Goal: Task Accomplishment & Management: Use online tool/utility

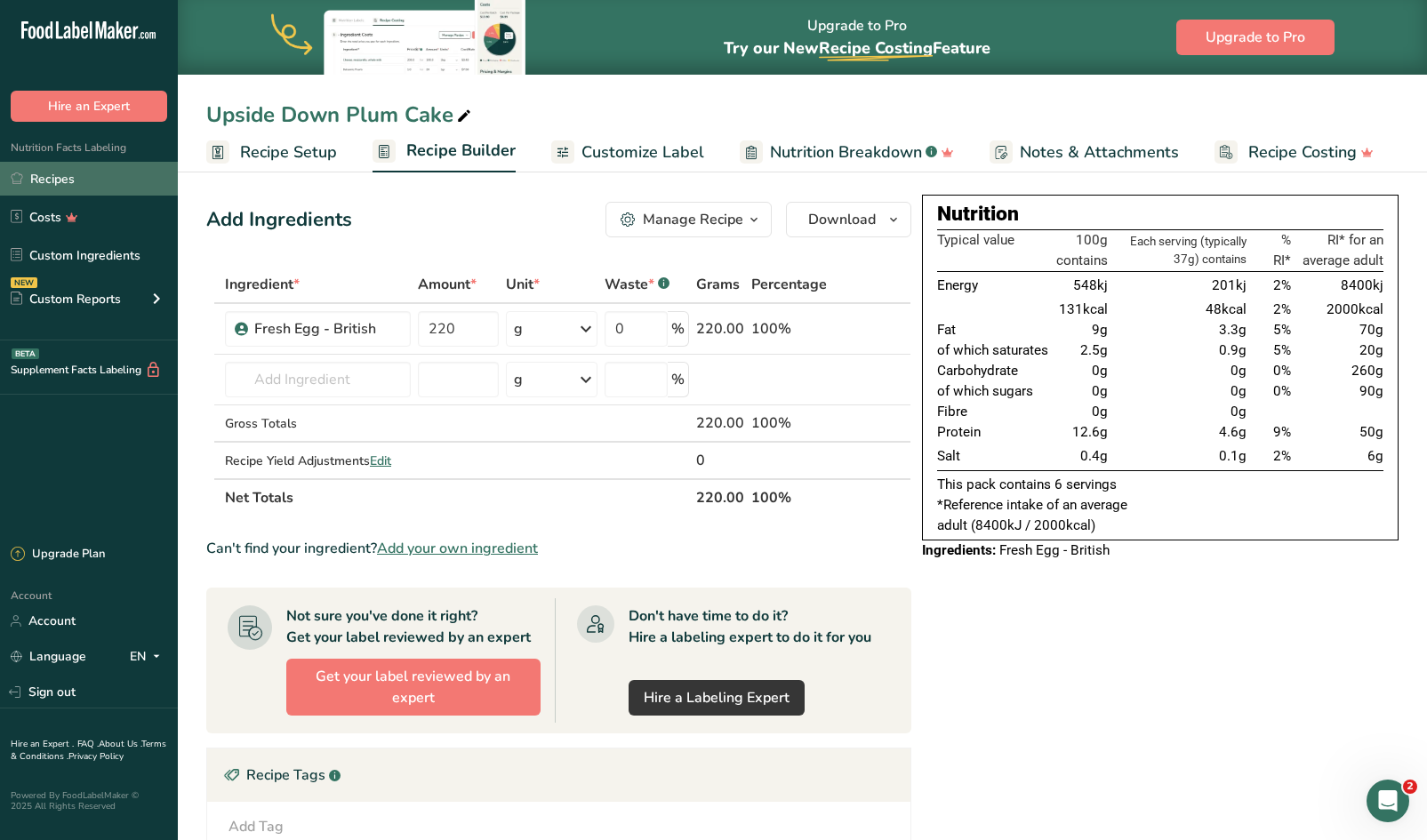
click at [79, 173] on link "Recipes" at bounding box center [89, 179] width 178 height 34
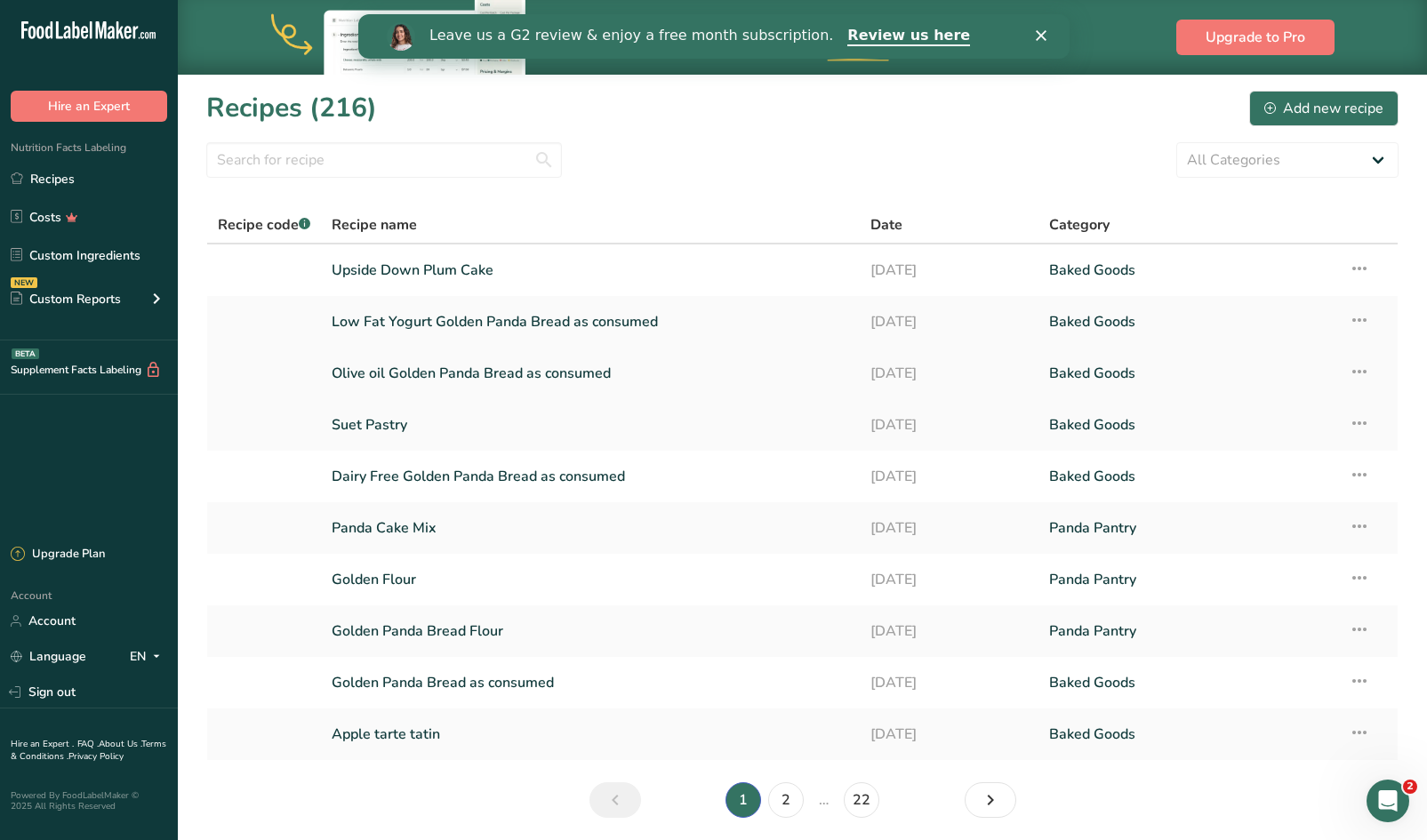
click at [514, 369] on link "Olive oil Golden Panda Bread as consumed" at bounding box center [590, 374] width 517 height 38
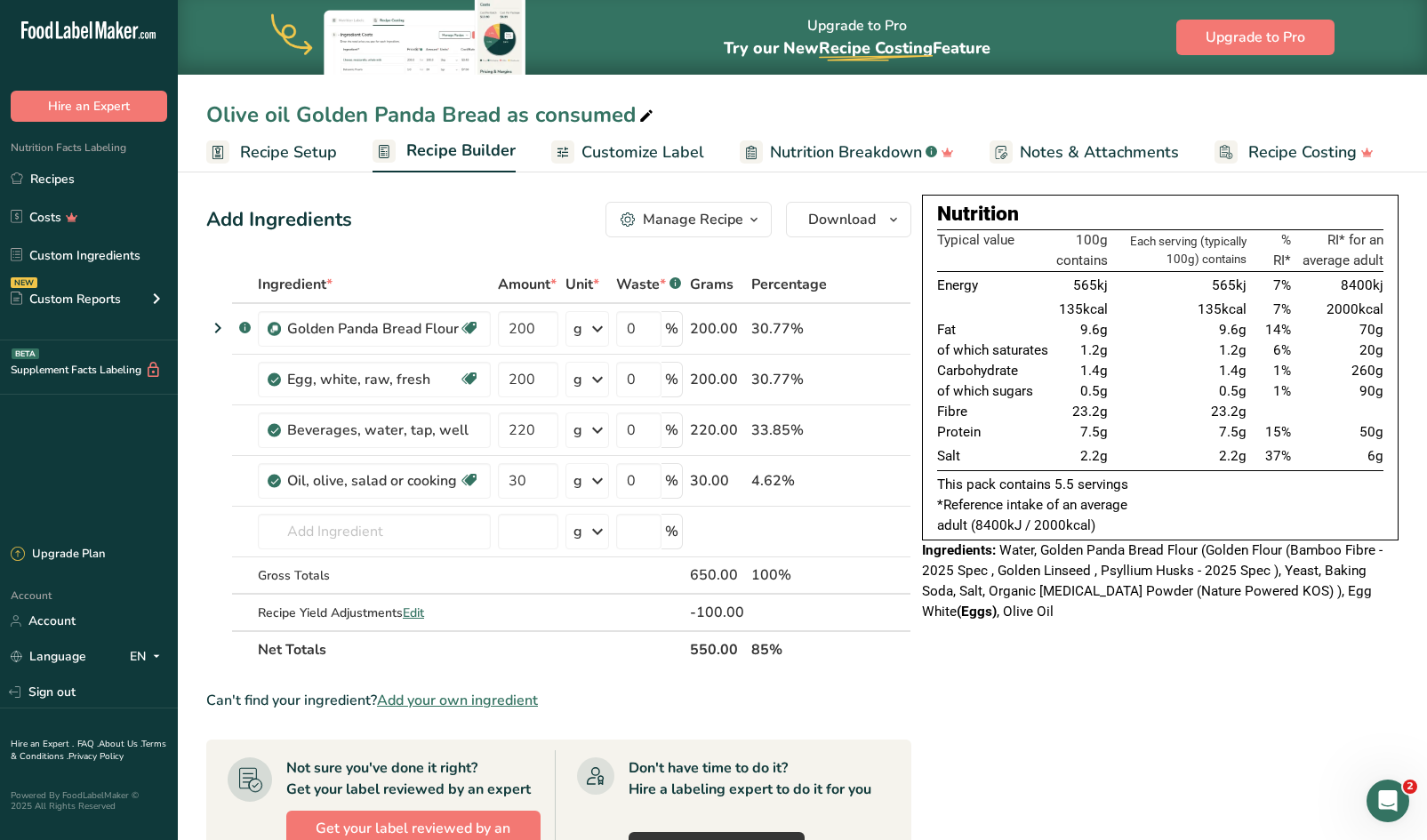
click at [638, 117] on icon at bounding box center [646, 116] width 16 height 25
click at [535, 116] on input "Olive oil Golden Panda Bread as consumed" at bounding box center [802, 115] width 1193 height 32
type input "Olive oil Golden Panda Bread consumed as 6 rolls"
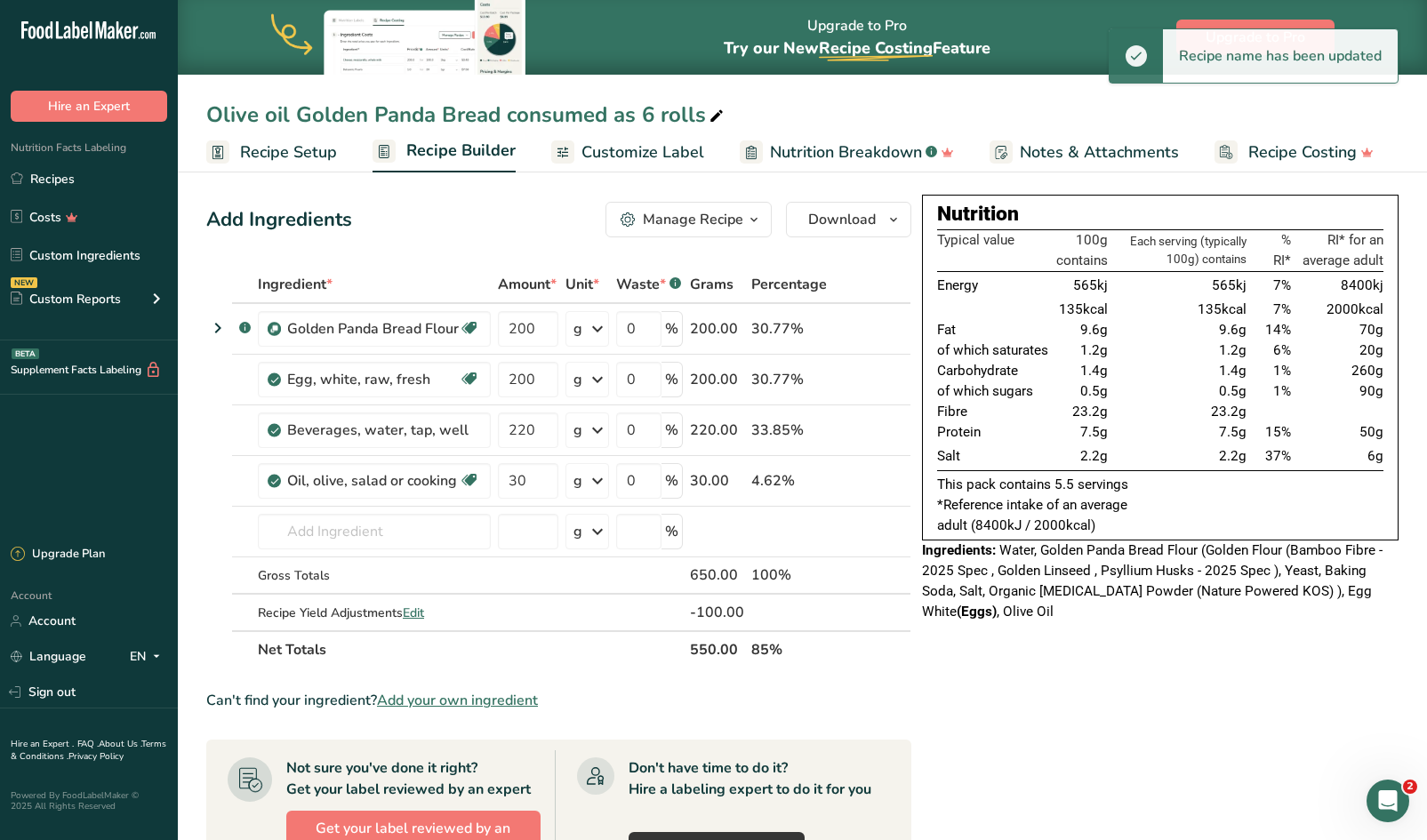
click at [297, 153] on span "Recipe Setup" at bounding box center [289, 152] width 97 height 24
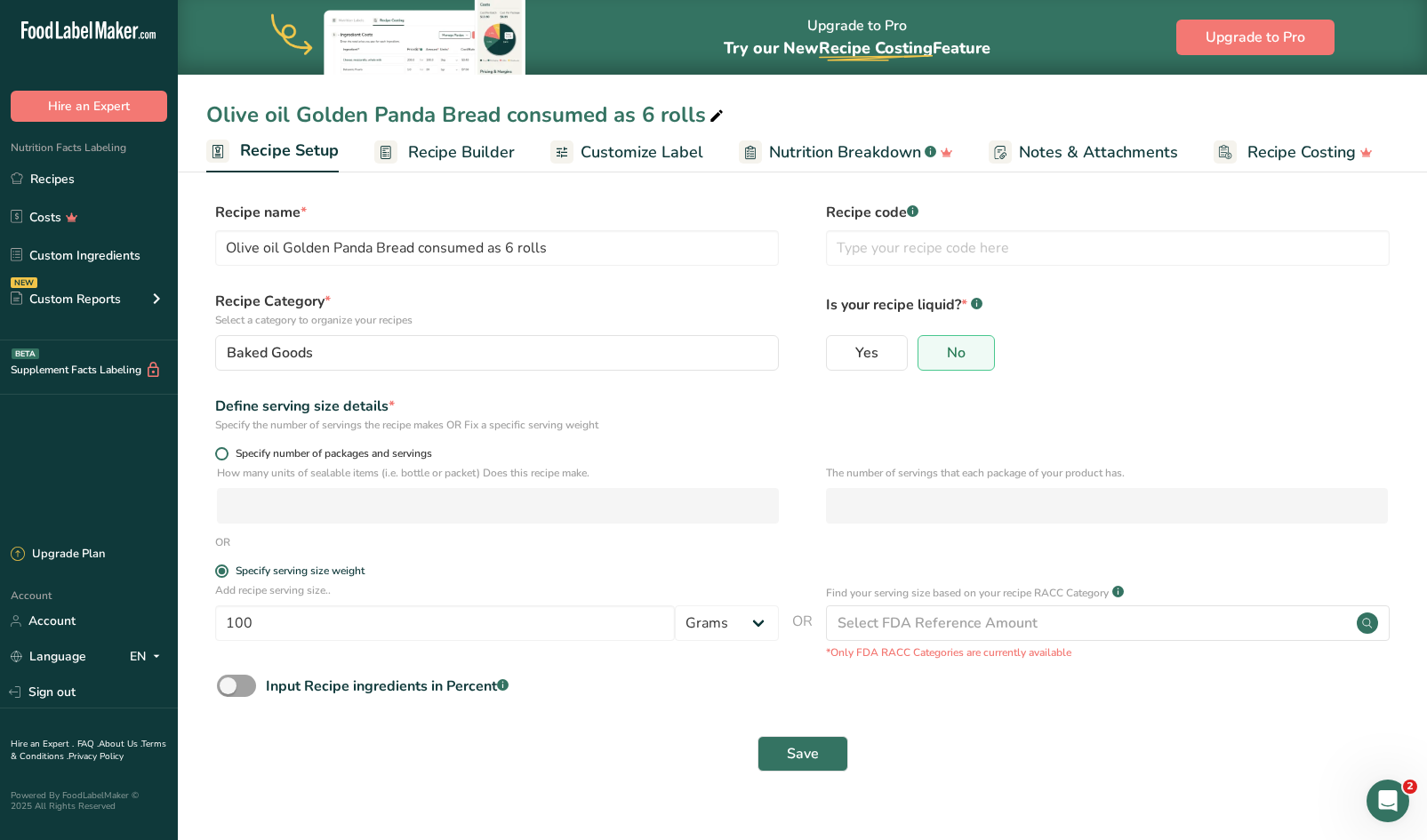
click at [223, 450] on span at bounding box center [221, 454] width 13 height 13
click at [223, 450] on input "Specify number of packages and servings" at bounding box center [221, 455] width 12 height 12
radio input "true"
radio input "false"
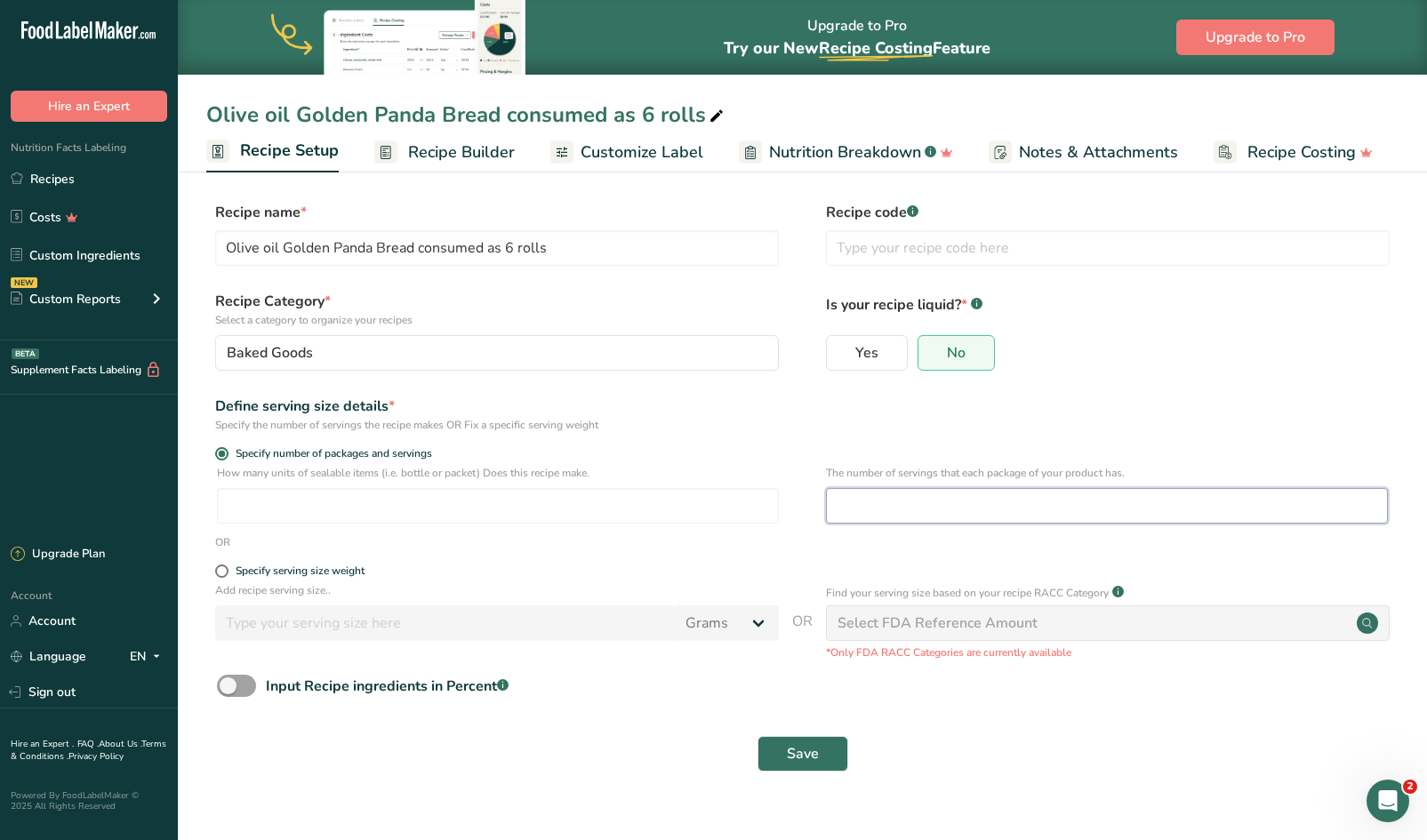
click at [1002, 505] on input "number" at bounding box center [1107, 506] width 562 height 36
type input "6"
click at [791, 742] on button "Save" at bounding box center [803, 754] width 91 height 36
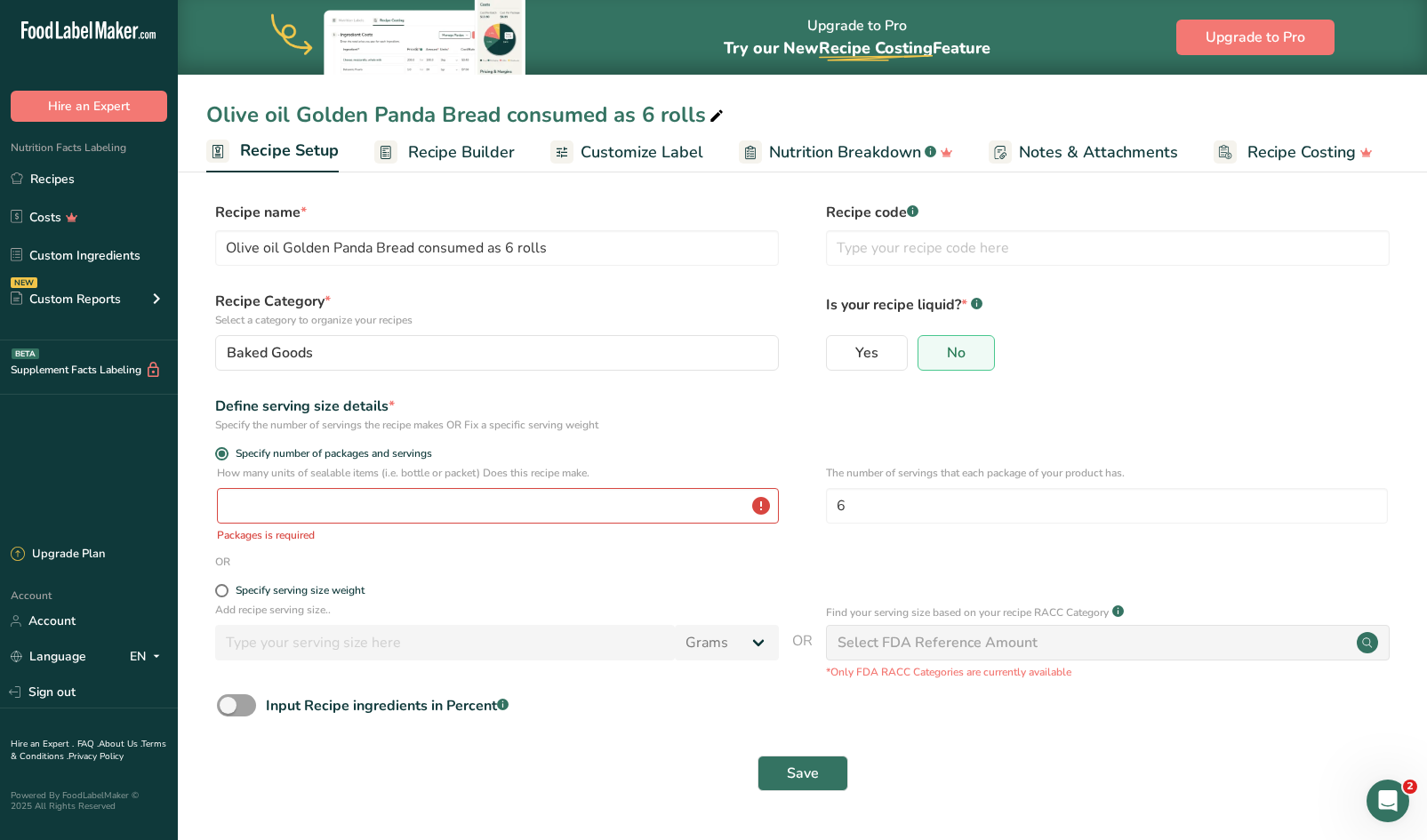
click at [578, 529] on p "Packages is required" at bounding box center [498, 536] width 562 height 16
click at [582, 493] on input "number" at bounding box center [498, 506] width 562 height 36
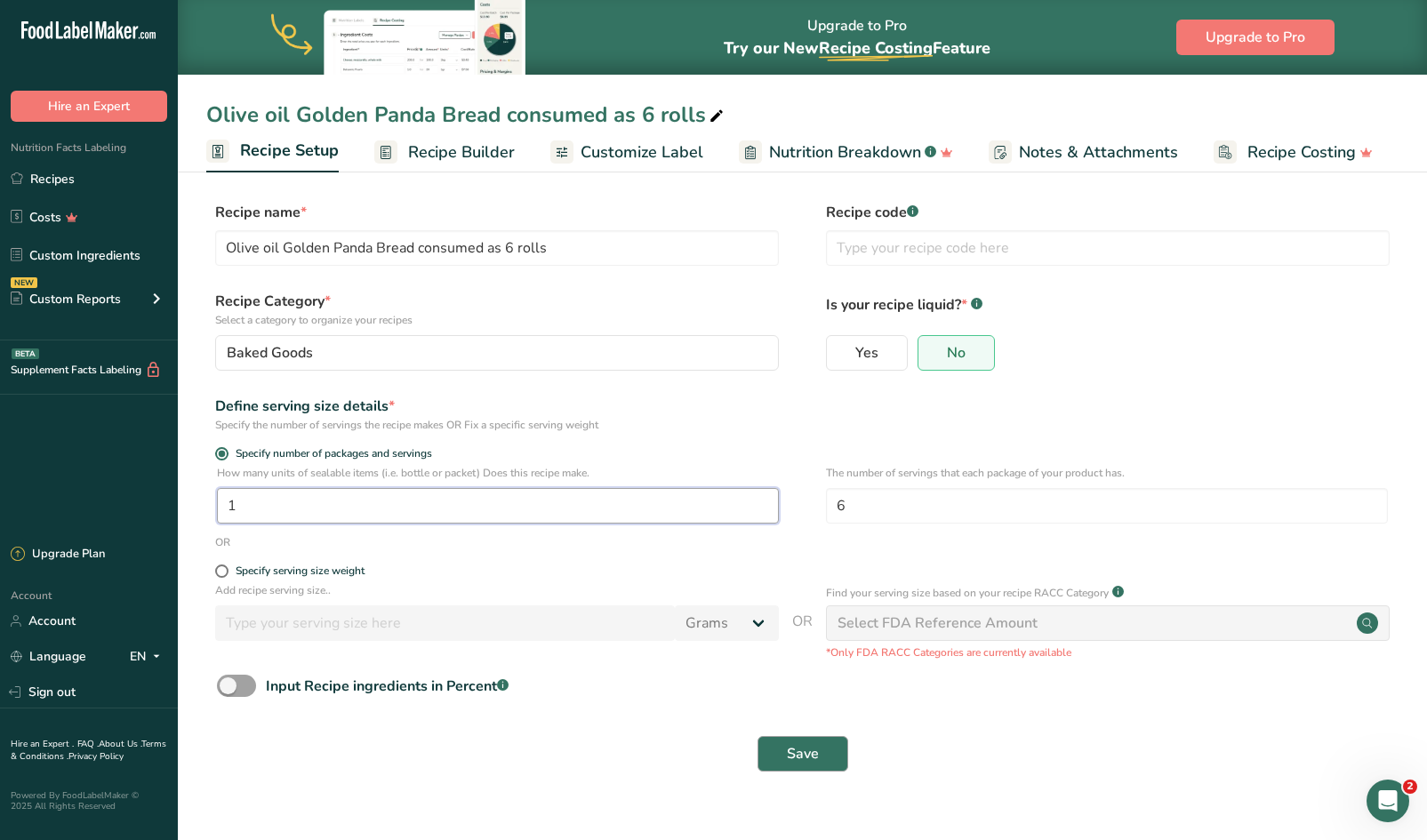
type input "1"
click at [795, 754] on span "Save" at bounding box center [802, 754] width 32 height 22
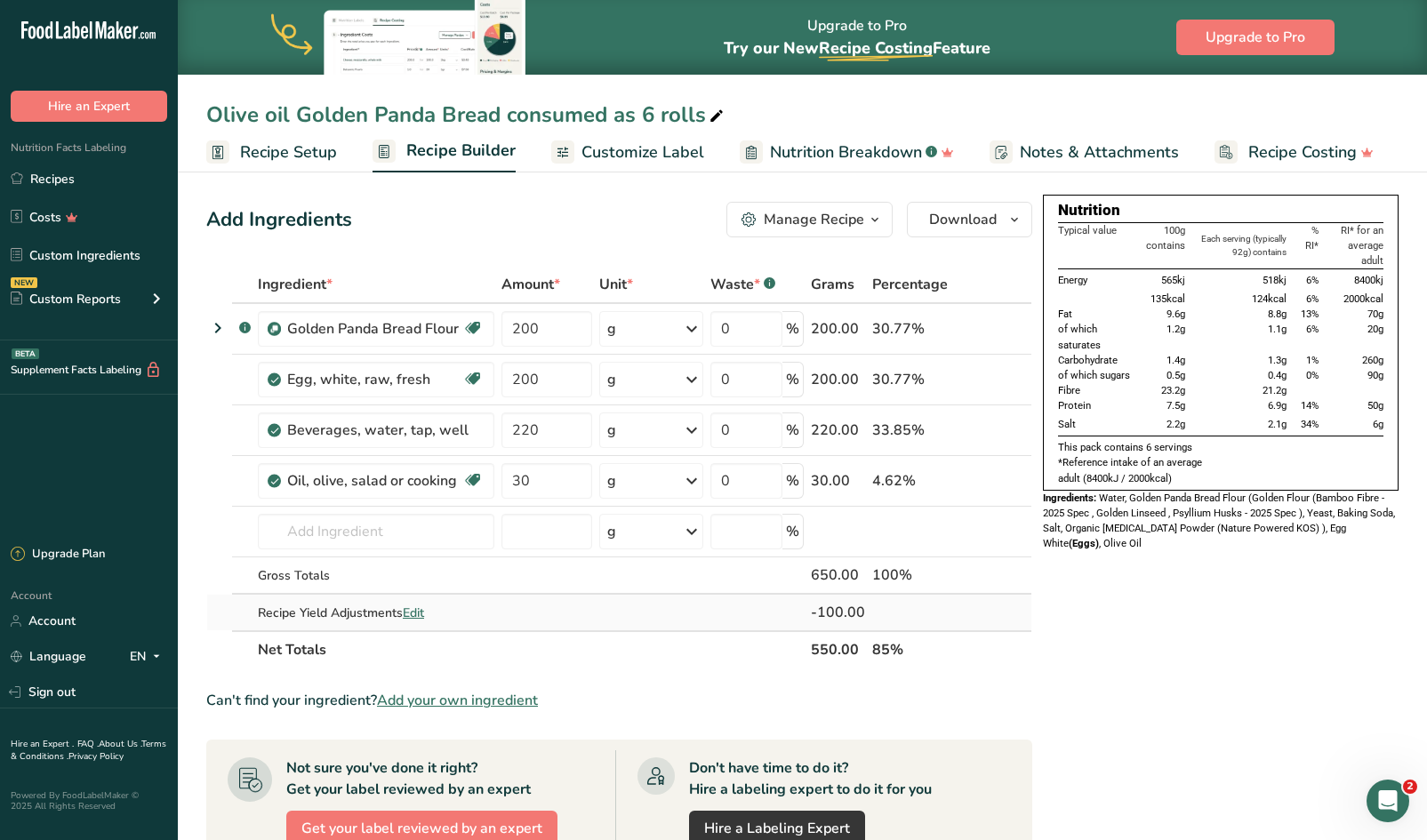
click at [417, 613] on span "Edit" at bounding box center [414, 613] width 22 height 17
select select "0"
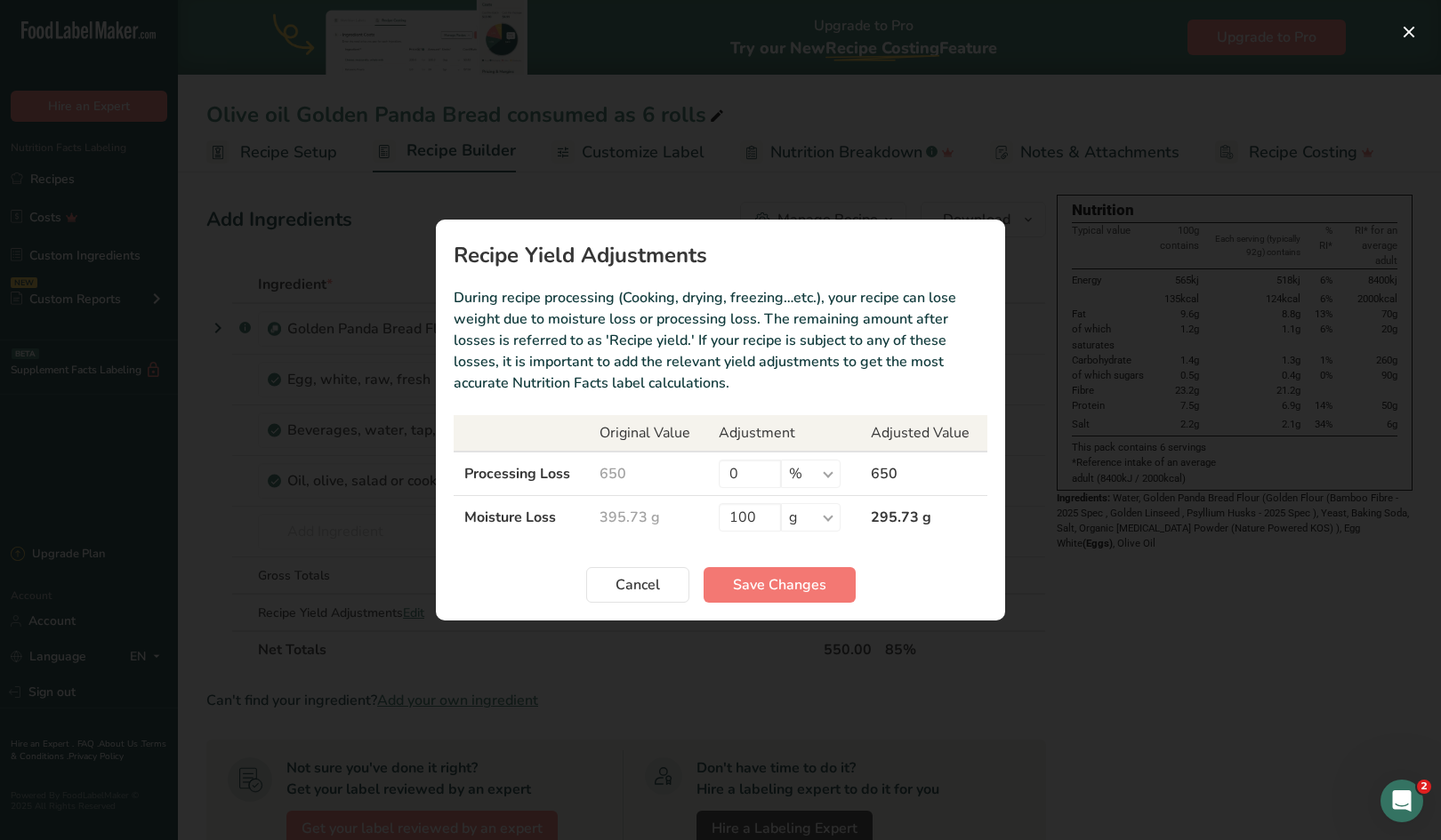
click at [893, 155] on div "Recipe yield modal" at bounding box center [720, 420] width 1441 height 840
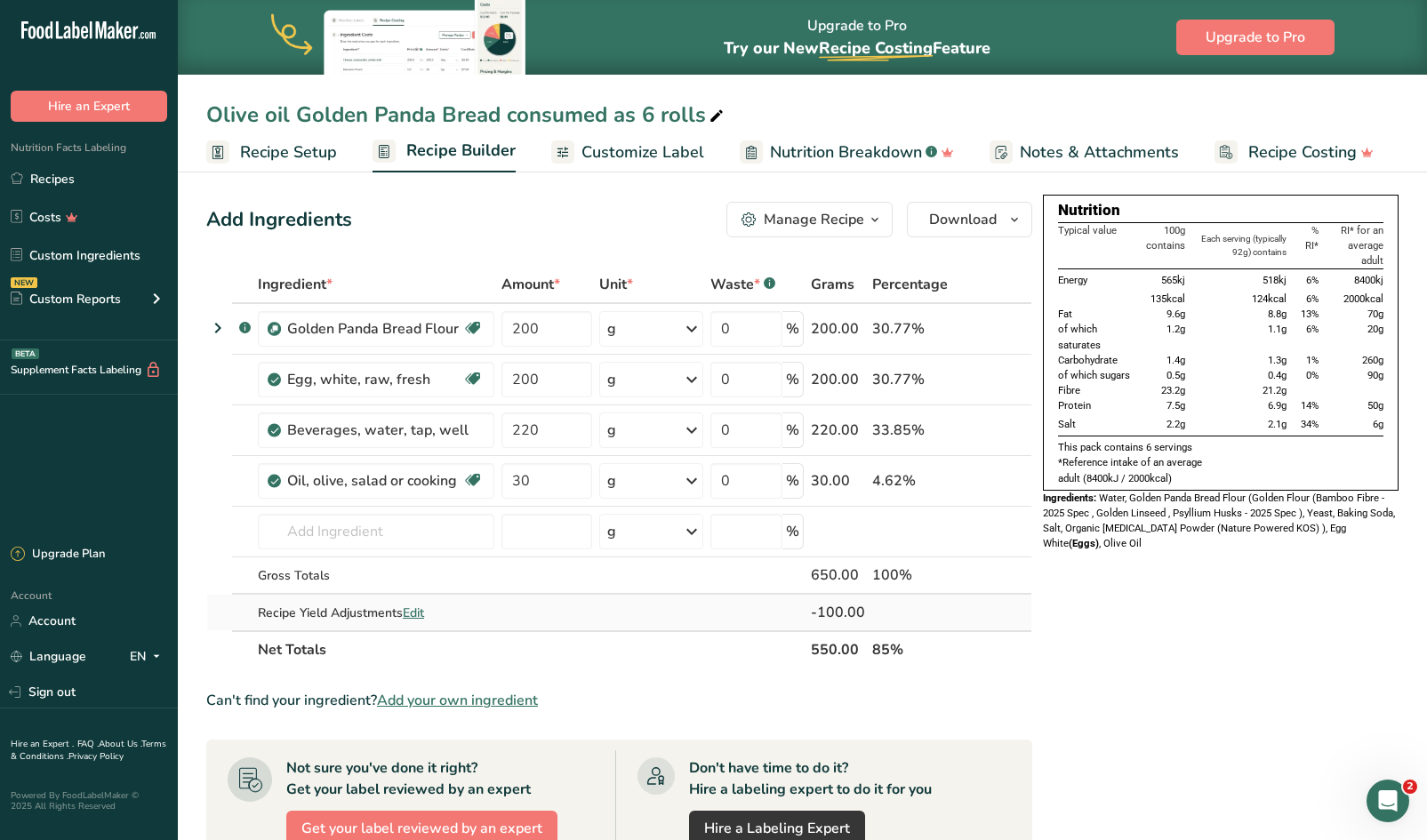
click at [414, 617] on span "Edit" at bounding box center [414, 613] width 22 height 17
select select "0"
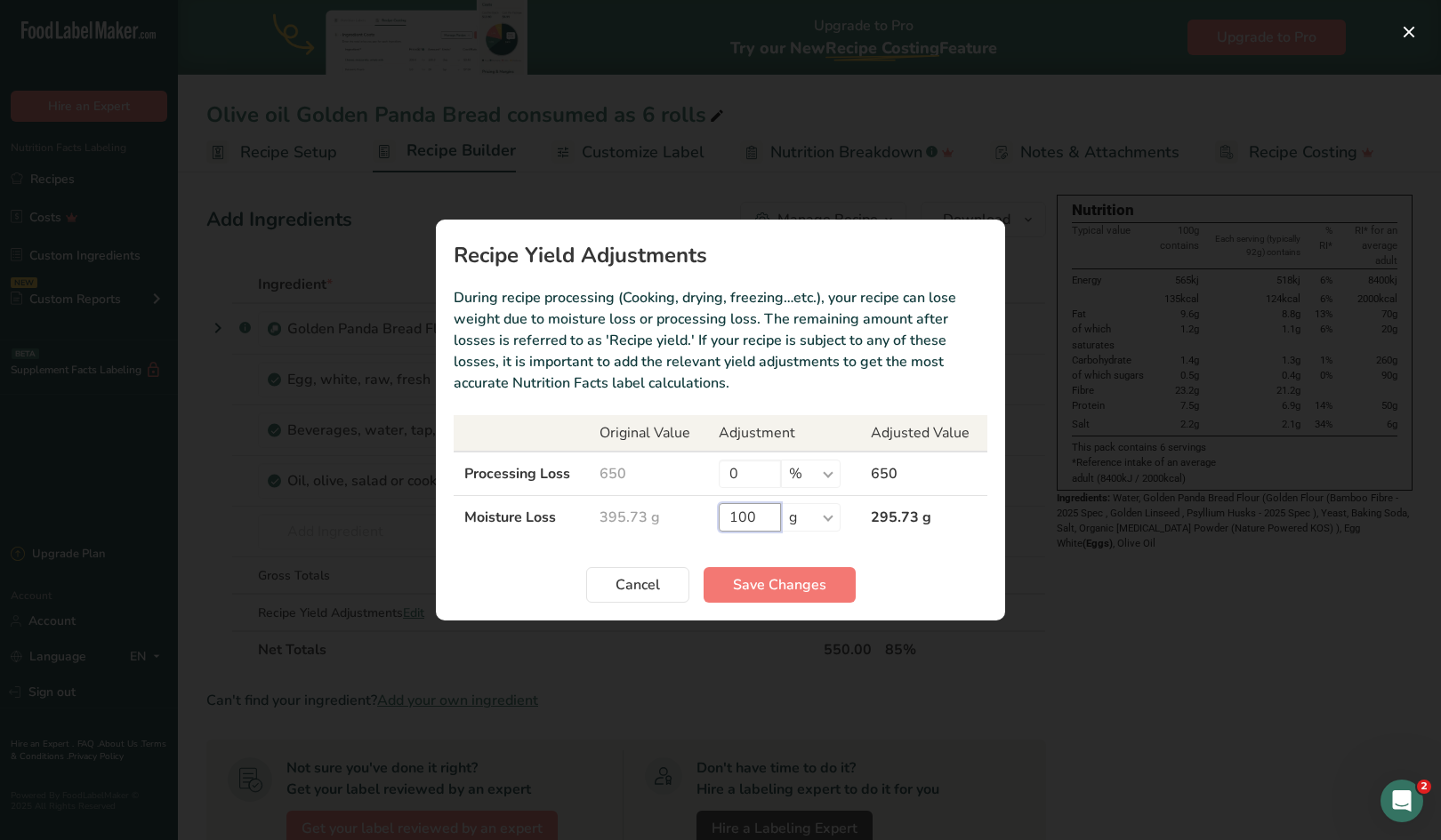
click at [761, 522] on input "100" at bounding box center [749, 517] width 62 height 29
type input "140"
click at [783, 591] on span "Save Changes" at bounding box center [780, 585] width 93 height 22
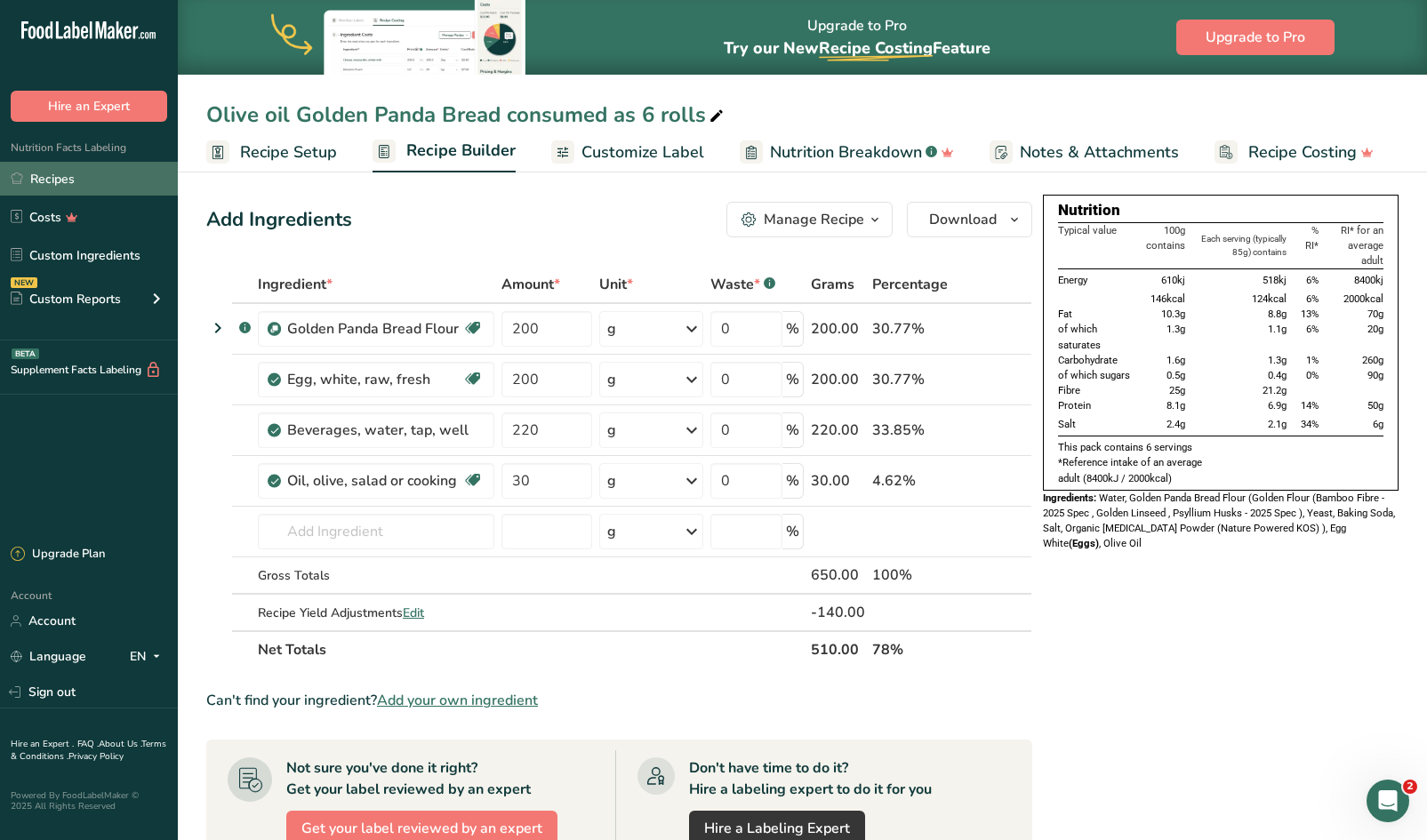
click at [55, 178] on link "Recipes" at bounding box center [89, 179] width 178 height 34
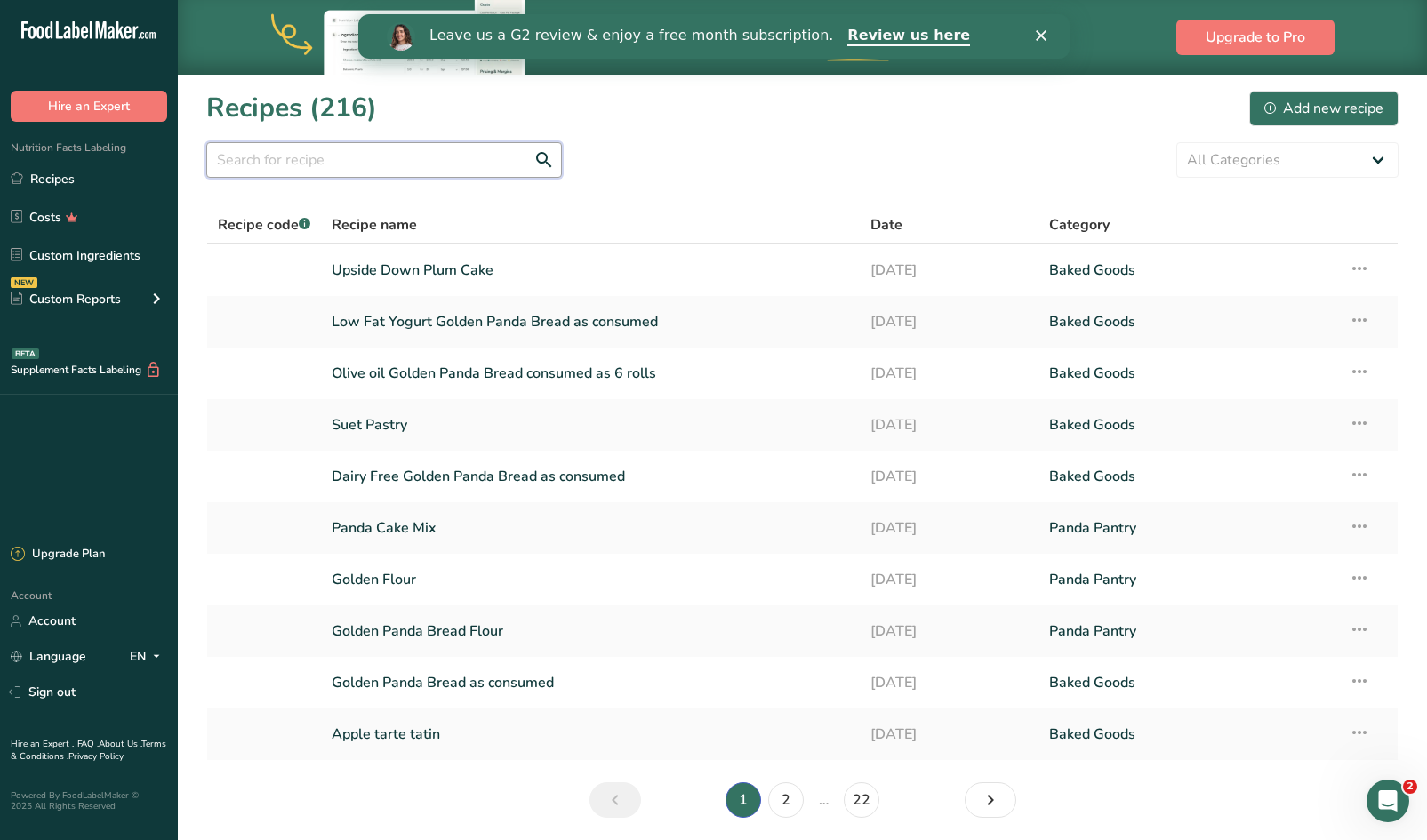
click at [459, 155] on input "text" at bounding box center [384, 160] width 356 height 36
type input "pumpkin"
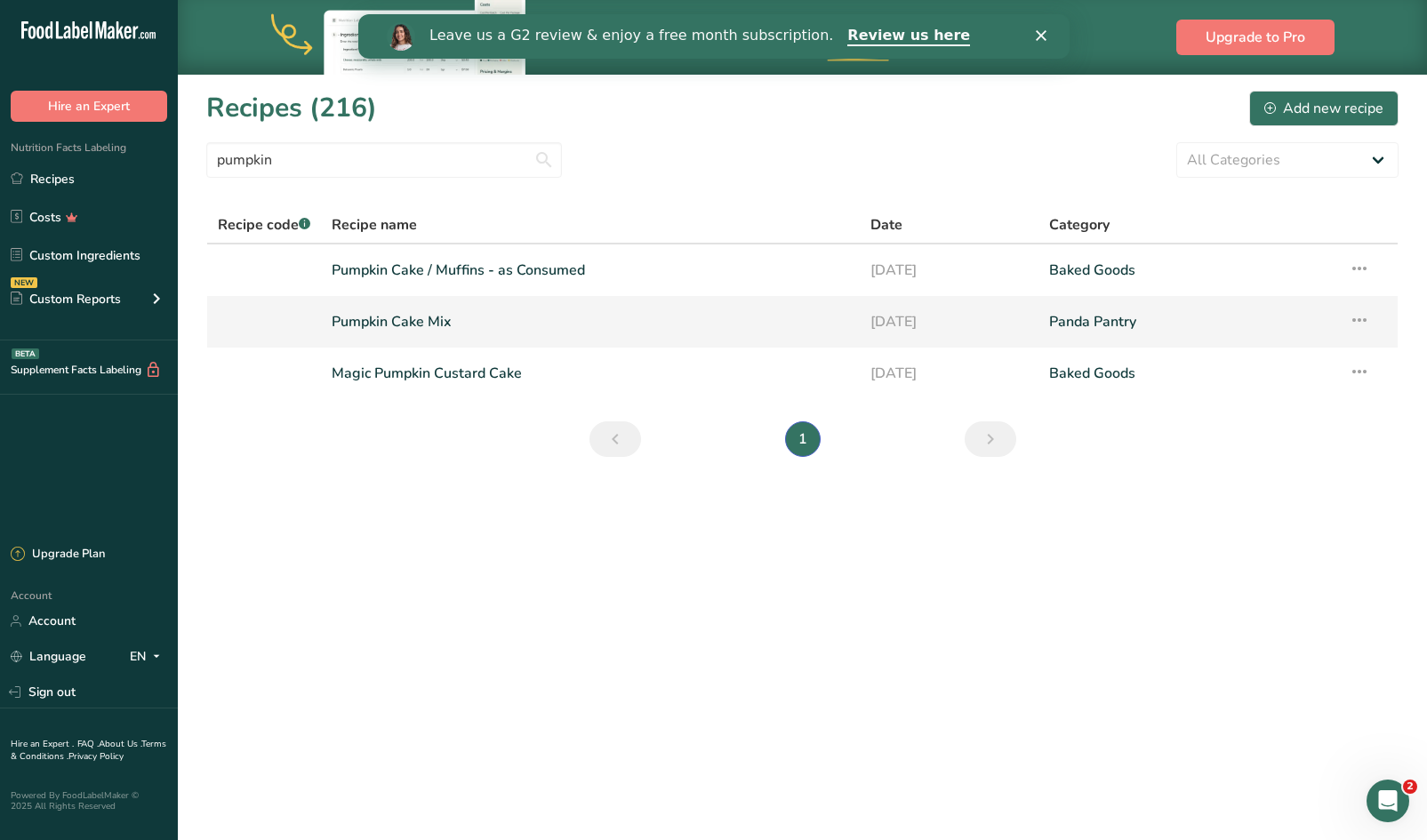
click at [345, 323] on link "Pumpkin Cake Mix" at bounding box center [590, 322] width 517 height 38
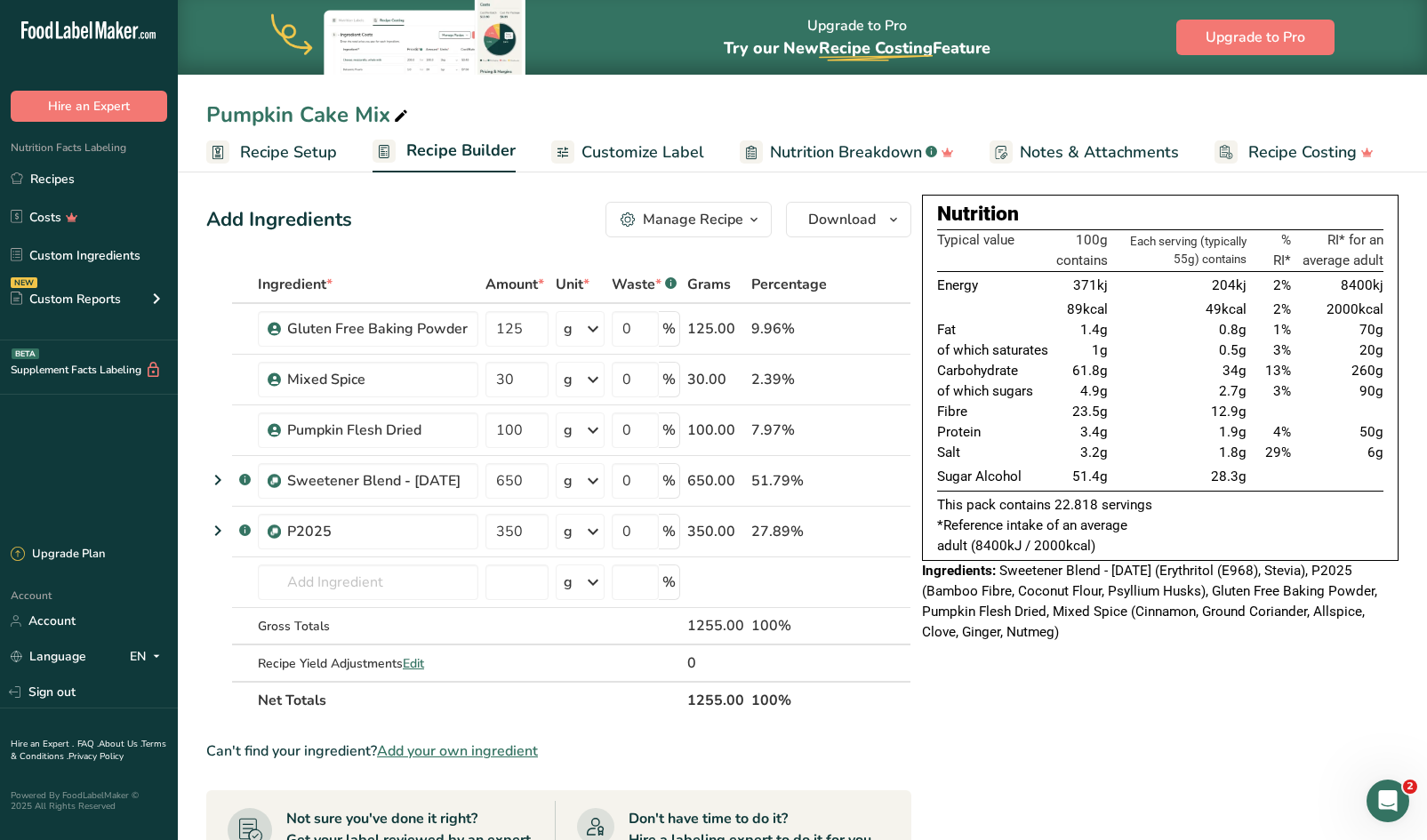
drag, startPoint x: 999, startPoint y: 571, endPoint x: 1069, endPoint y: 630, distance: 91.5
click at [1069, 630] on div "Ingredients: Sweetener Blend - [DATE] (Erythritol (E968), Stevia), P2025 (Bambo…" at bounding box center [1160, 602] width 476 height 82
copy span "Sweetener Blend - [DATE] (Erythritol (E968), Stevia), P2025 (Bamboo Fibre, Coco…"
click at [58, 179] on link "Recipes" at bounding box center [89, 179] width 178 height 34
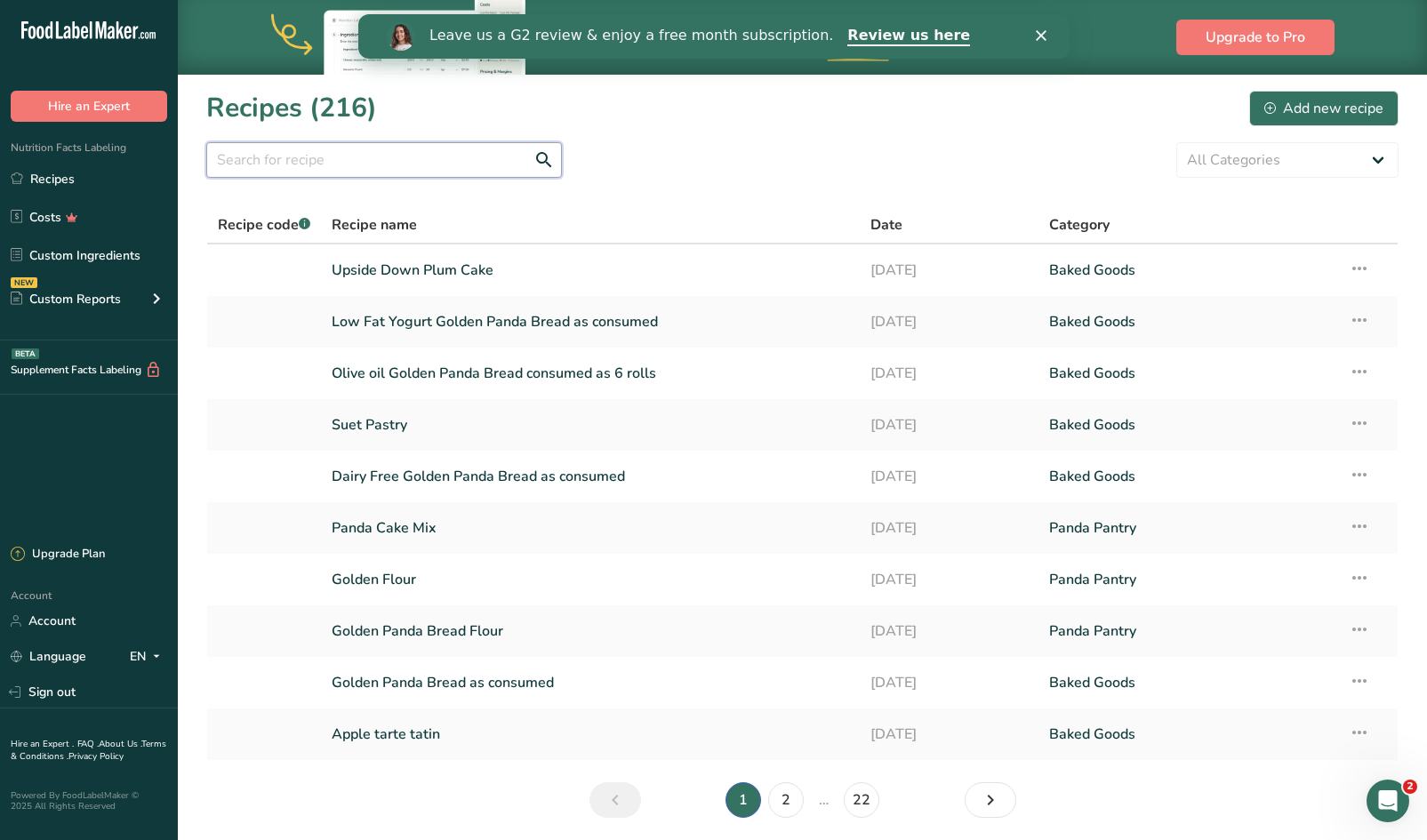
click at [487, 160] on input "text" at bounding box center [384, 160] width 356 height 36
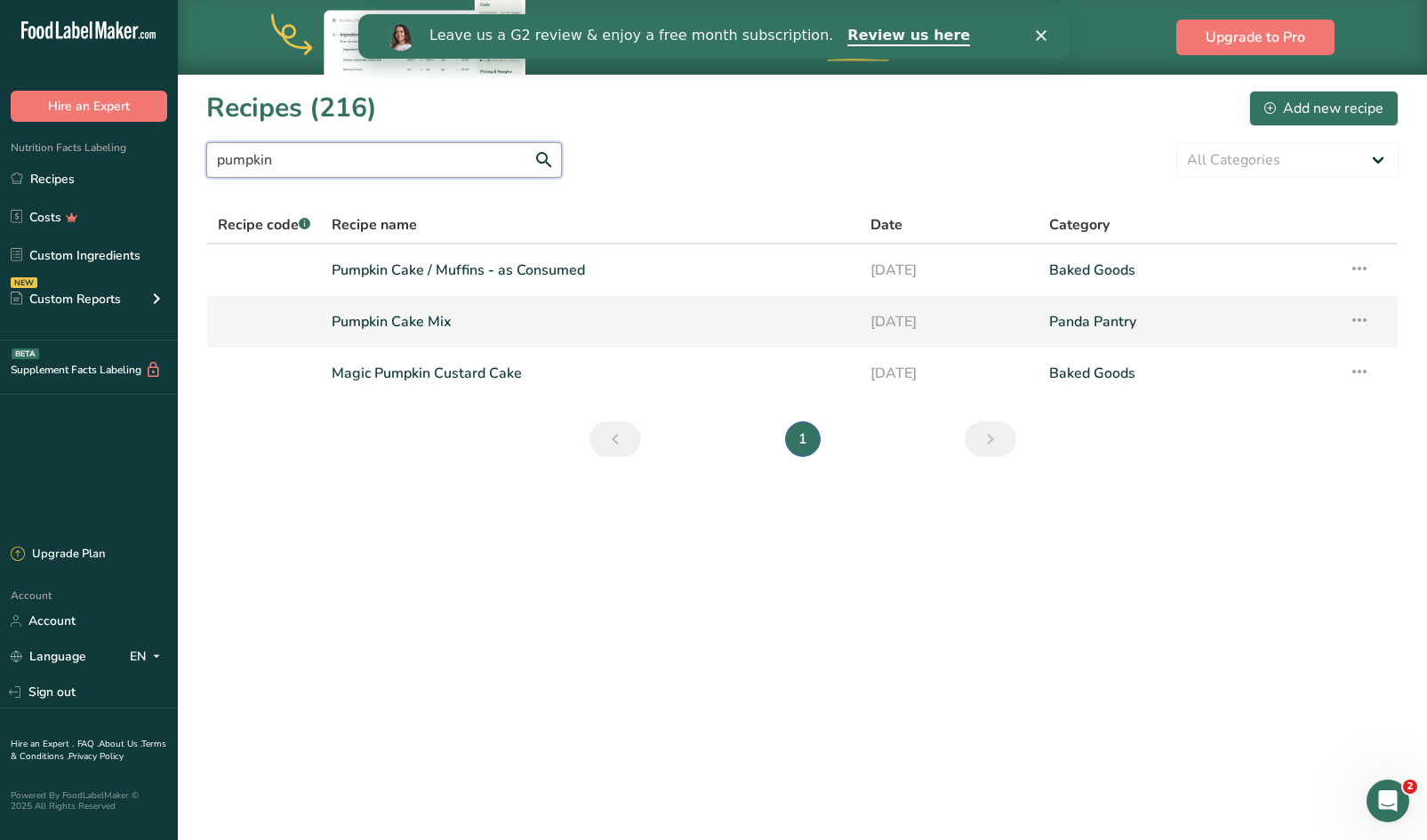
type input "pumpkin"
click at [400, 317] on link "Pumpkin Cake Mix" at bounding box center [590, 322] width 517 height 38
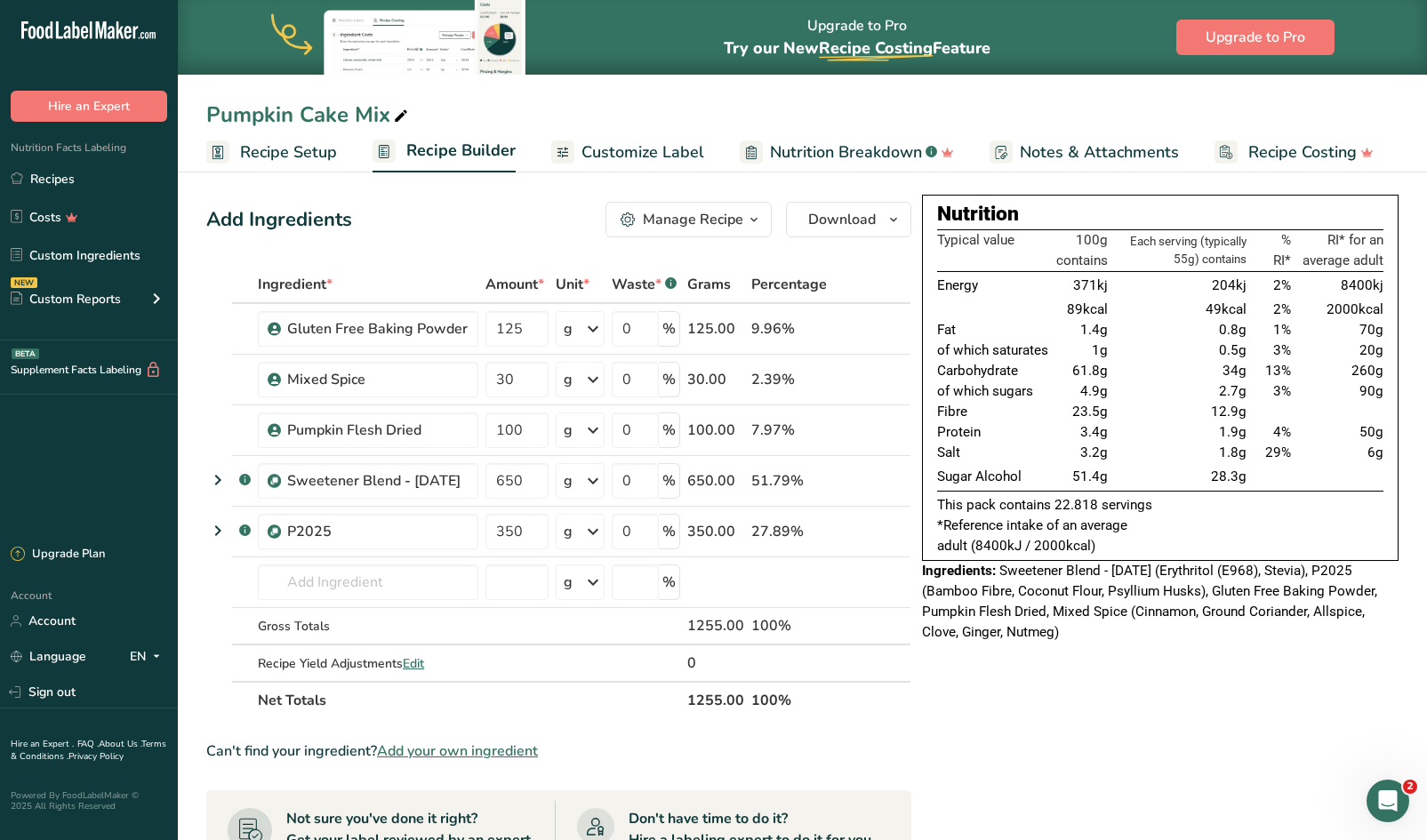
click at [739, 227] on div "Manage Recipe" at bounding box center [694, 219] width 101 height 22
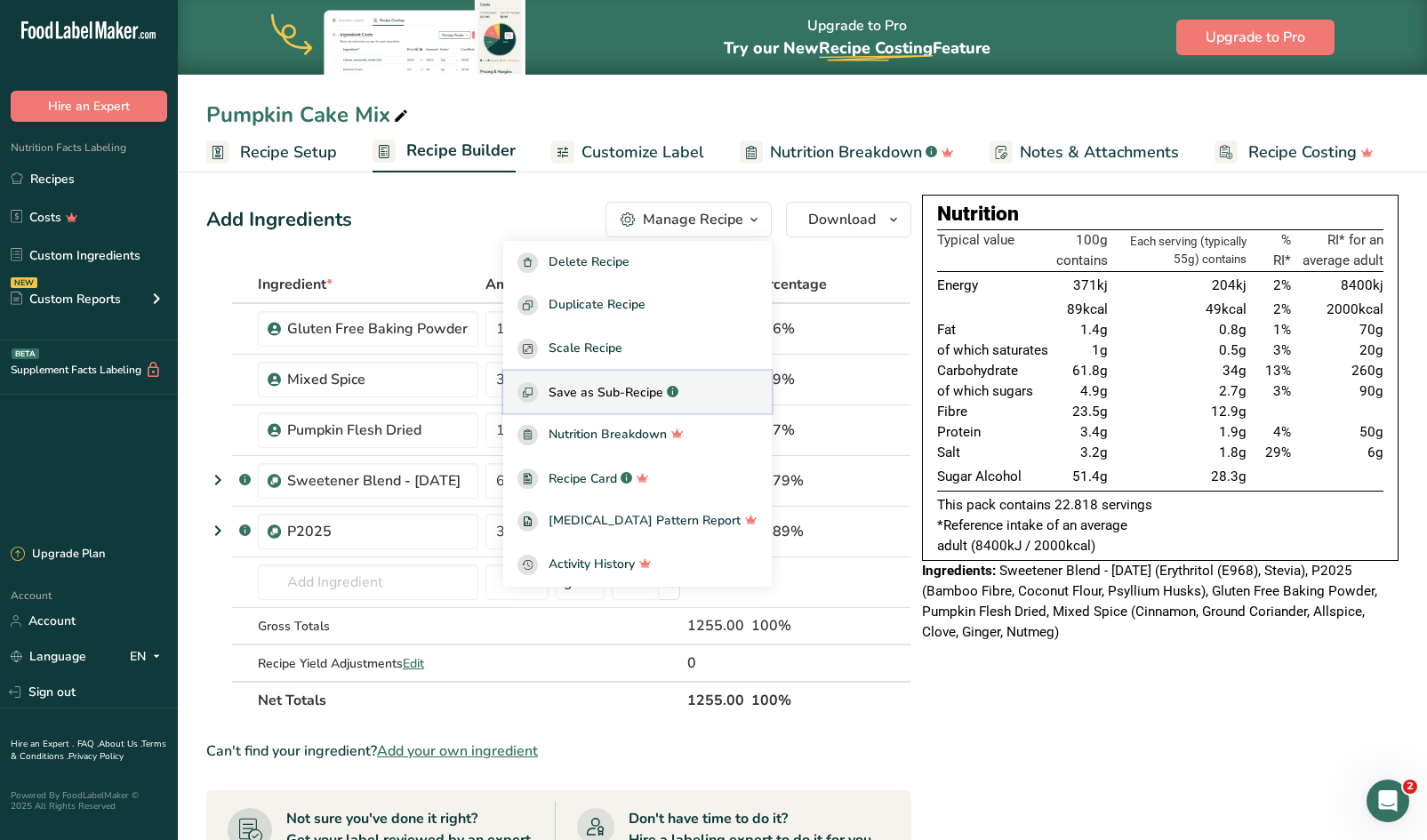
click at [657, 398] on span "Save as Sub-Recipe" at bounding box center [606, 392] width 115 height 19
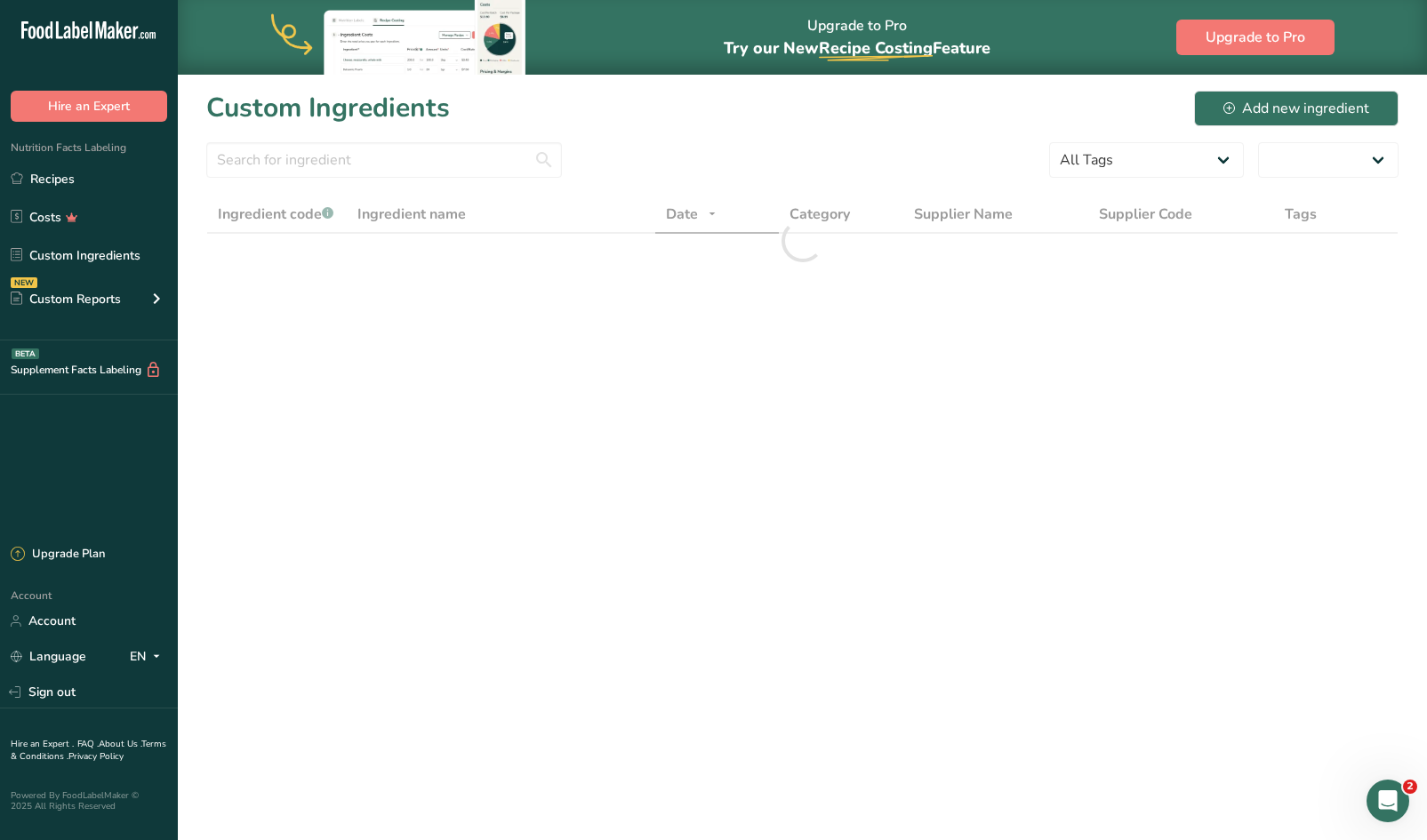
select select "30"
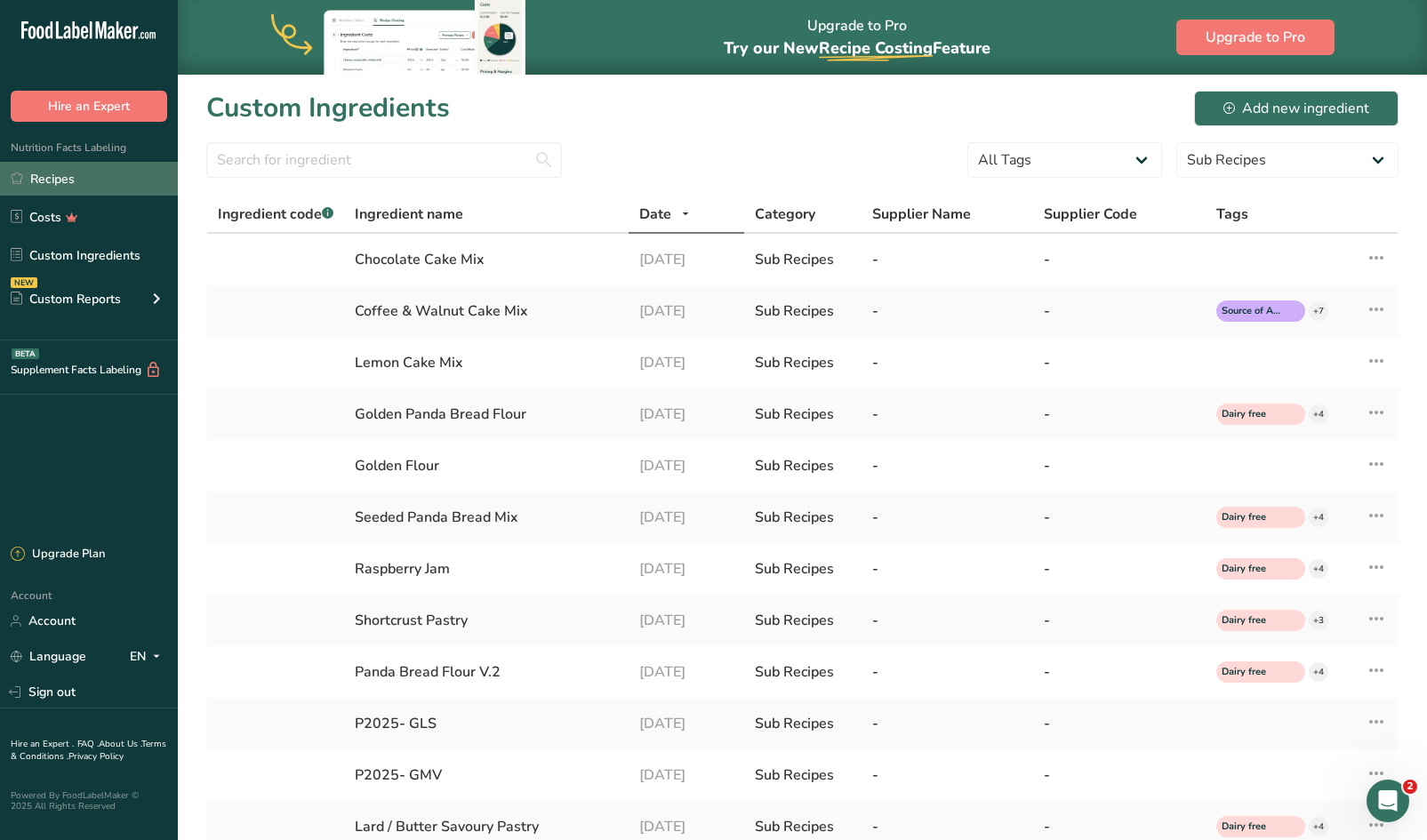
click at [63, 169] on link "Recipes" at bounding box center [89, 179] width 178 height 34
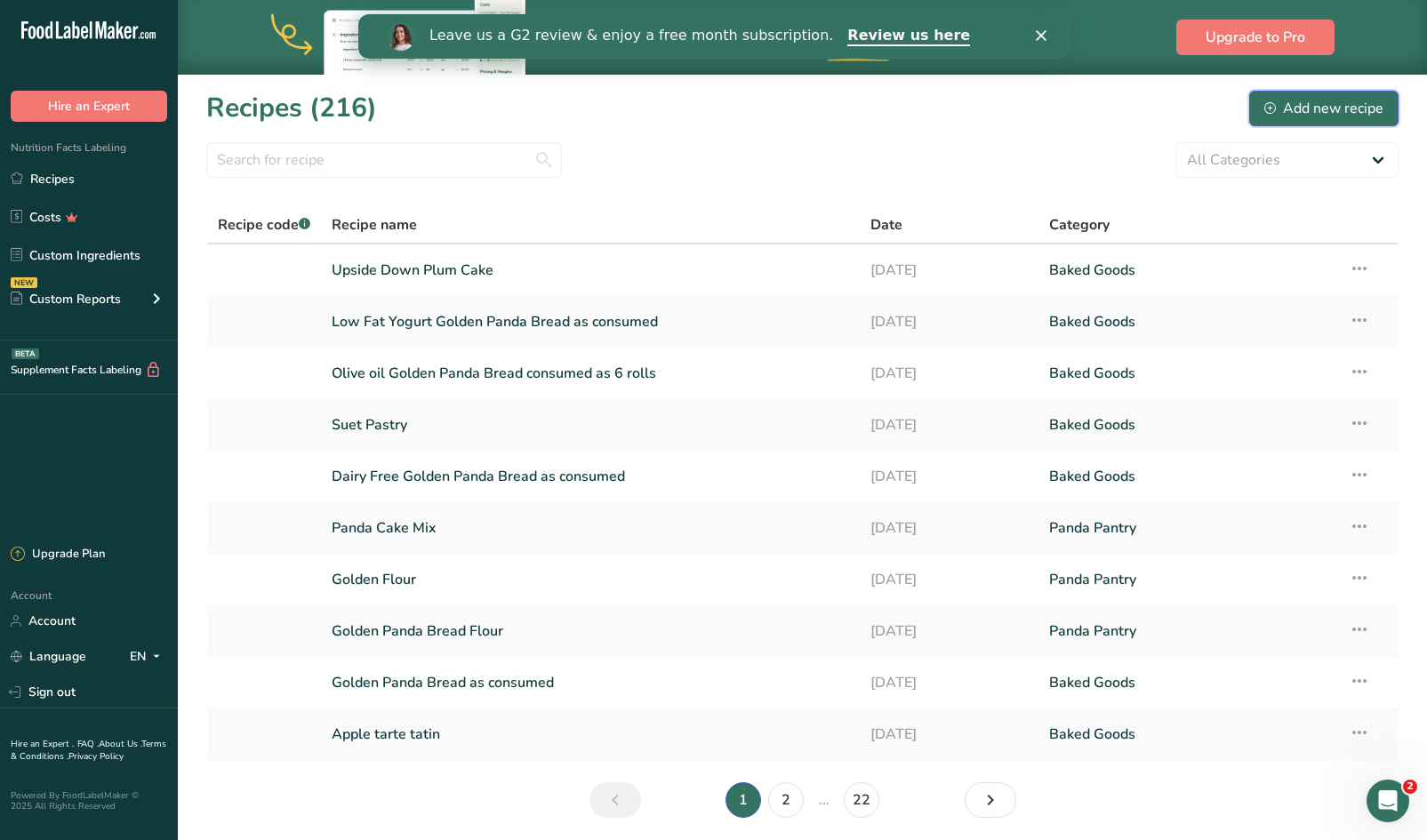
click at [1304, 110] on div "Add new recipe" at bounding box center [1324, 109] width 120 height 22
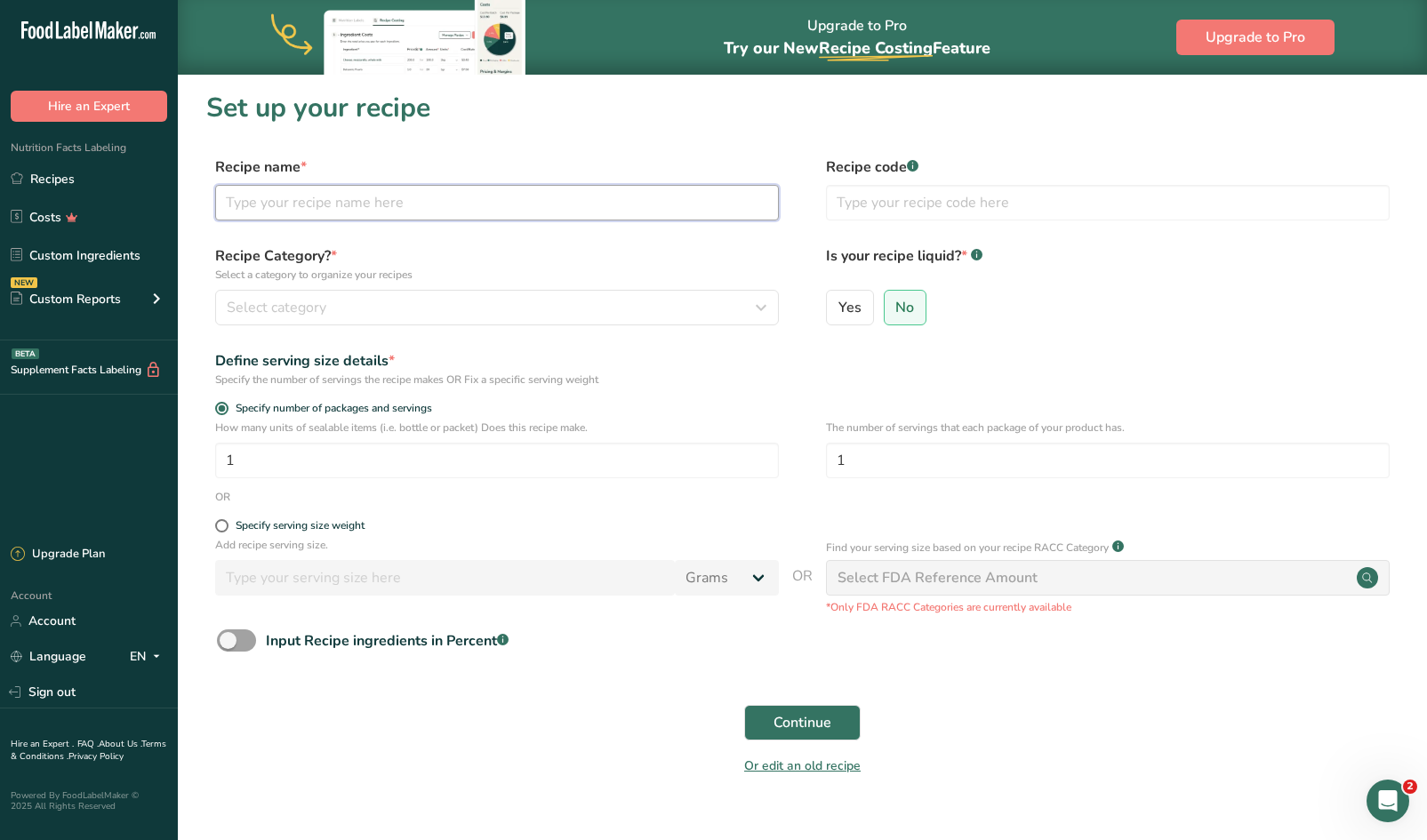
click at [333, 215] on input "text" at bounding box center [497, 203] width 564 height 36
type input "Pumpkin Spiced Mug Cake"
click at [326, 300] on div "Select category" at bounding box center [491, 308] width 530 height 22
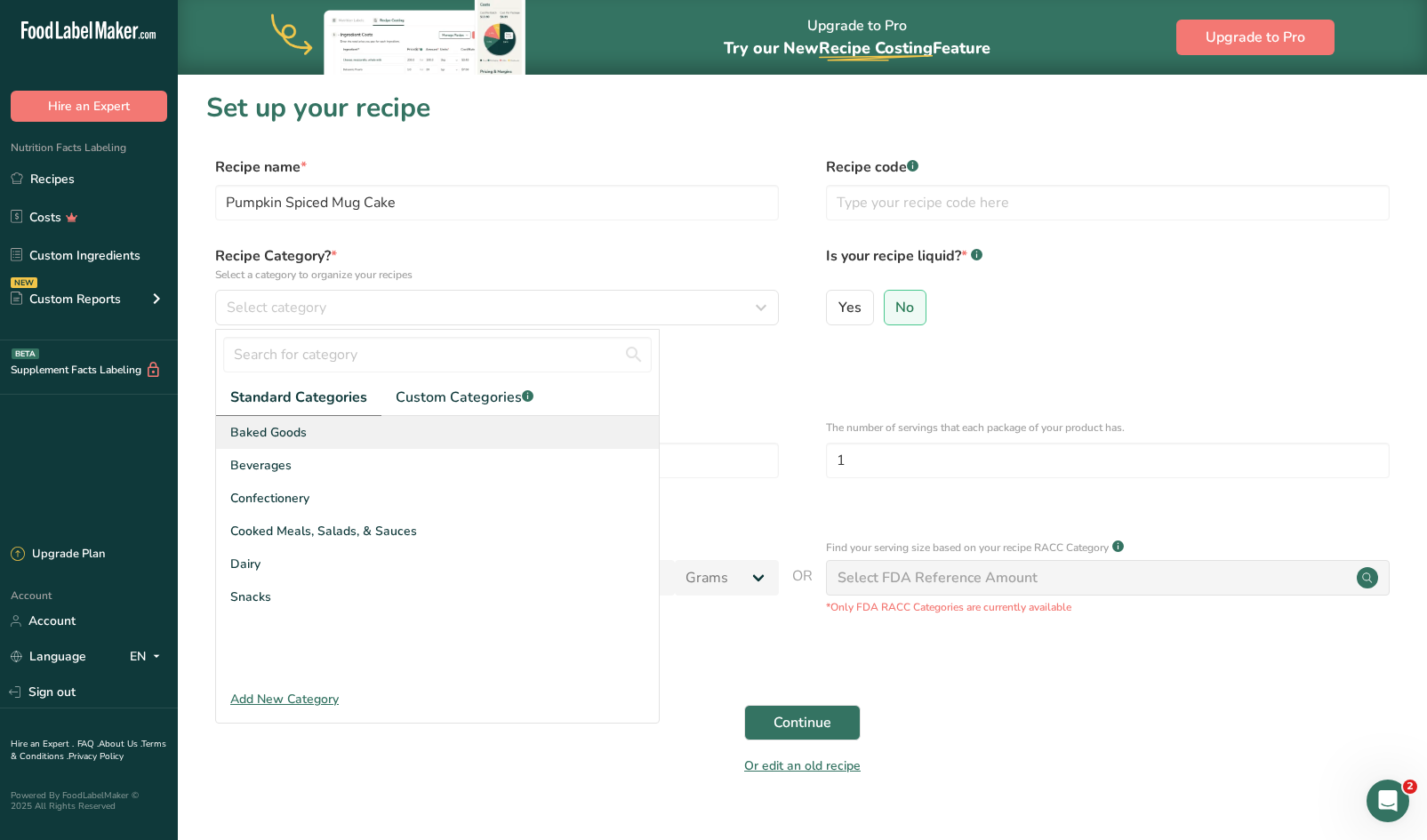
click at [300, 433] on span "Baked Goods" at bounding box center [268, 432] width 76 height 19
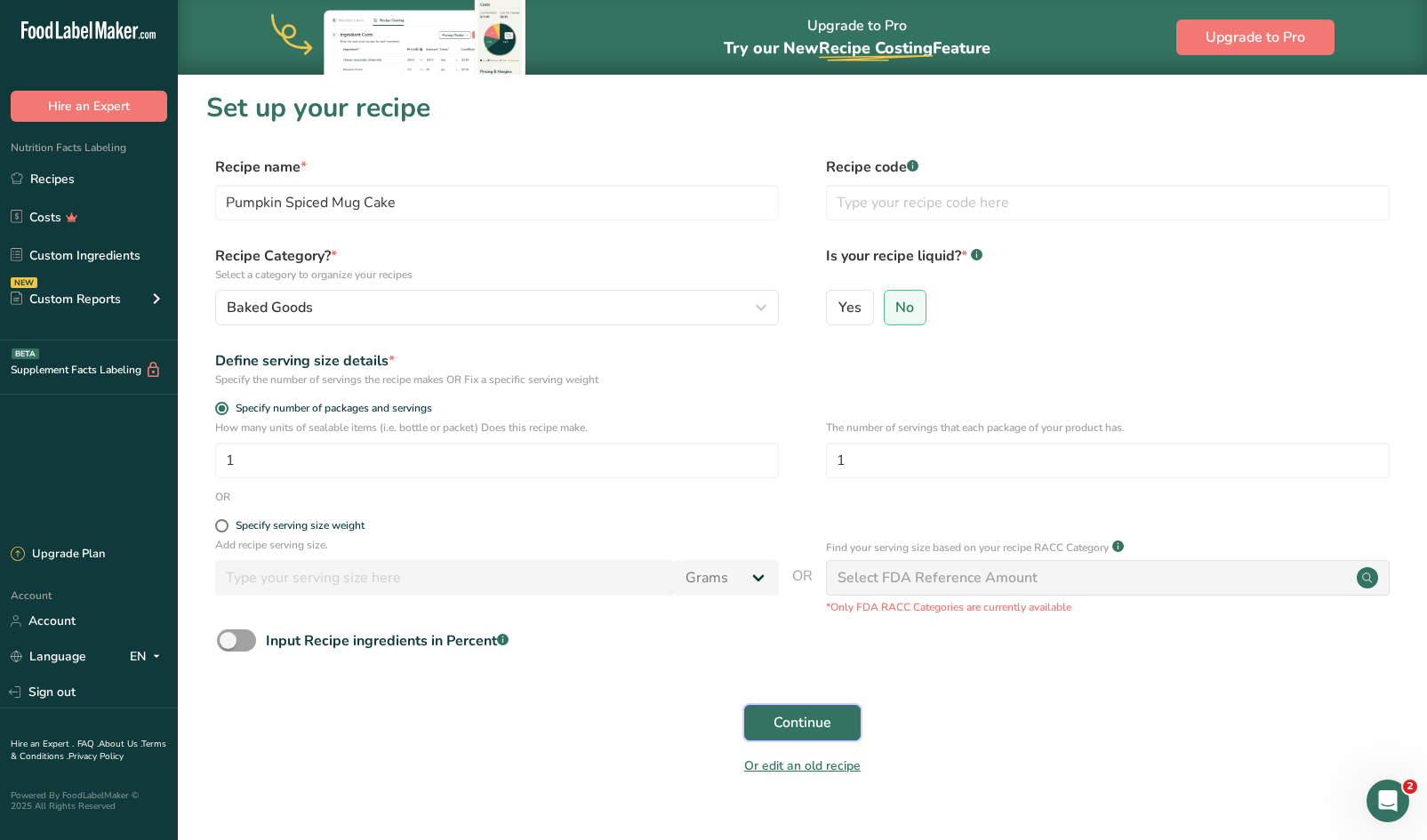
click at [799, 725] on span "Continue" at bounding box center [802, 723] width 57 height 22
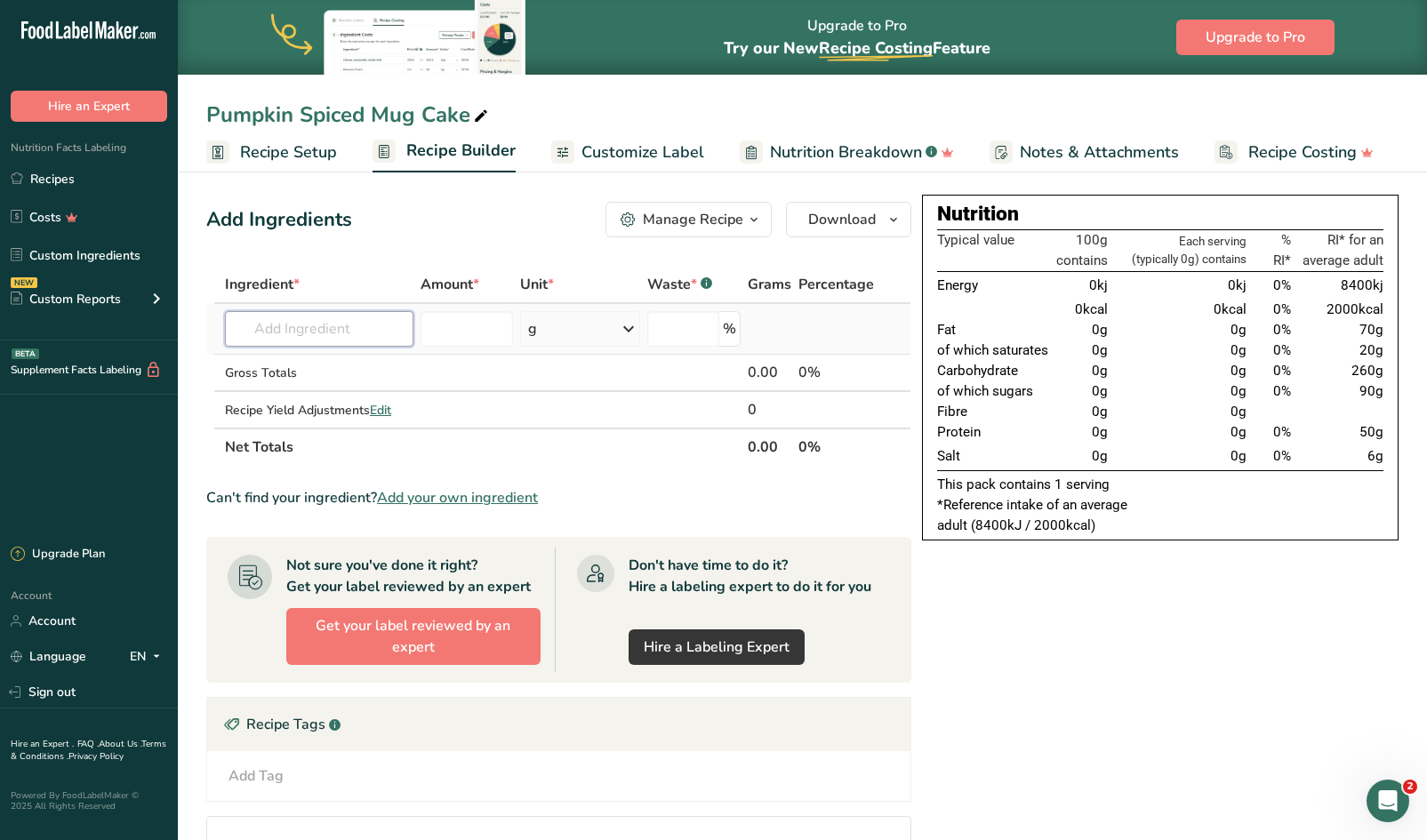
click at [324, 323] on input "text" at bounding box center [319, 329] width 189 height 36
type input "p"
click at [46, 171] on link "Recipes" at bounding box center [89, 179] width 178 height 34
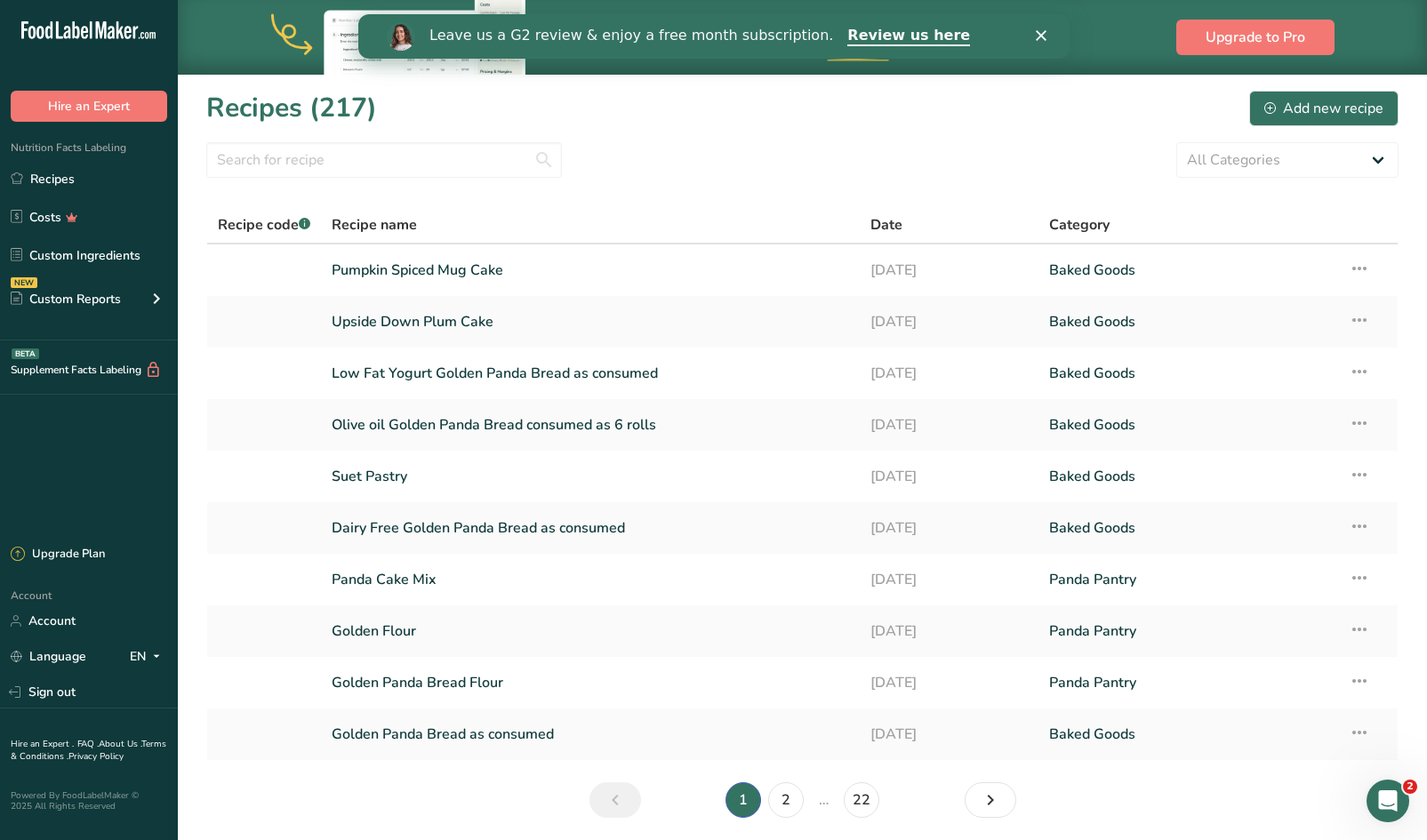
click at [454, 140] on section "Recipes (217) Add new recipe All Categories Baked Goods [GEOGRAPHIC_DATA] Confe…" at bounding box center [802, 461] width 1249 height 773
click at [422, 155] on input "text" at bounding box center [384, 160] width 356 height 36
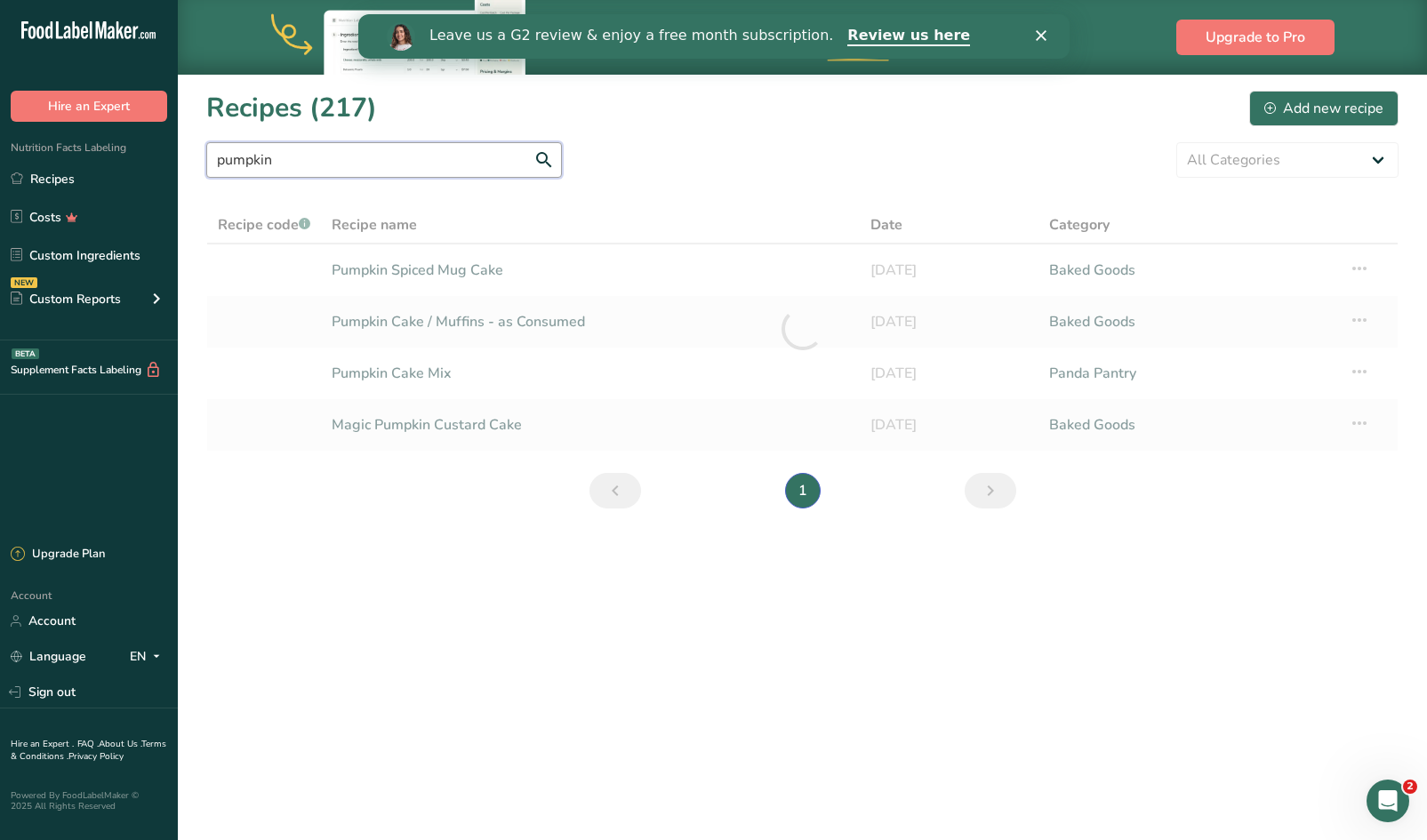
type input "pumpkin"
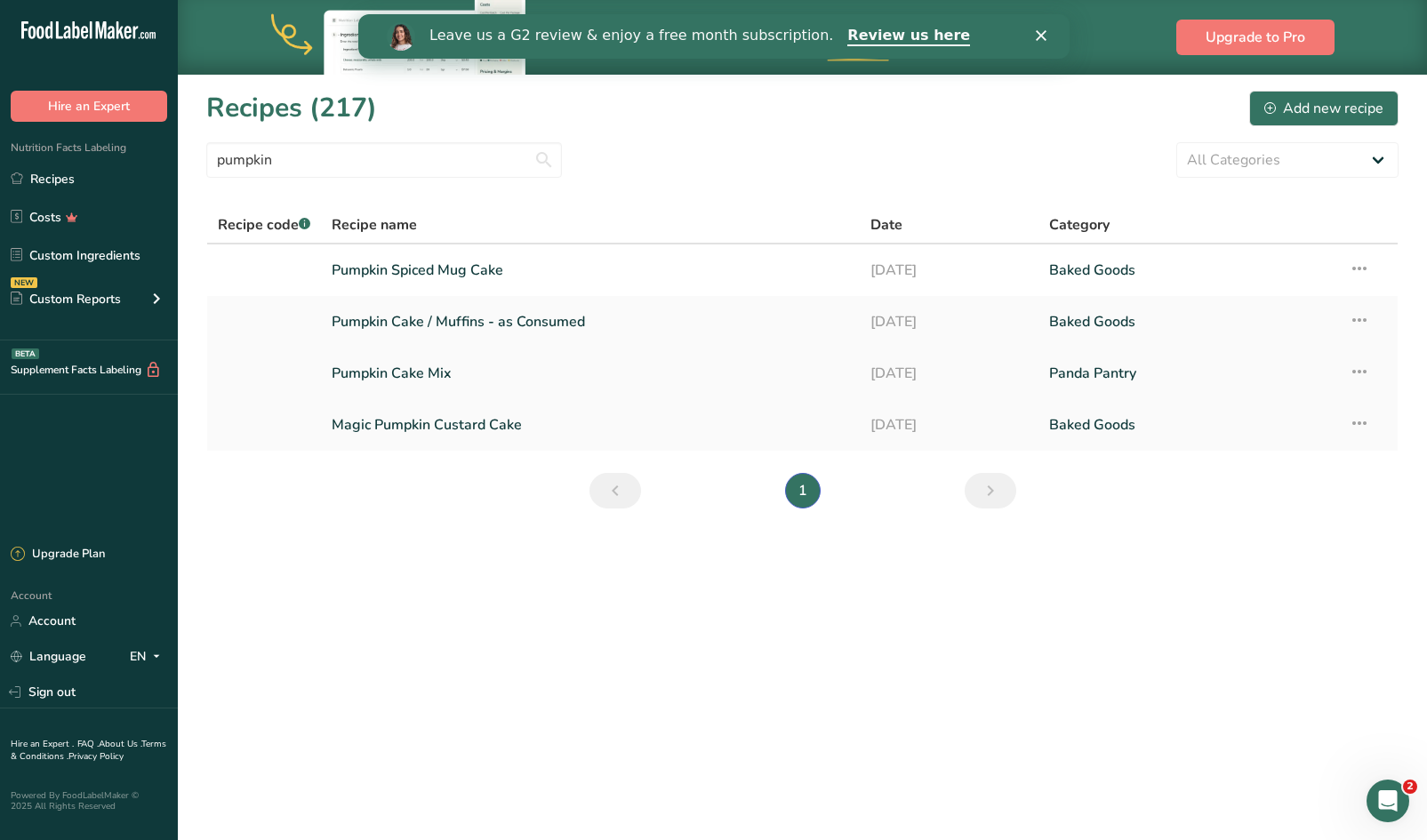
click at [391, 369] on link "Pumpkin Cake Mix" at bounding box center [590, 374] width 517 height 38
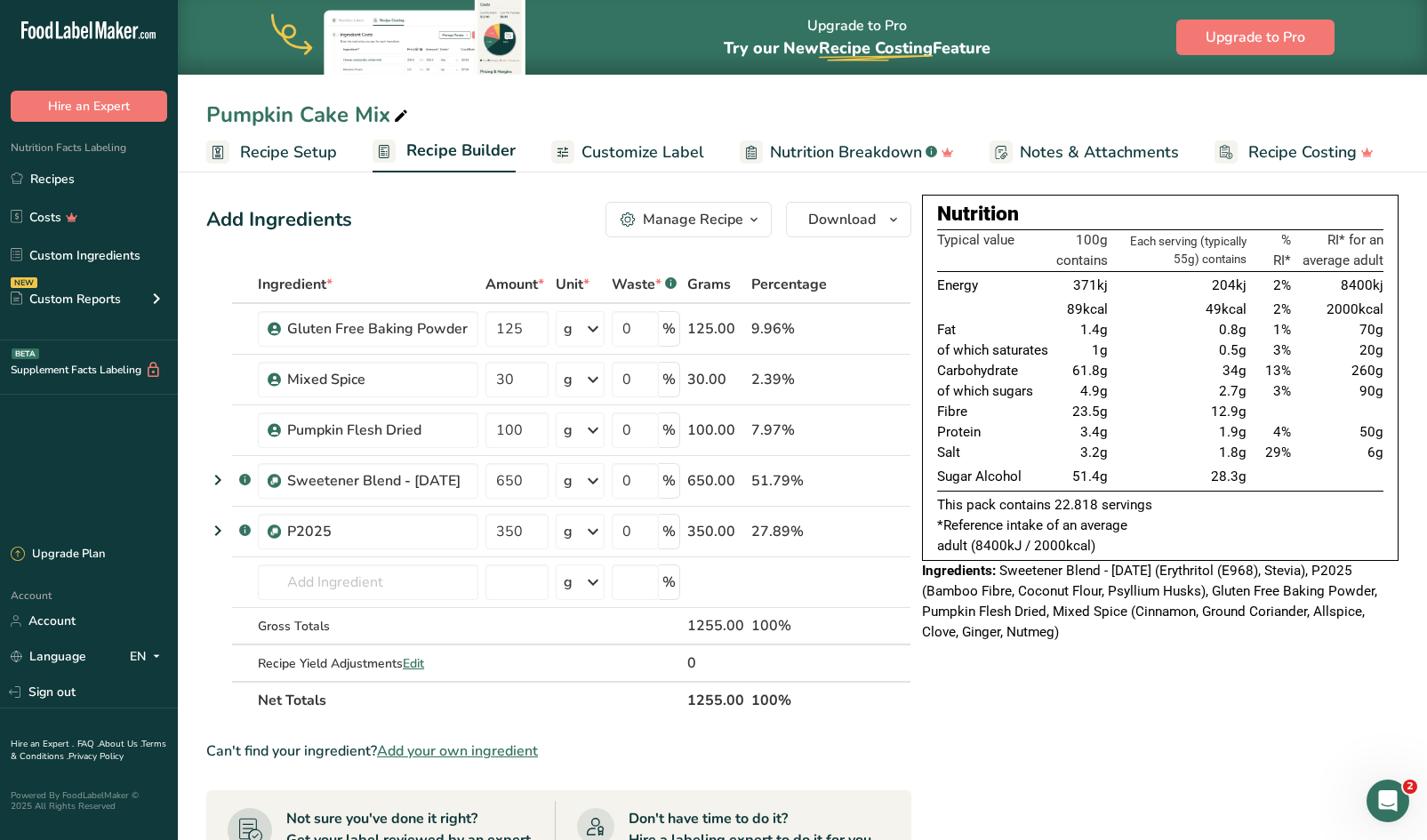
click at [760, 219] on icon "button" at bounding box center [754, 219] width 14 height 22
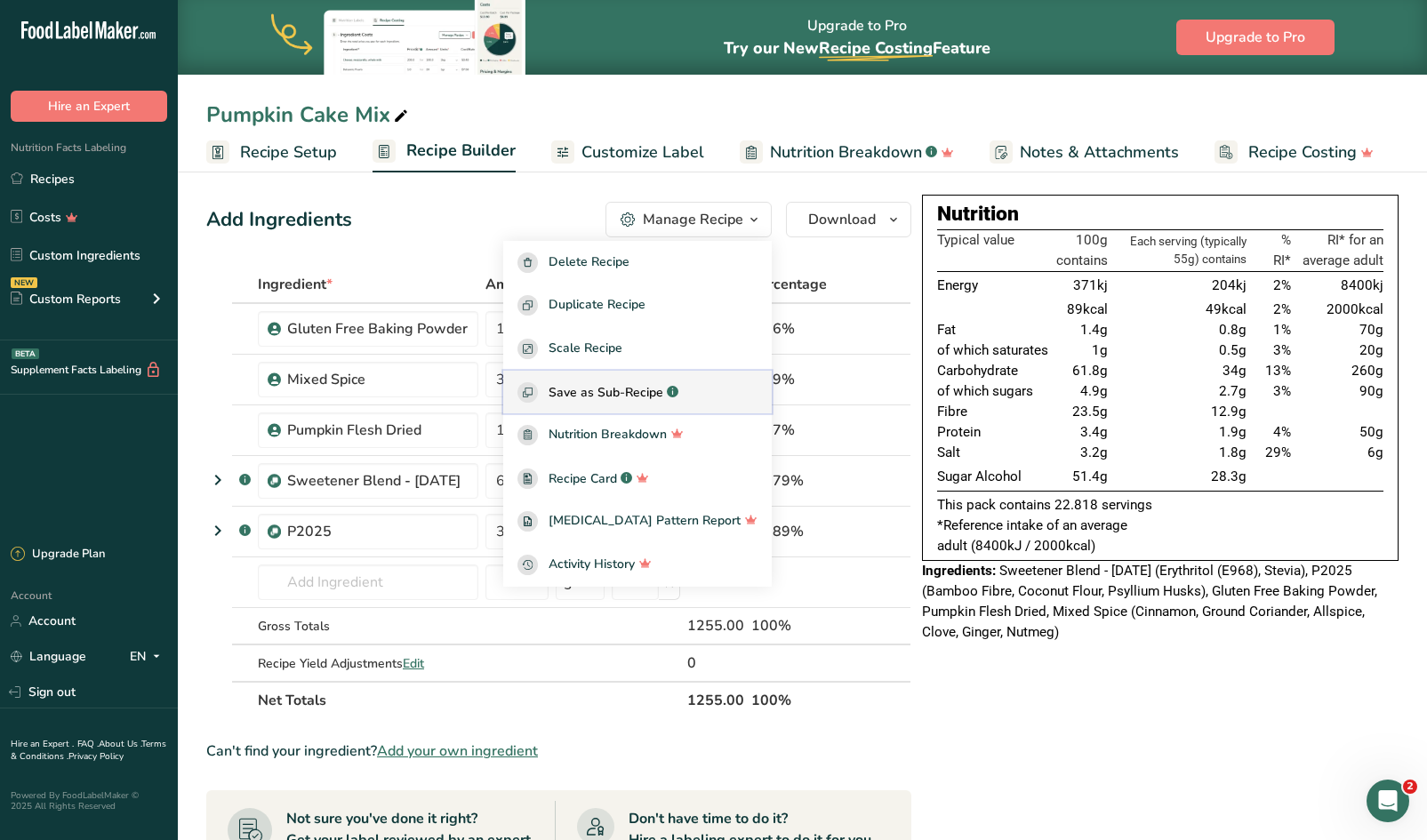
click at [639, 390] on span "Save as Sub-Recipe" at bounding box center [606, 392] width 115 height 19
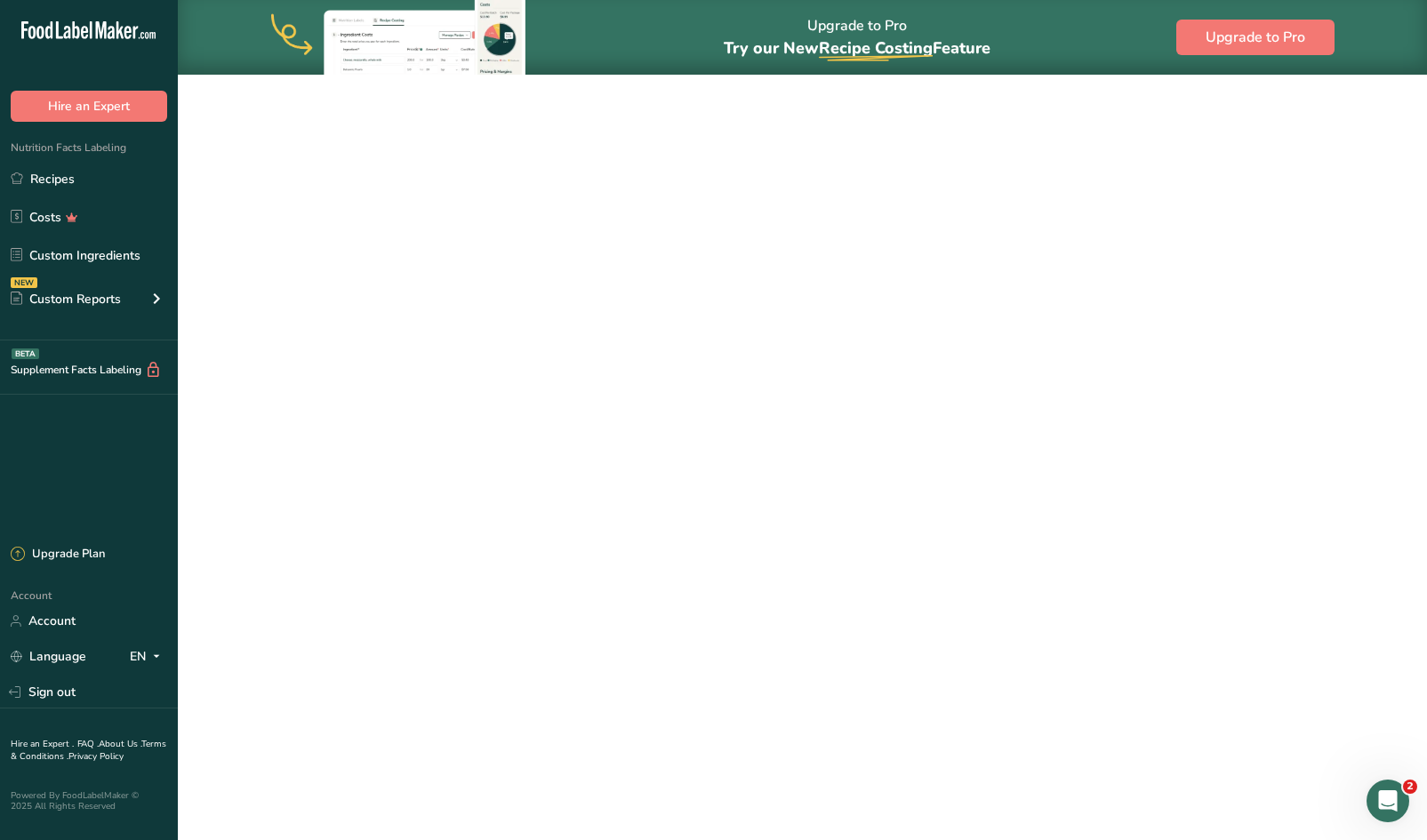
select select "30"
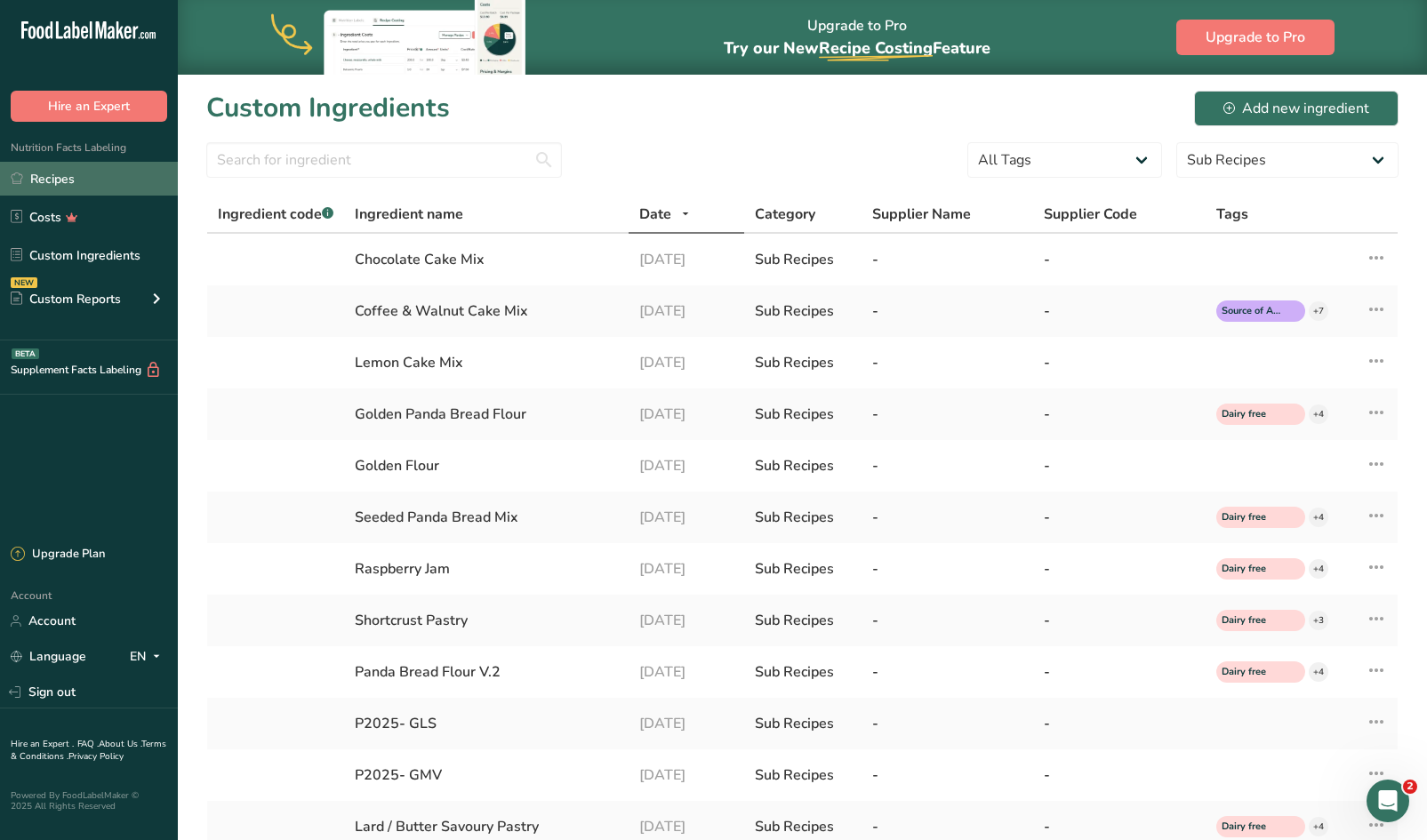
click at [70, 183] on link "Recipes" at bounding box center [89, 179] width 178 height 34
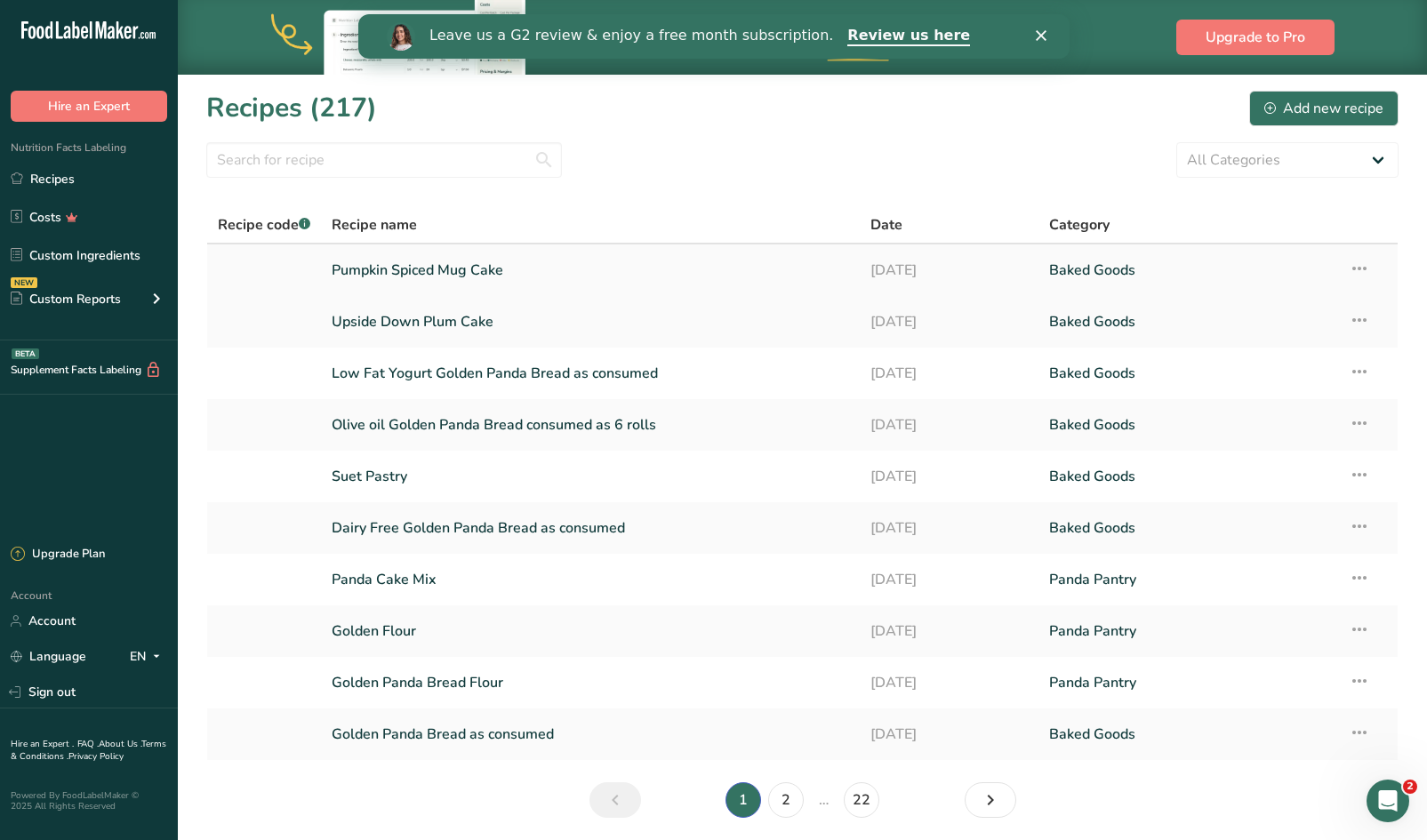
click at [396, 254] on link "Pumpkin Spiced Mug Cake" at bounding box center [590, 271] width 517 height 38
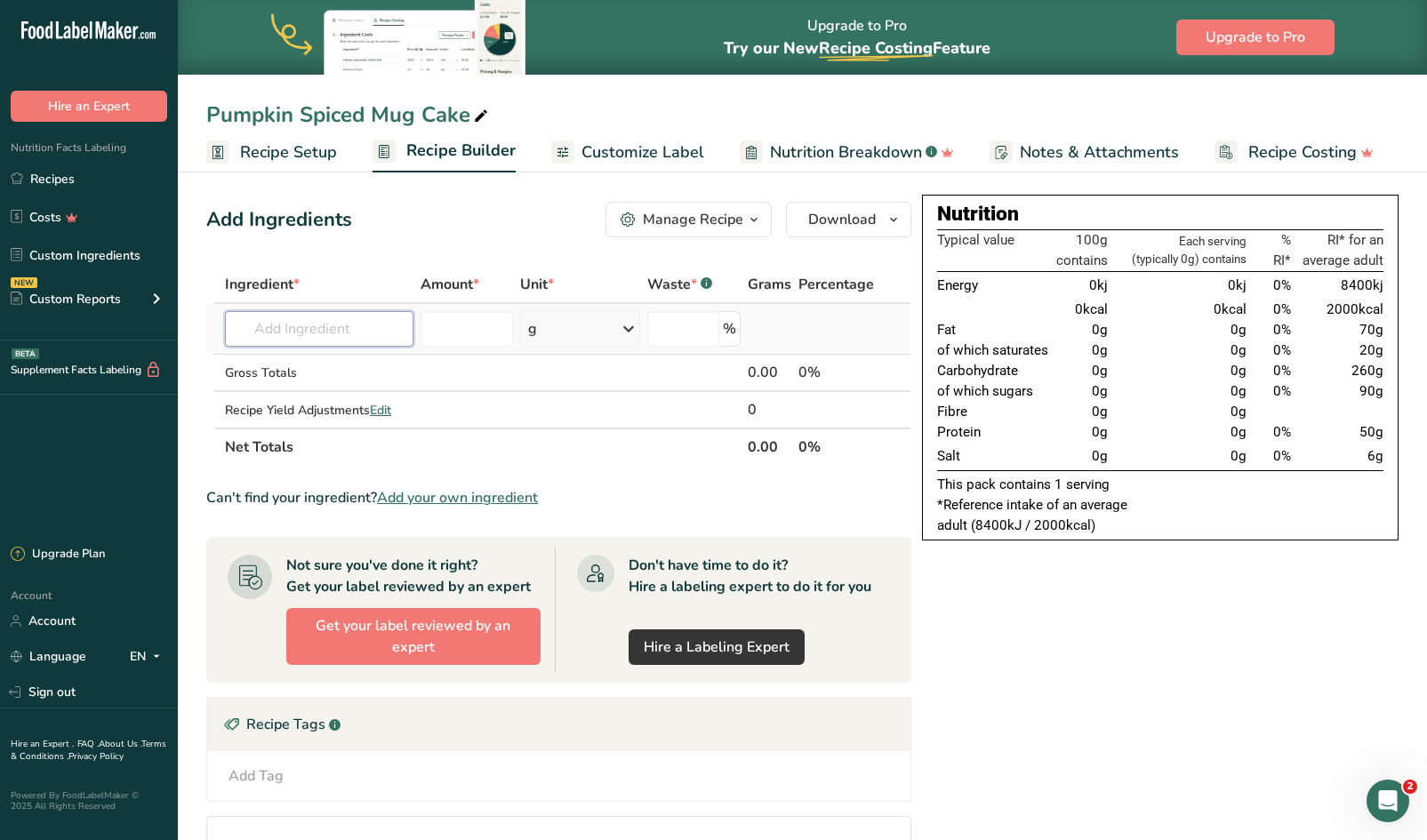
click at [330, 340] on input "text" at bounding box center [319, 329] width 189 height 36
type input "pumpkin cake"
click at [328, 357] on p "Pumpkin Cake Mix" at bounding box center [298, 365] width 119 height 19
type input "Pumpkin Cake Mix"
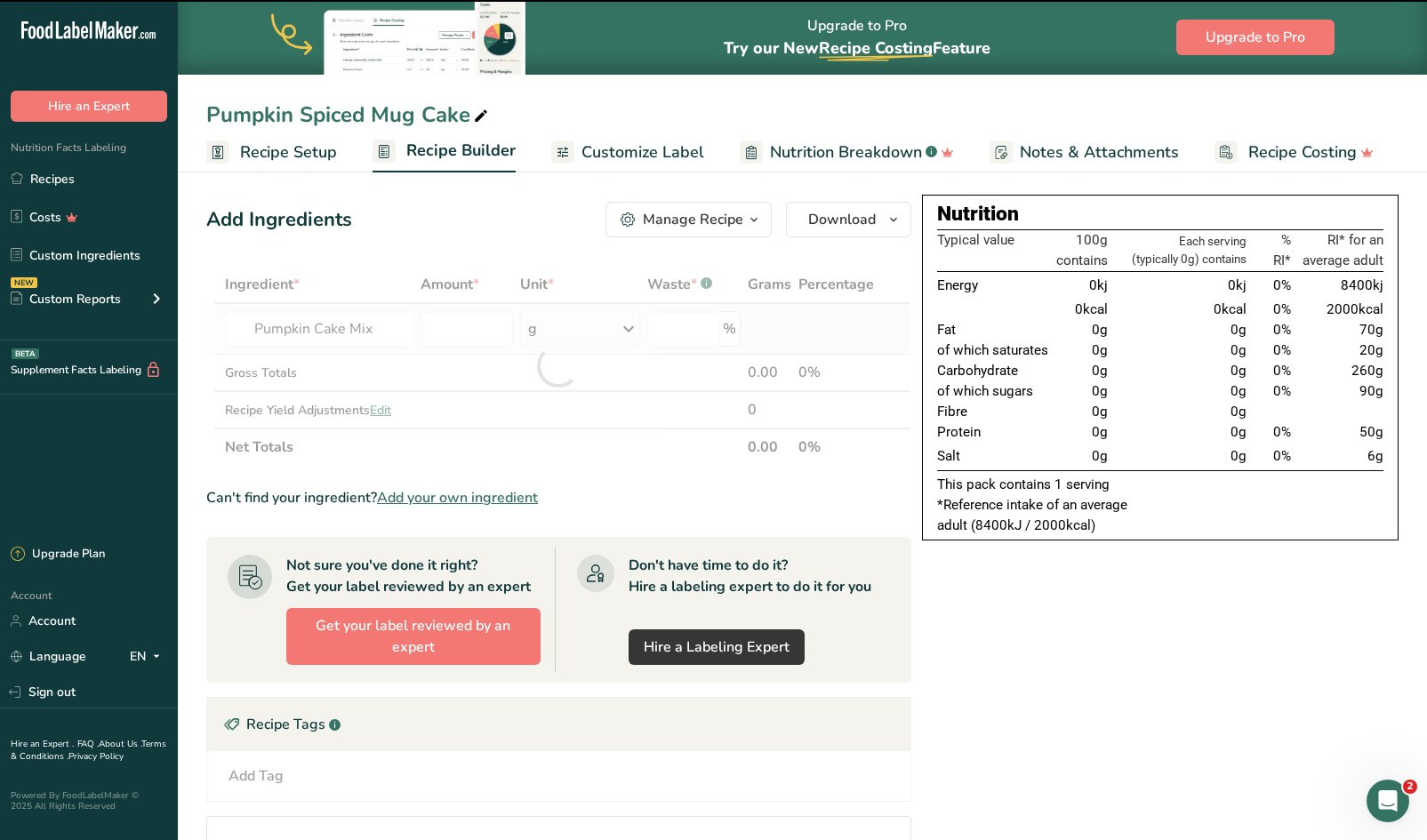
type input "0"
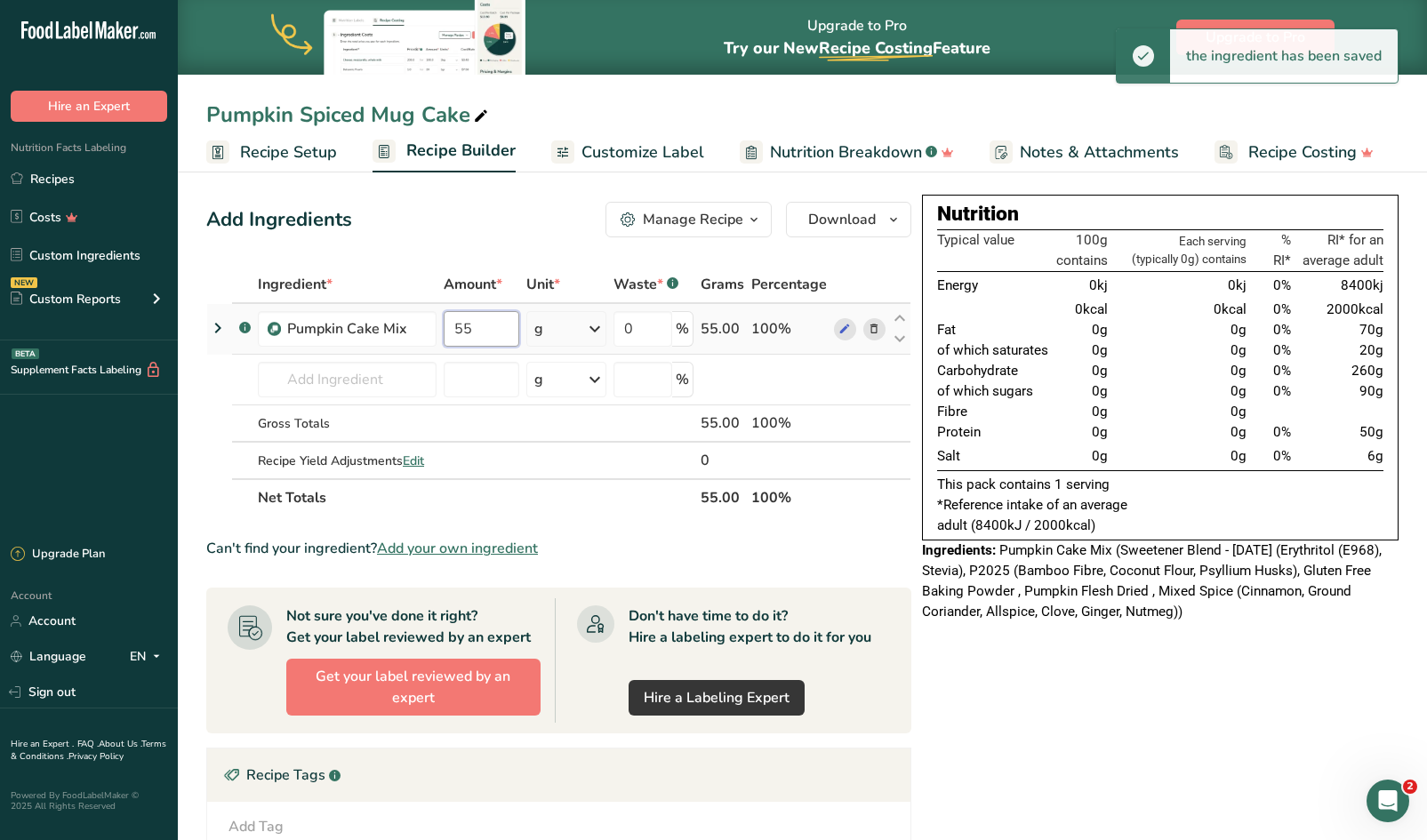
type input "55"
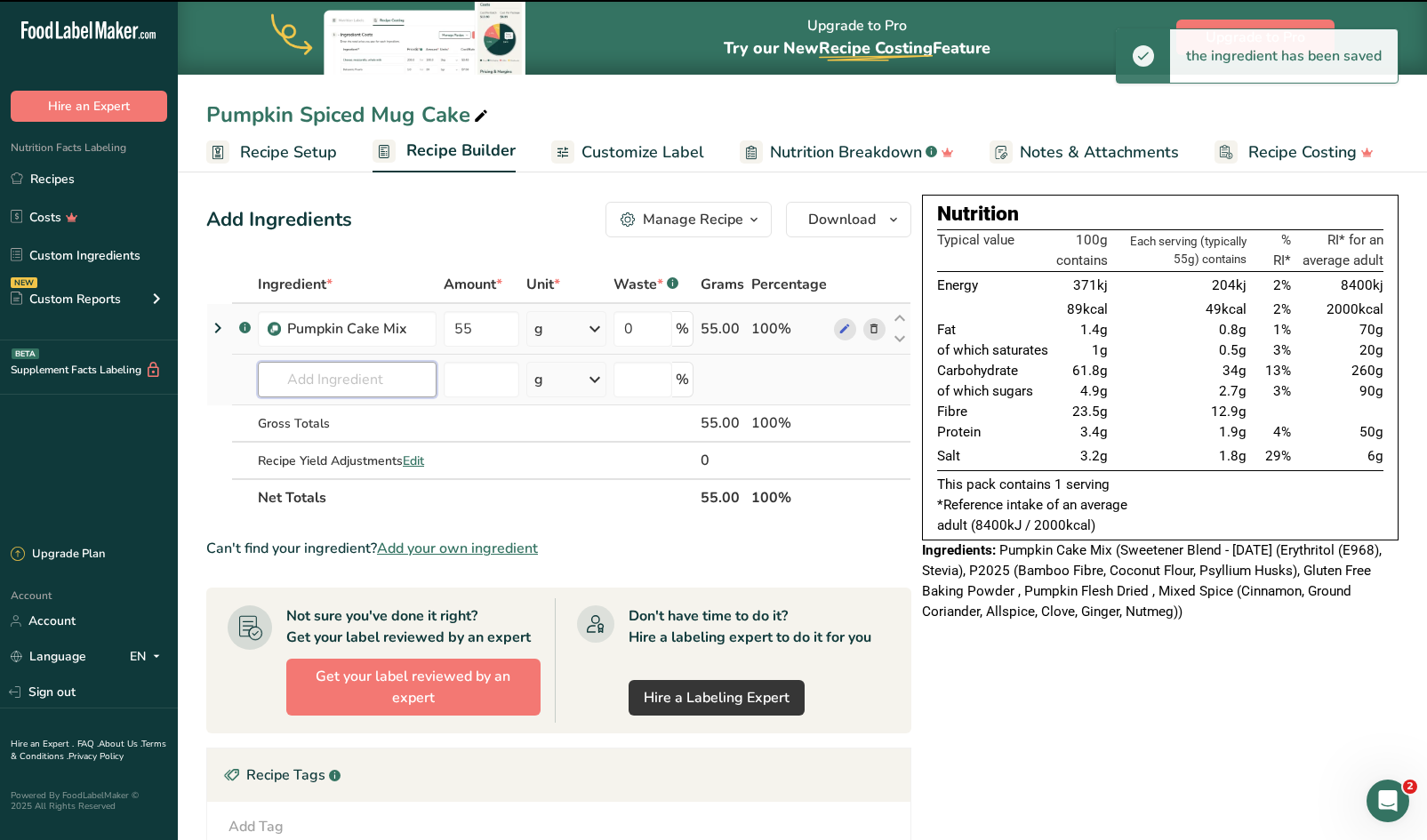
click at [328, 374] on input "text" at bounding box center [347, 379] width 179 height 36
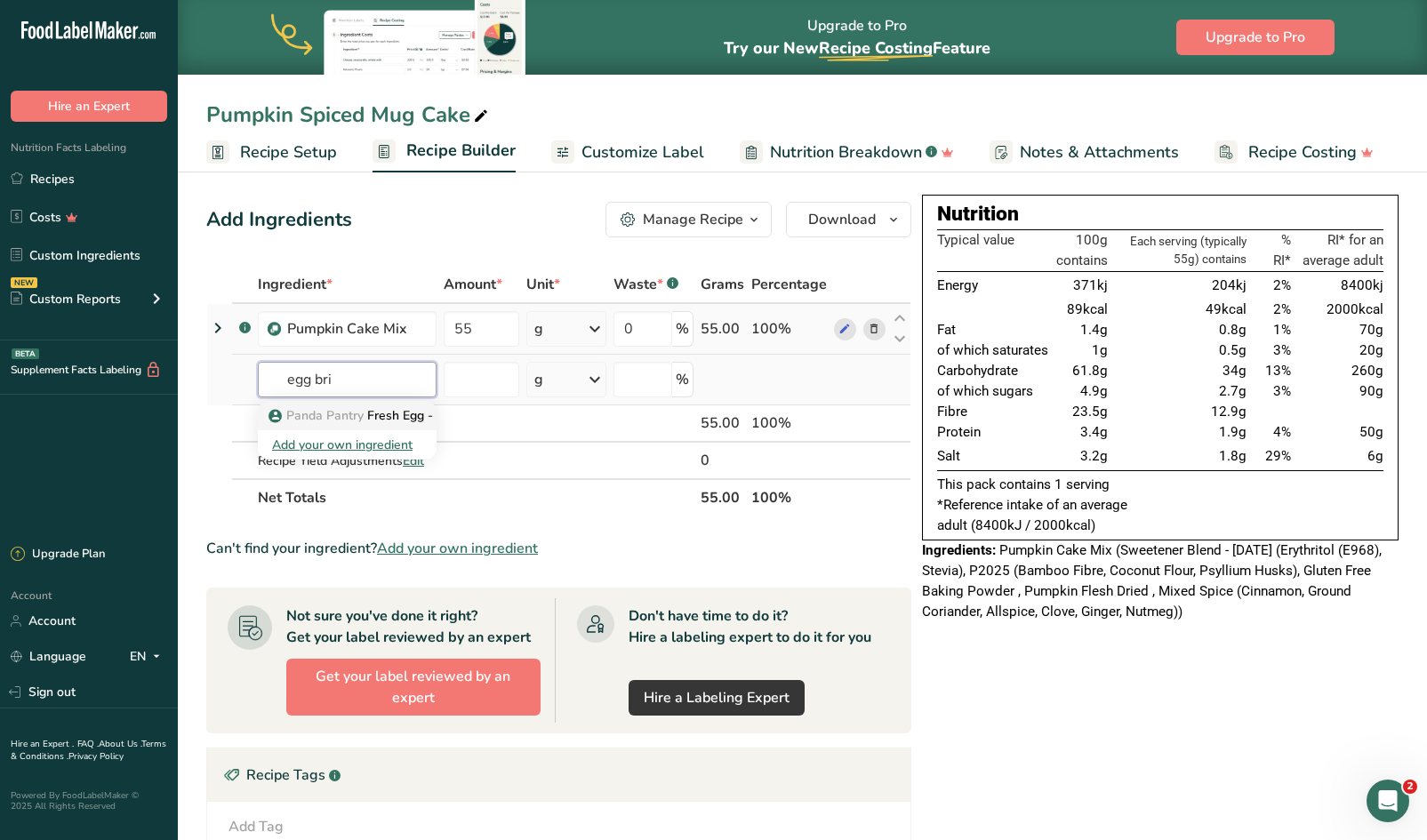
type input "egg bri"
click at [341, 403] on link "Panda Pantry Fresh Egg - British" at bounding box center [347, 416] width 179 height 30
type input "Fresh Egg - British"
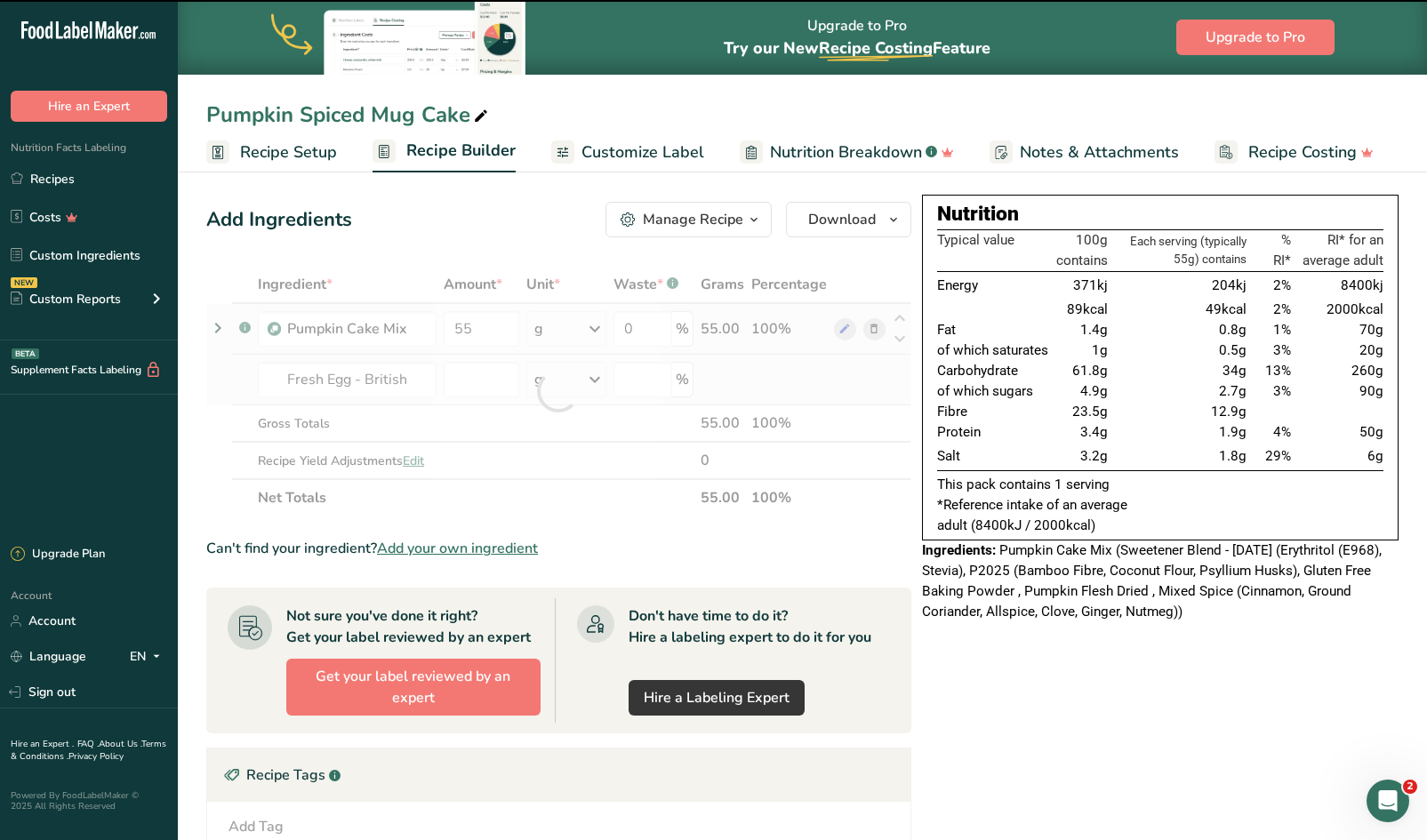
type input "0"
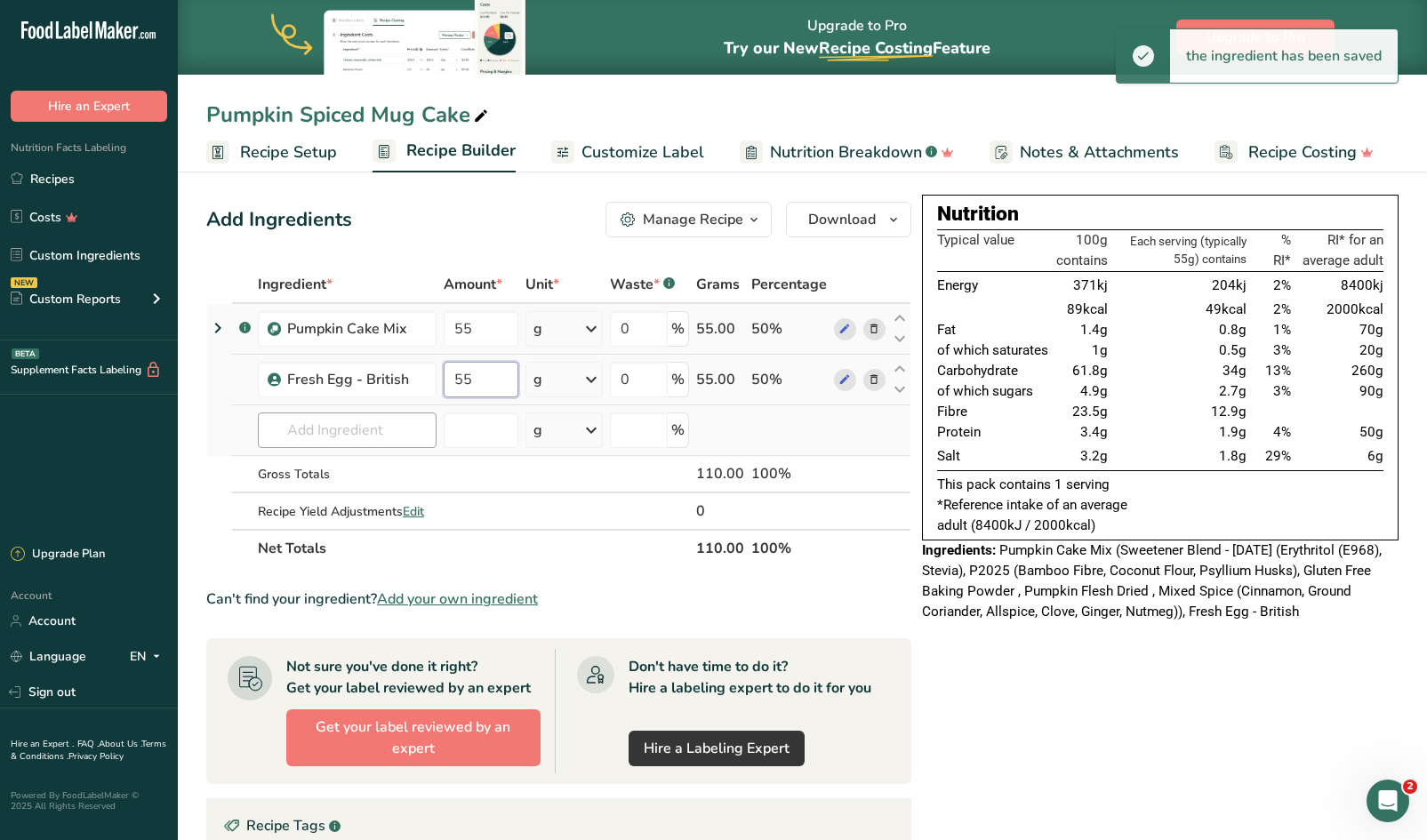
type input "55"
click at [341, 422] on div "Ingredient * Amount * Unit * Waste * .a-a{fill:#347362;}.b-a{fill:#fff;} Grams …" at bounding box center [559, 416] width 706 height 301
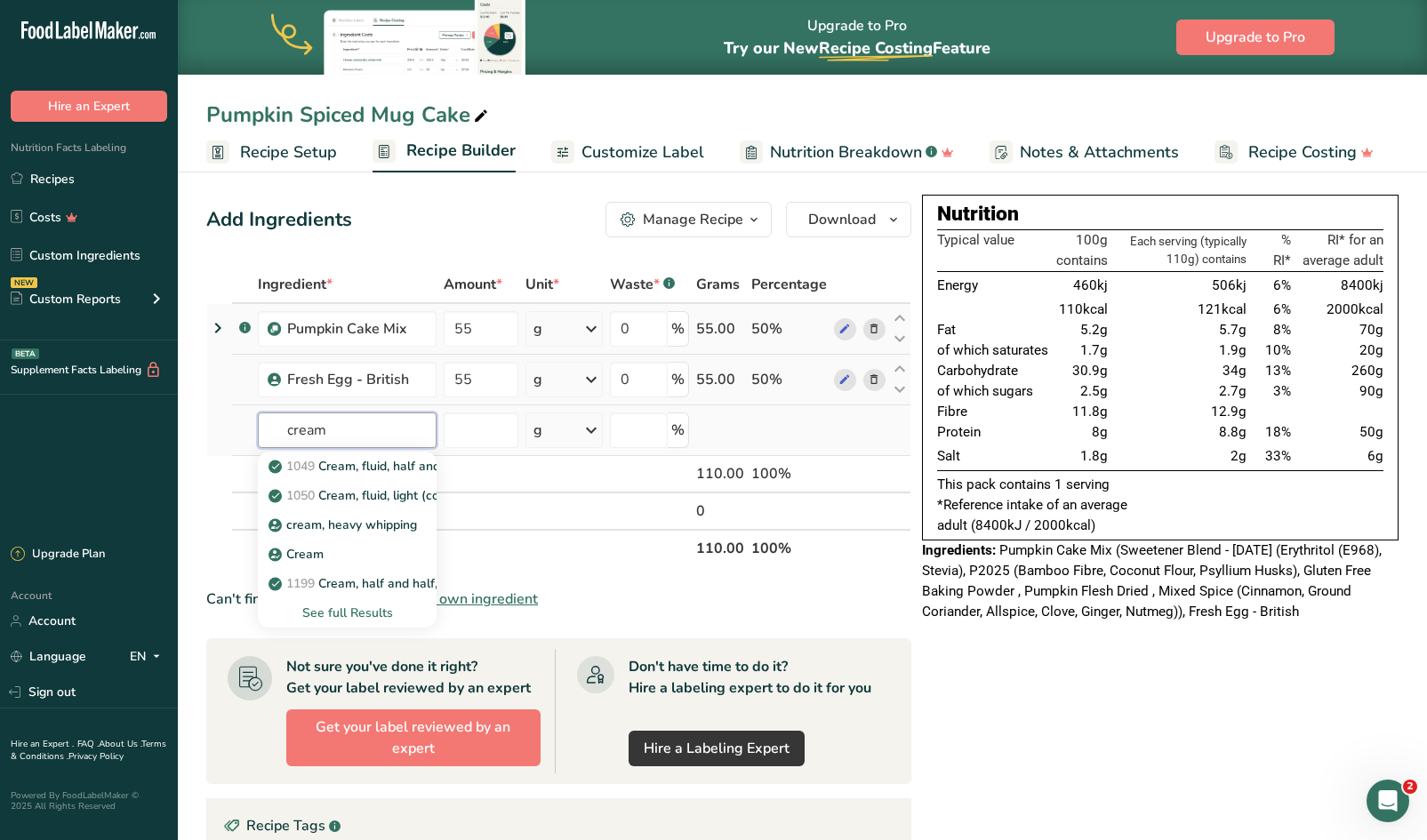
type input "cream"
click at [356, 609] on div "See full Results" at bounding box center [347, 613] width 150 height 19
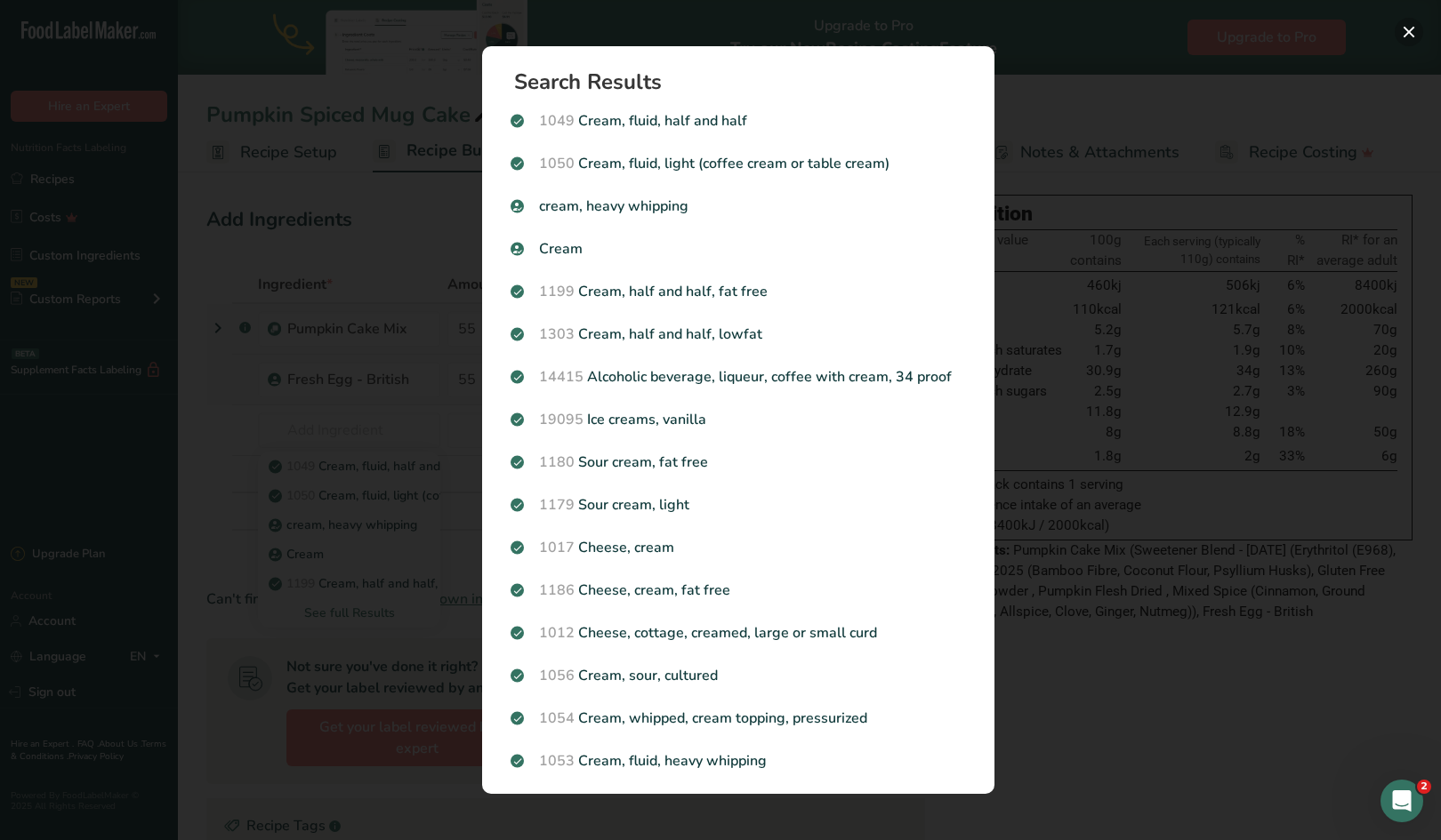
click at [1410, 37] on button "Search results modal" at bounding box center [1408, 32] width 29 height 29
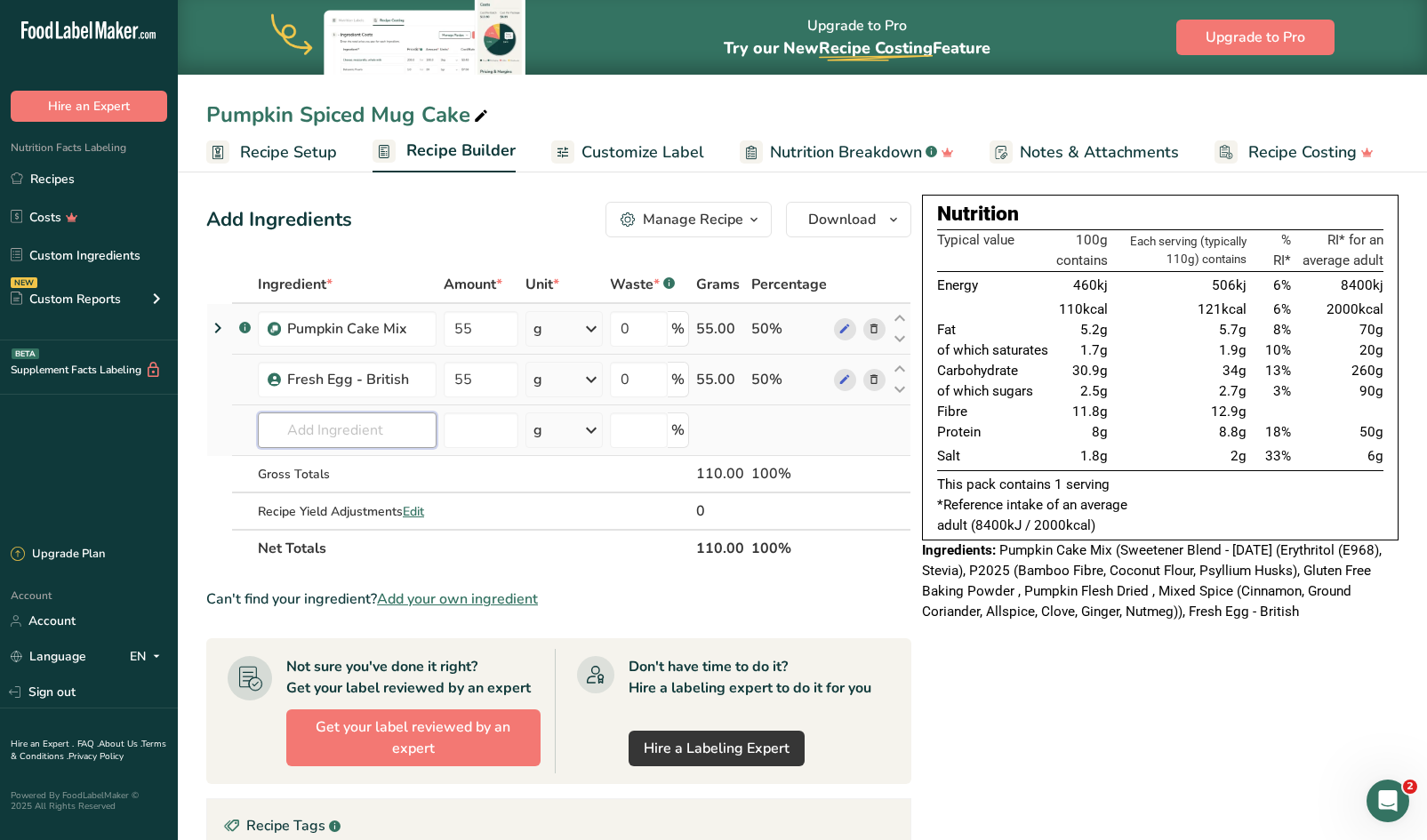
click at [359, 422] on input "text" at bounding box center [347, 431] width 179 height 36
type input "double cream"
click at [327, 470] on p "Double Cream" at bounding box center [320, 466] width 97 height 19
type input "Double Cream"
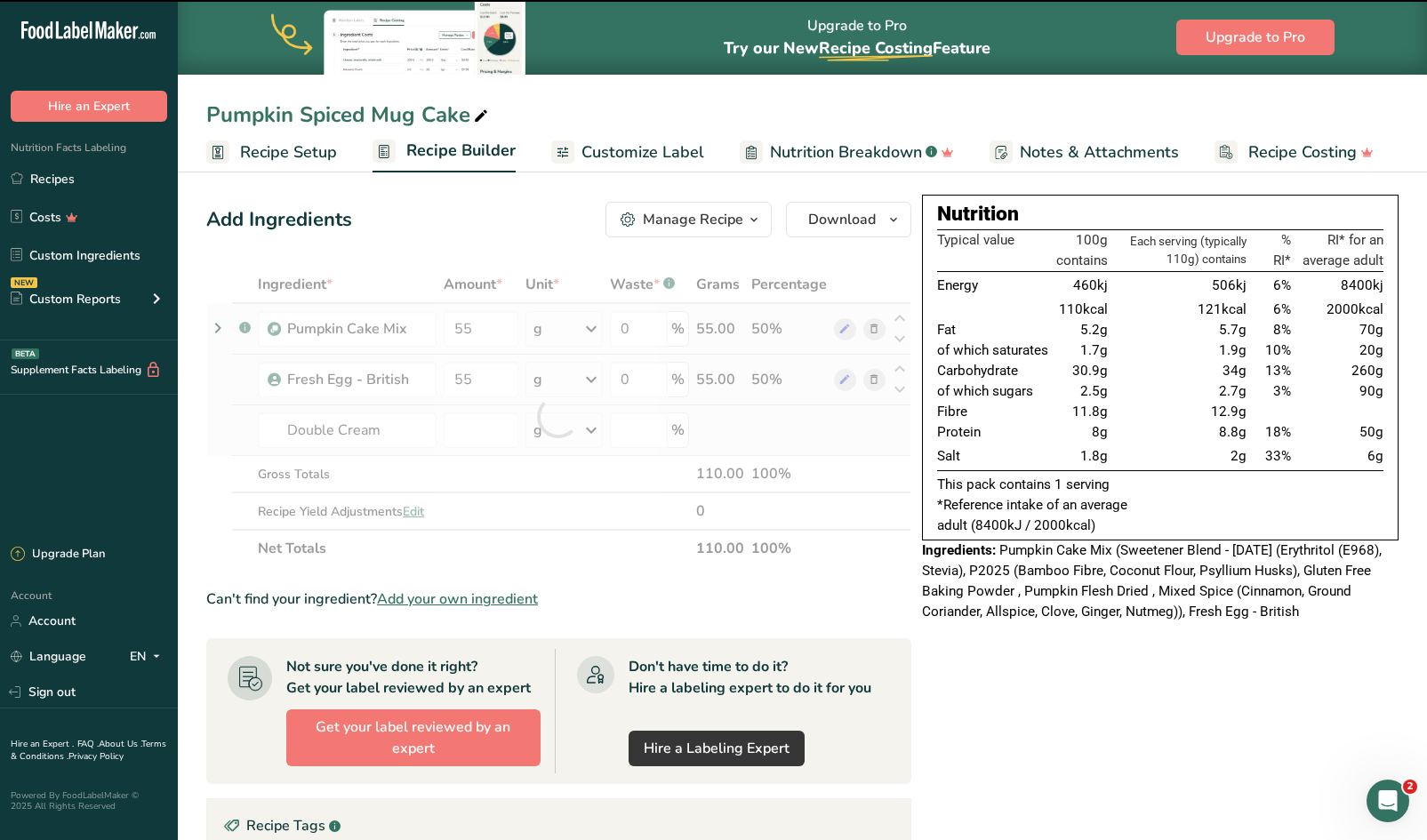
type input "0"
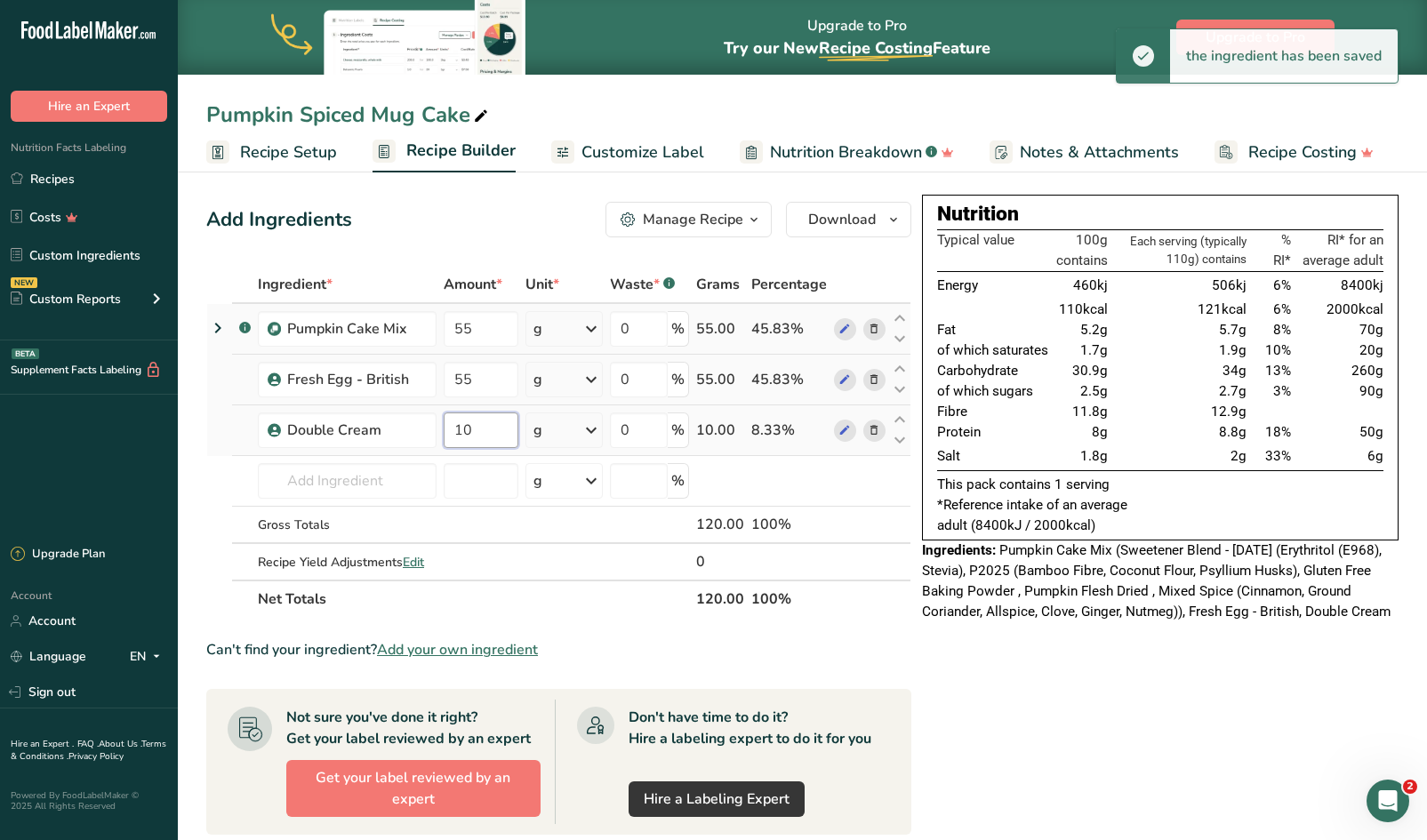
type input "10"
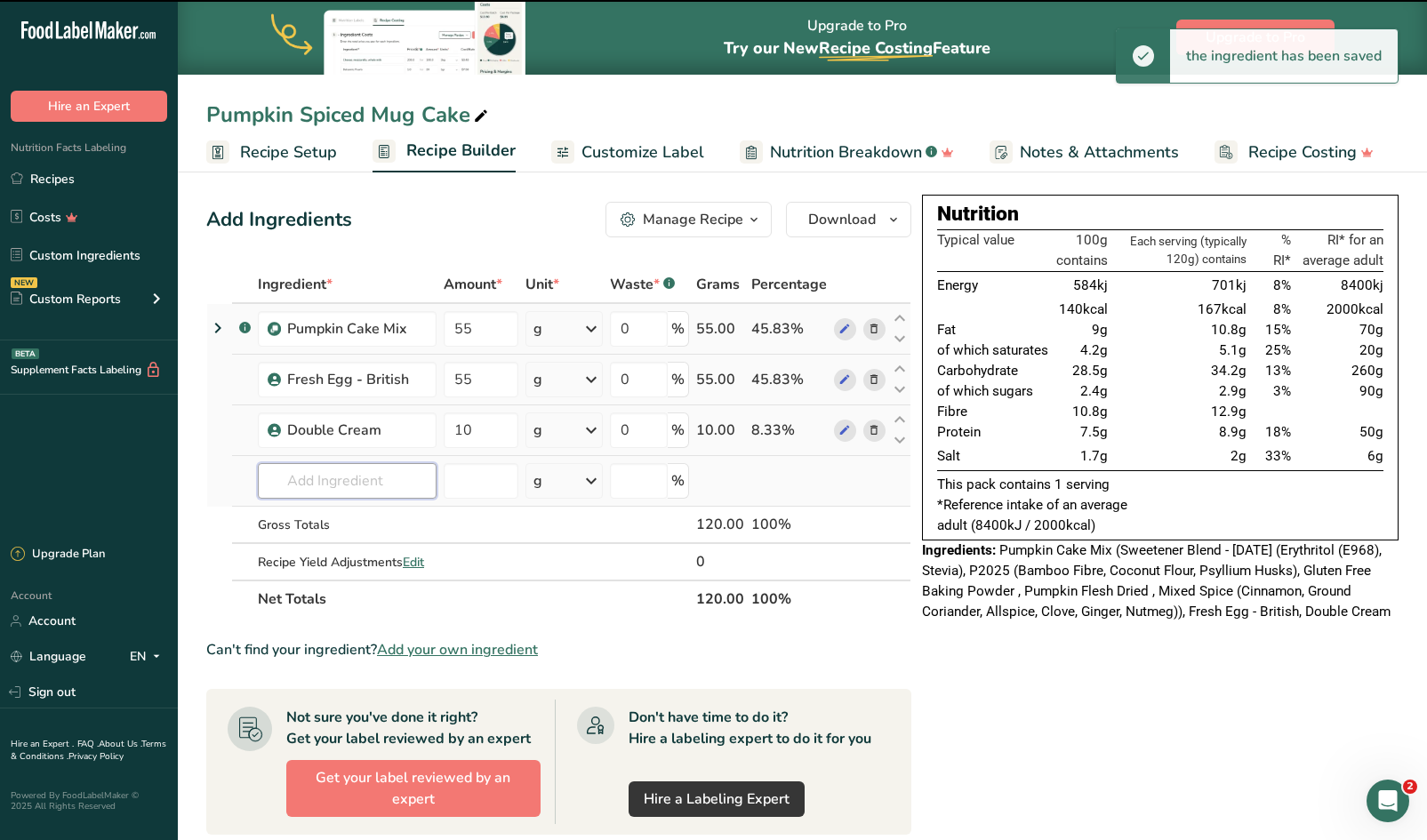
click at [341, 481] on input "text" at bounding box center [347, 481] width 179 height 36
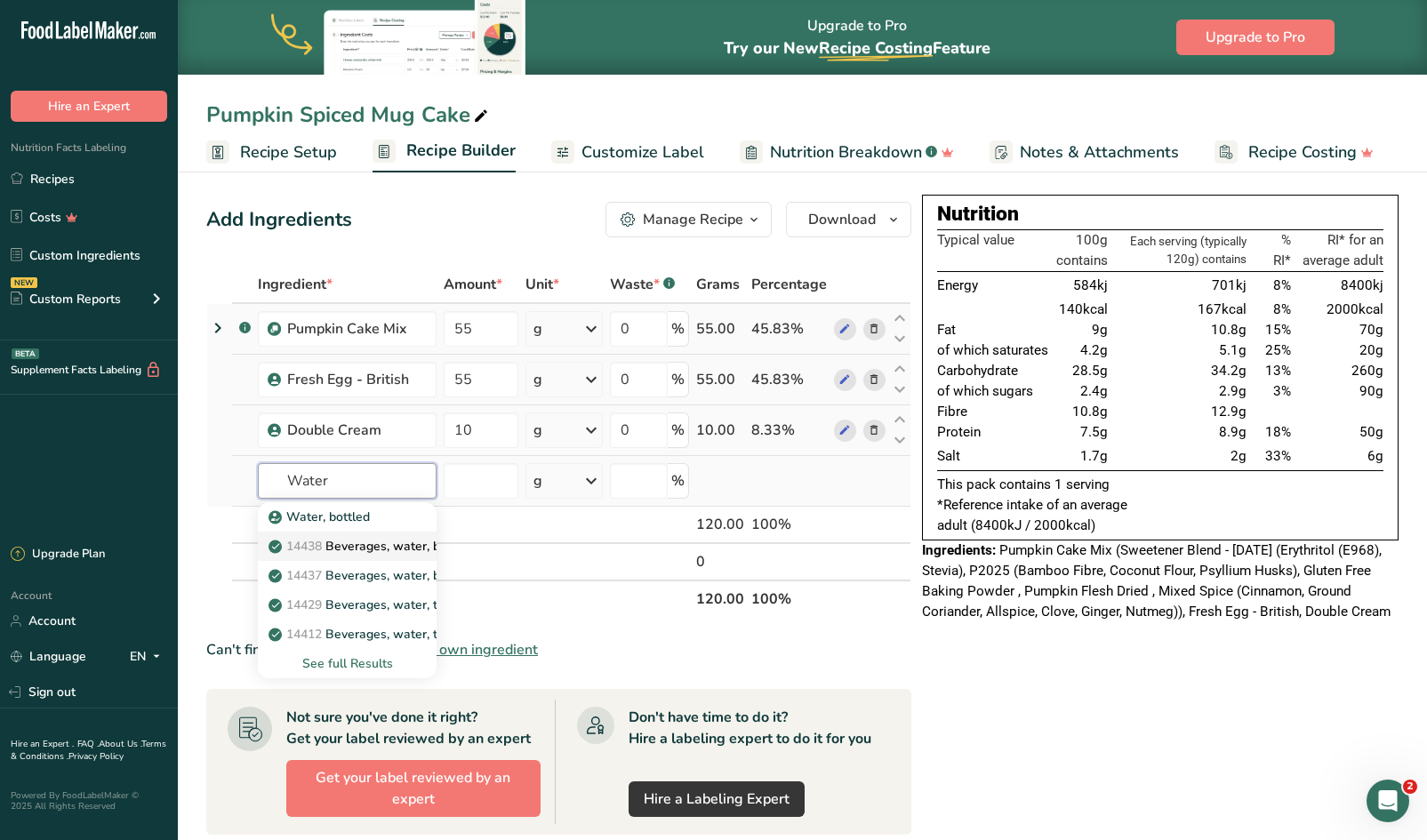
type input "Water"
click at [381, 546] on p "14438 Beverages, water, bottled, non-carbonated, [PERSON_NAME]" at bounding box center [476, 546] width 410 height 19
type input "Beverages, water, bottled, non-carbonated, CRYSTAL GEYSER"
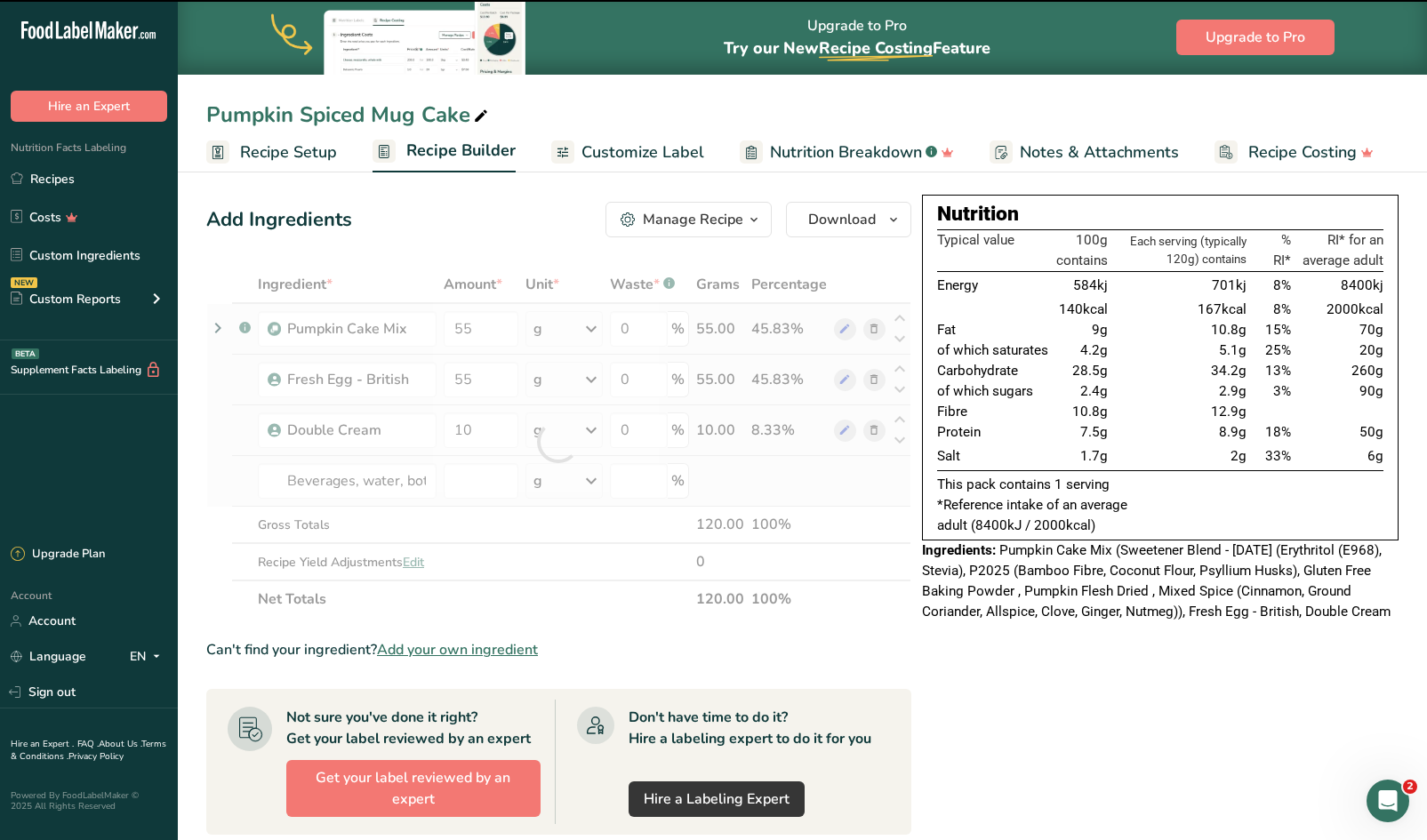
type input "0"
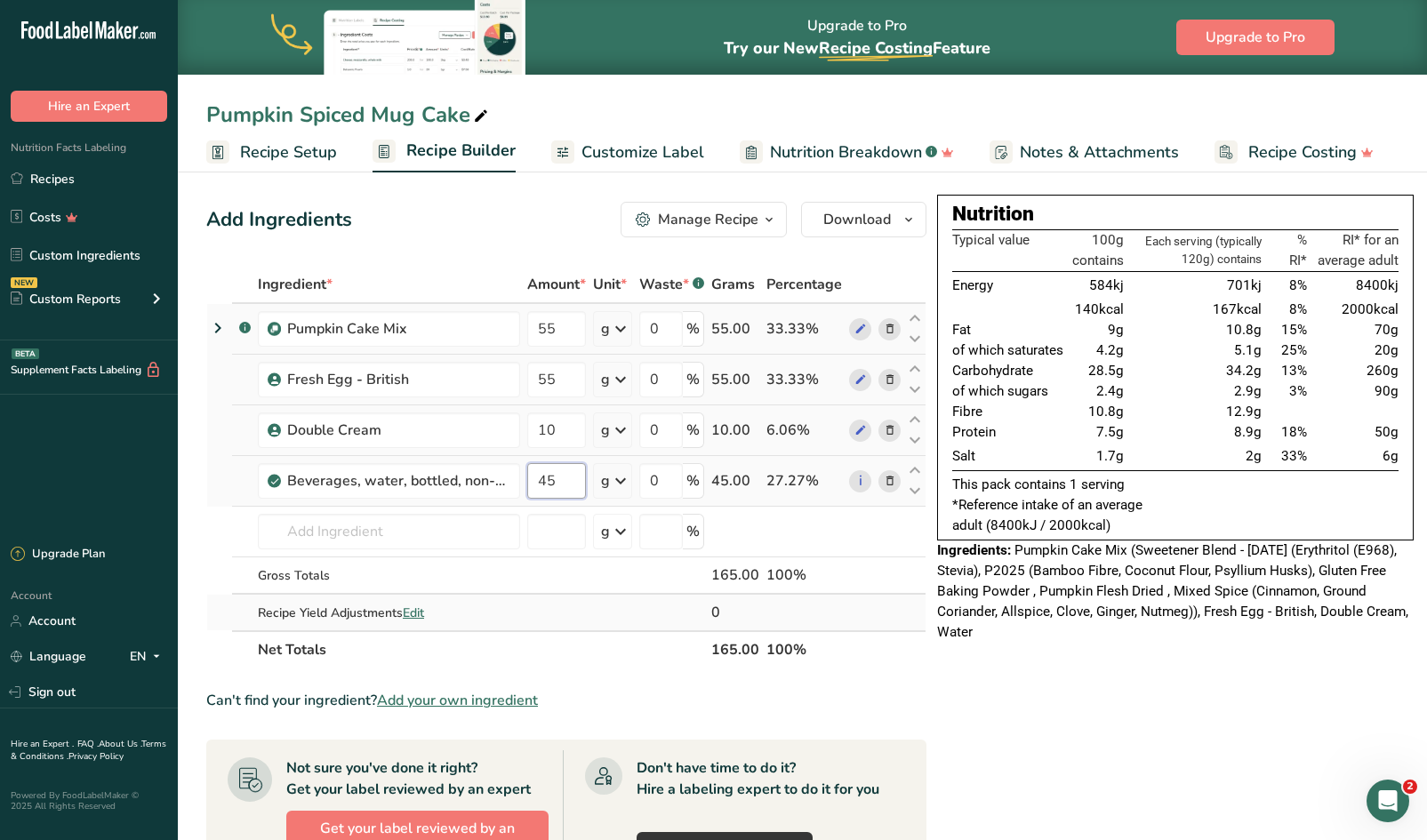
type input "45"
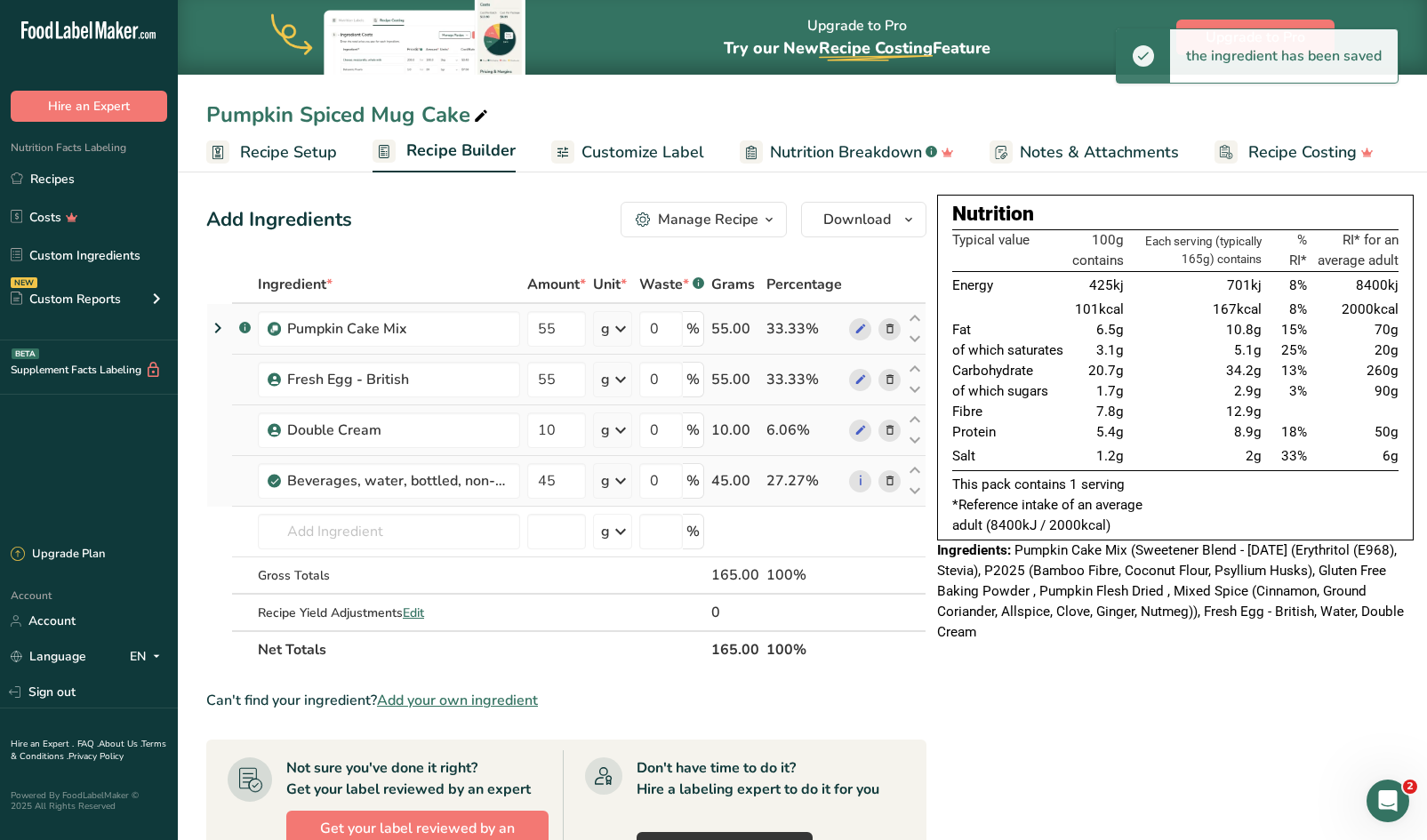
click at [645, 160] on span "Customize Label" at bounding box center [643, 152] width 123 height 24
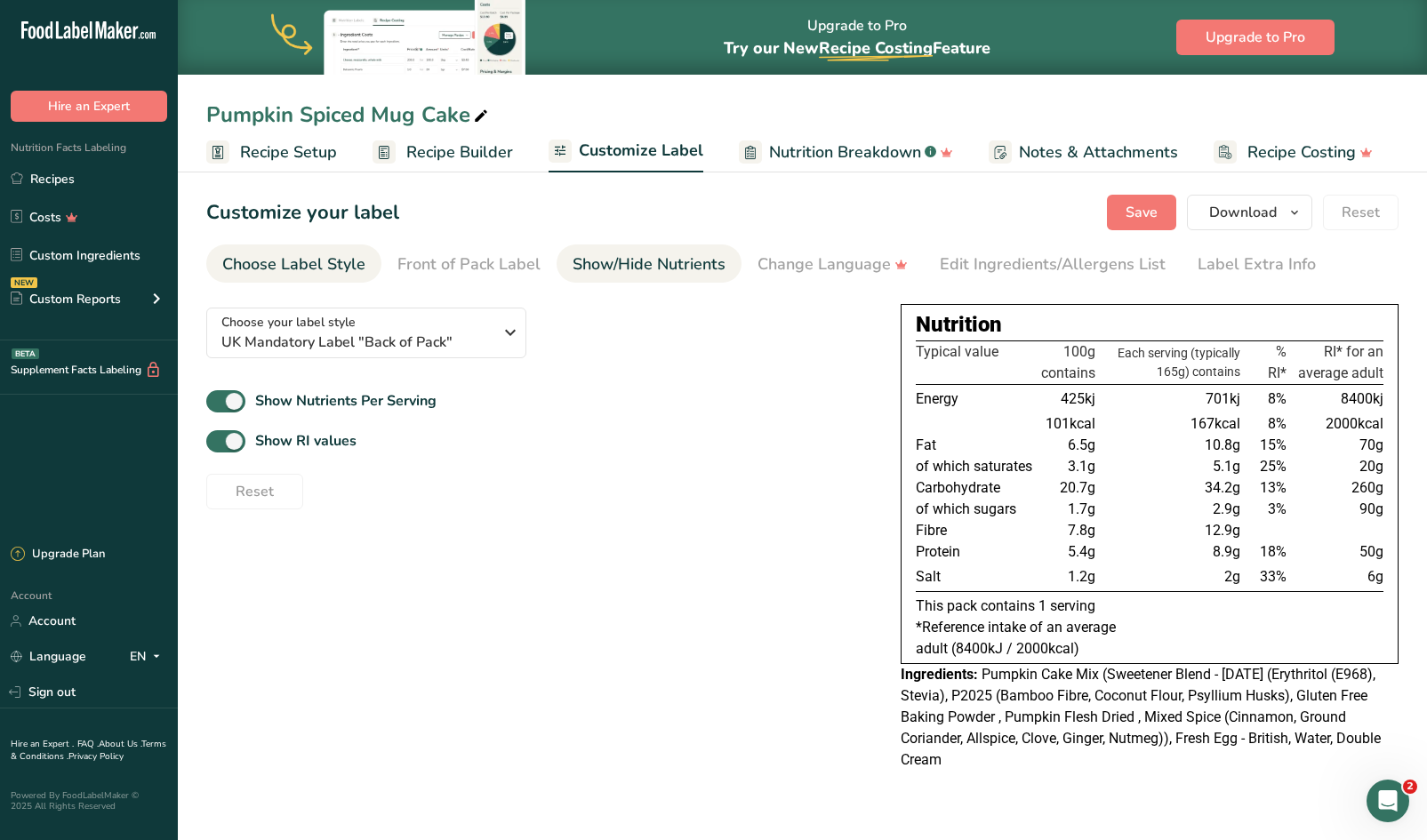
click at [614, 265] on div "Show/Hide Nutrients" at bounding box center [649, 265] width 153 height 24
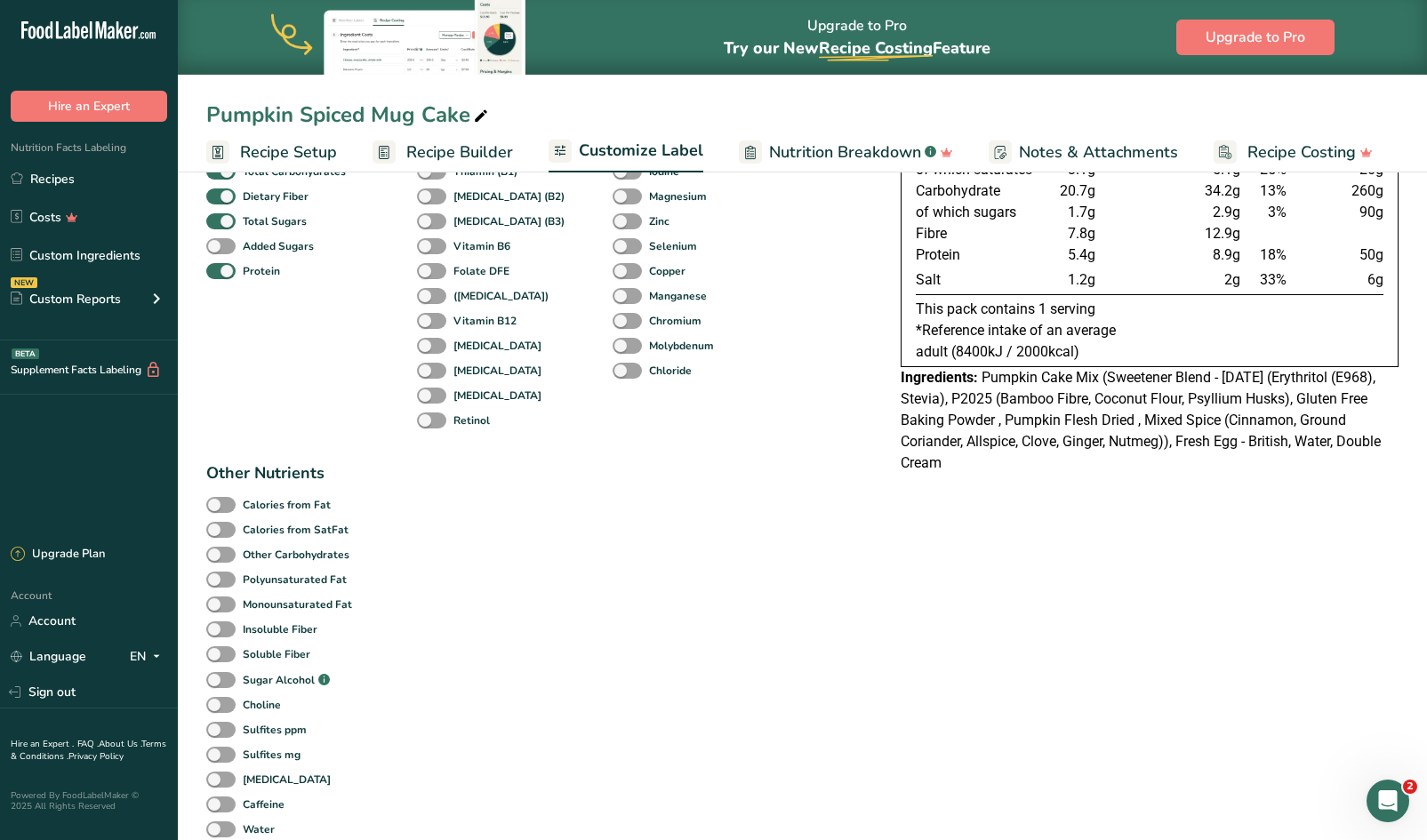
scroll to position [297, 0]
click at [222, 676] on span at bounding box center [221, 680] width 30 height 17
click at [217, 676] on input "Sugar Alcohol .a-a{fill:#347362;}.b-a{fill:#fff;}" at bounding box center [212, 681] width 12 height 12
checkbox input "true"
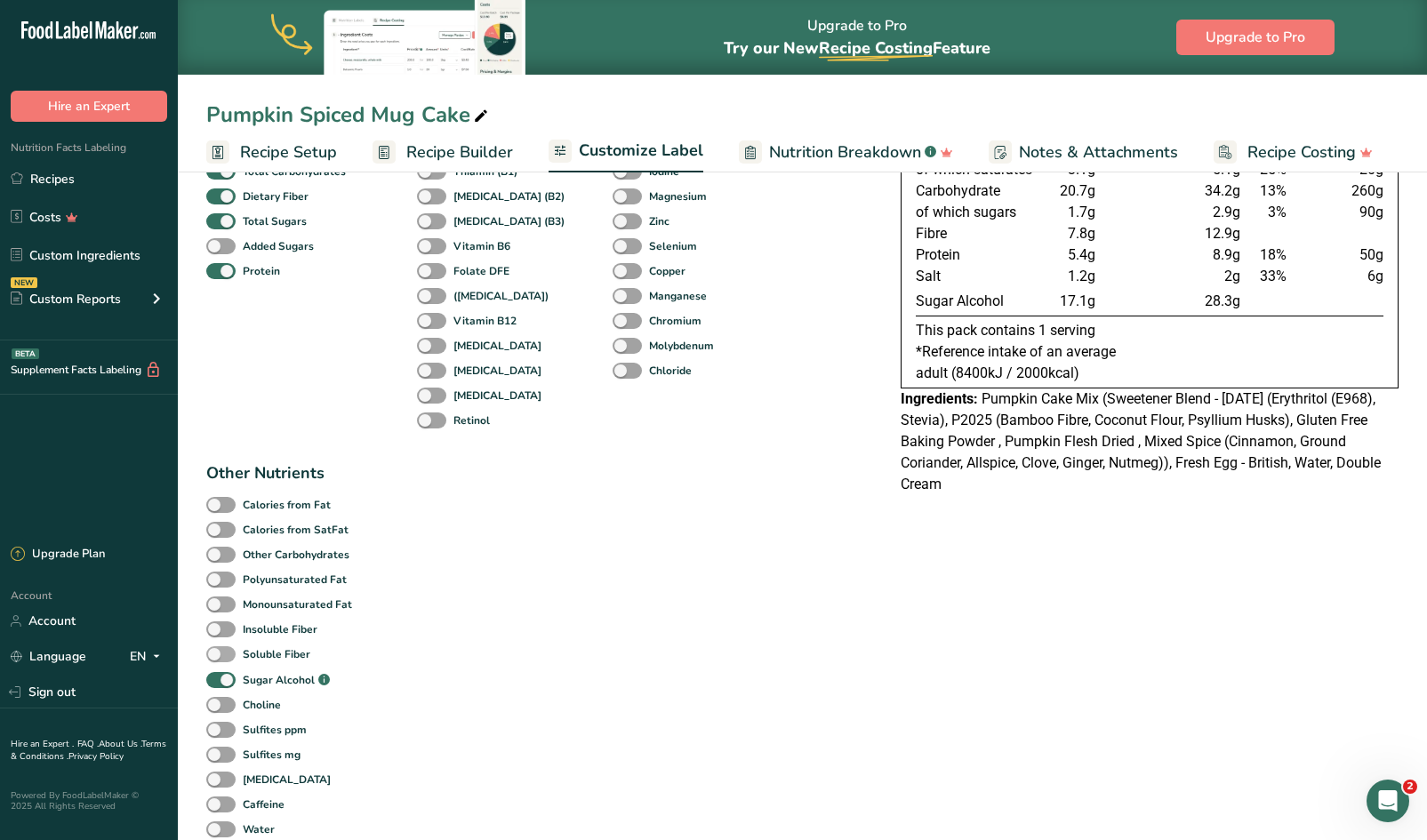
click at [226, 650] on span at bounding box center [221, 654] width 30 height 17
click at [217, 650] on input "Soluble Fiber" at bounding box center [212, 654] width 12 height 12
checkbox input "true"
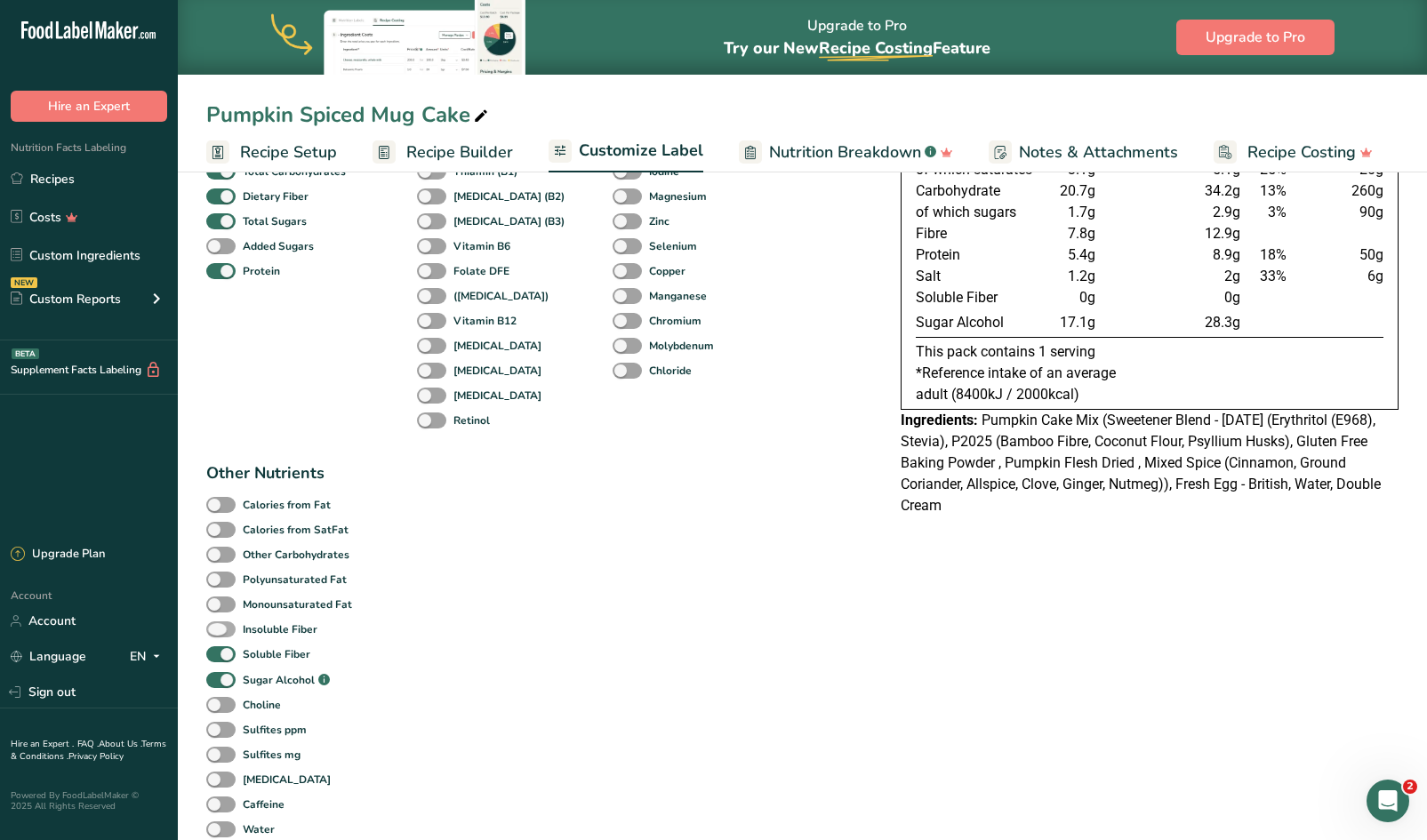
click at [225, 629] on span at bounding box center [221, 630] width 30 height 17
click at [217, 629] on input "Insoluble Fiber" at bounding box center [212, 630] width 12 height 12
checkbox input "true"
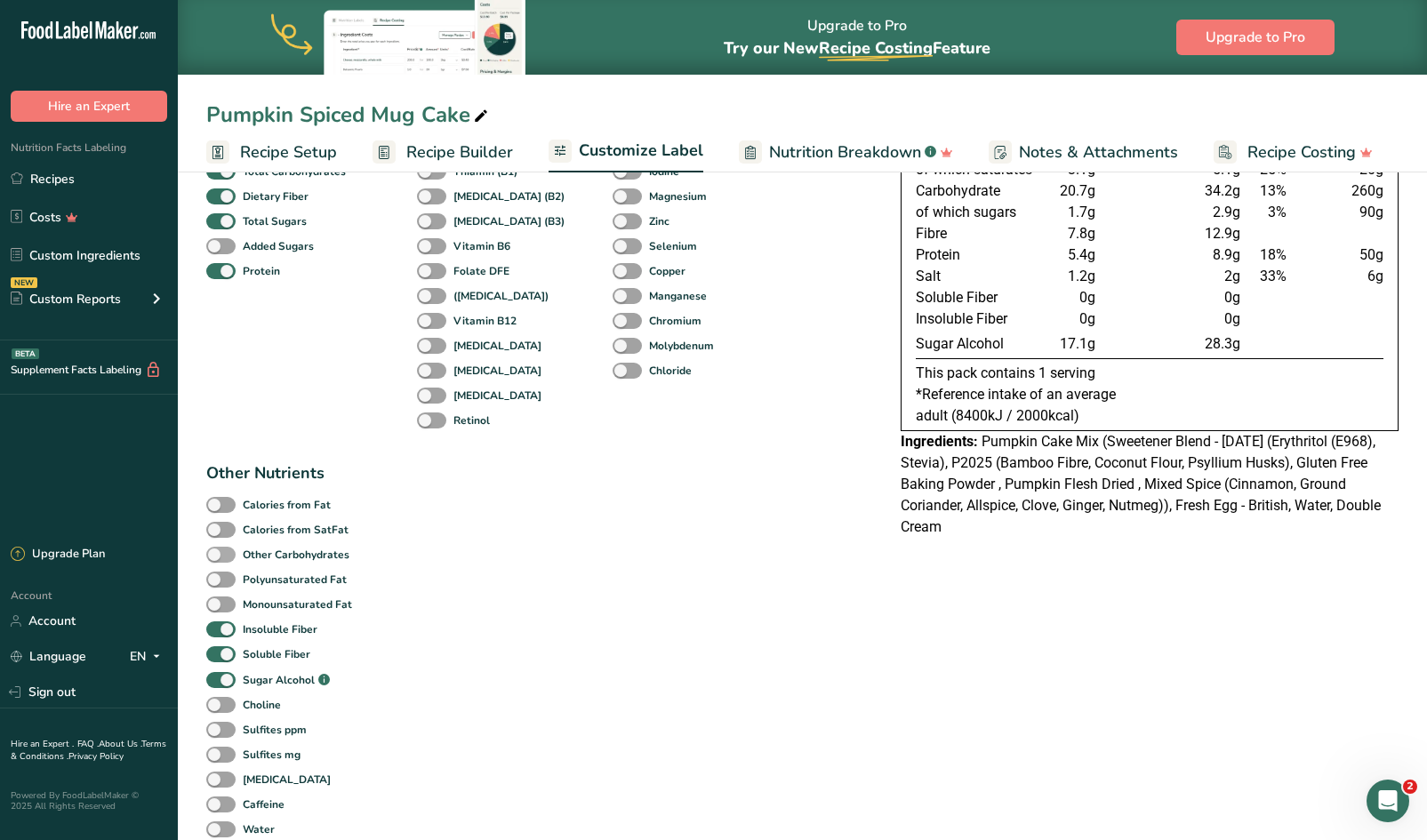
click at [227, 554] on span at bounding box center [221, 554] width 30 height 17
click at [217, 554] on input "Other Carbohydrates" at bounding box center [212, 554] width 12 height 12
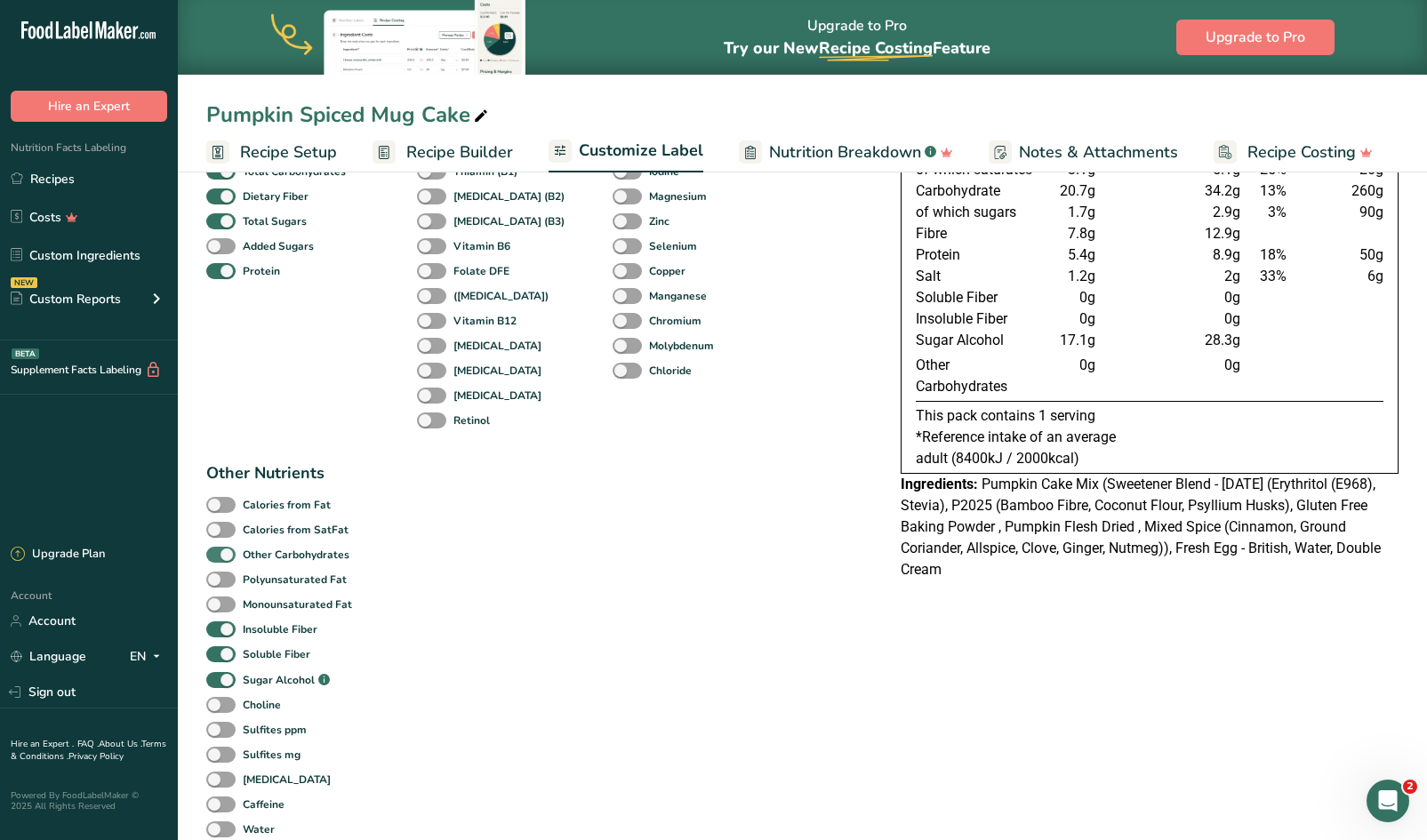
click at [227, 554] on span at bounding box center [221, 554] width 30 height 17
click at [217, 554] on input "Other Carbohydrates" at bounding box center [212, 554] width 12 height 12
checkbox input "false"
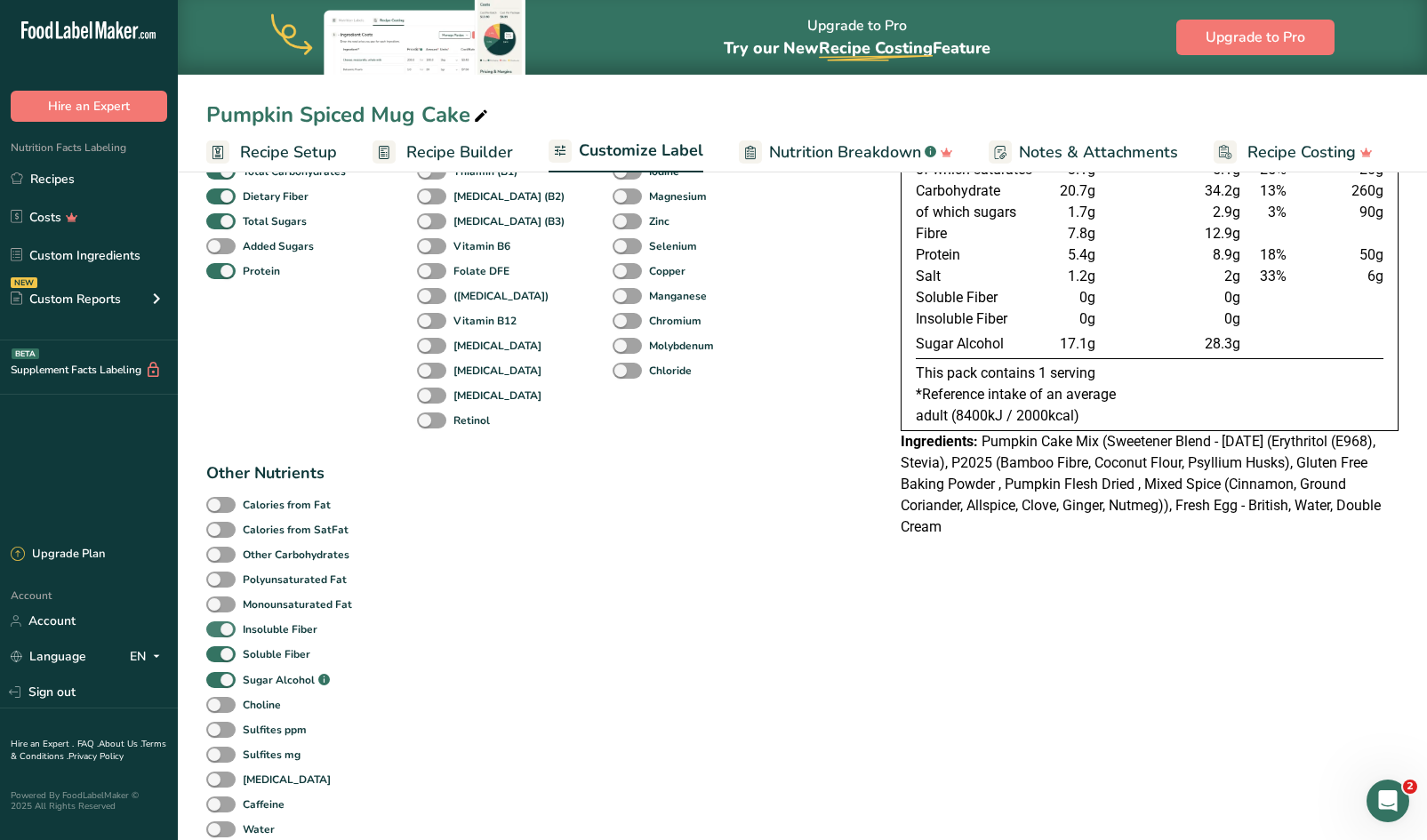
click at [230, 624] on span at bounding box center [221, 630] width 30 height 17
click at [217, 624] on input "Insoluble Fiber" at bounding box center [212, 630] width 12 height 12
checkbox input "false"
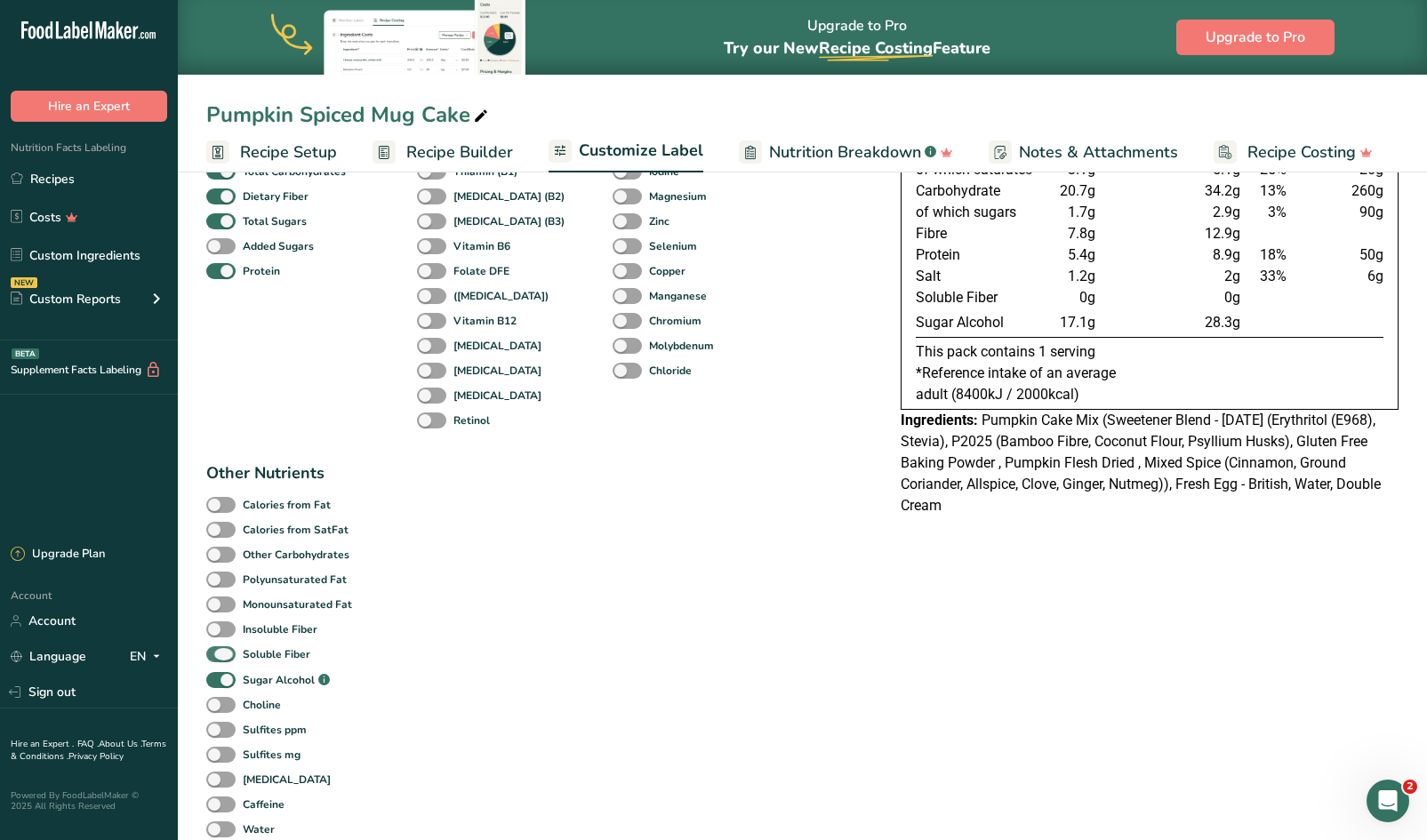
click at [230, 652] on span at bounding box center [221, 654] width 30 height 17
click at [217, 652] on input "Soluble Fiber" at bounding box center [212, 654] width 12 height 12
checkbox input "false"
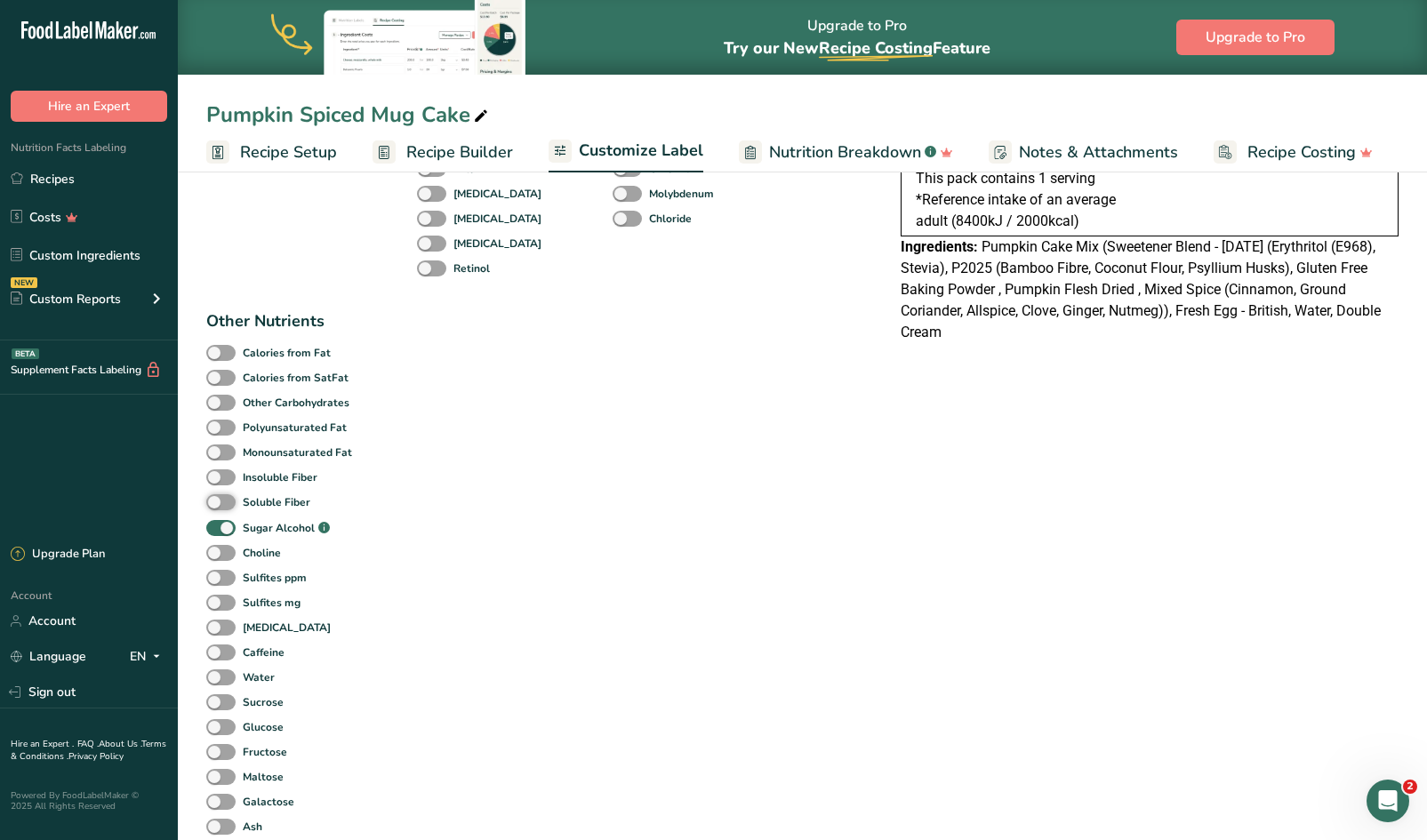
scroll to position [450, 0]
click at [230, 620] on span at bounding box center [221, 627] width 30 height 17
click at [217, 621] on input "[MEDICAL_DATA]" at bounding box center [212, 627] width 12 height 12
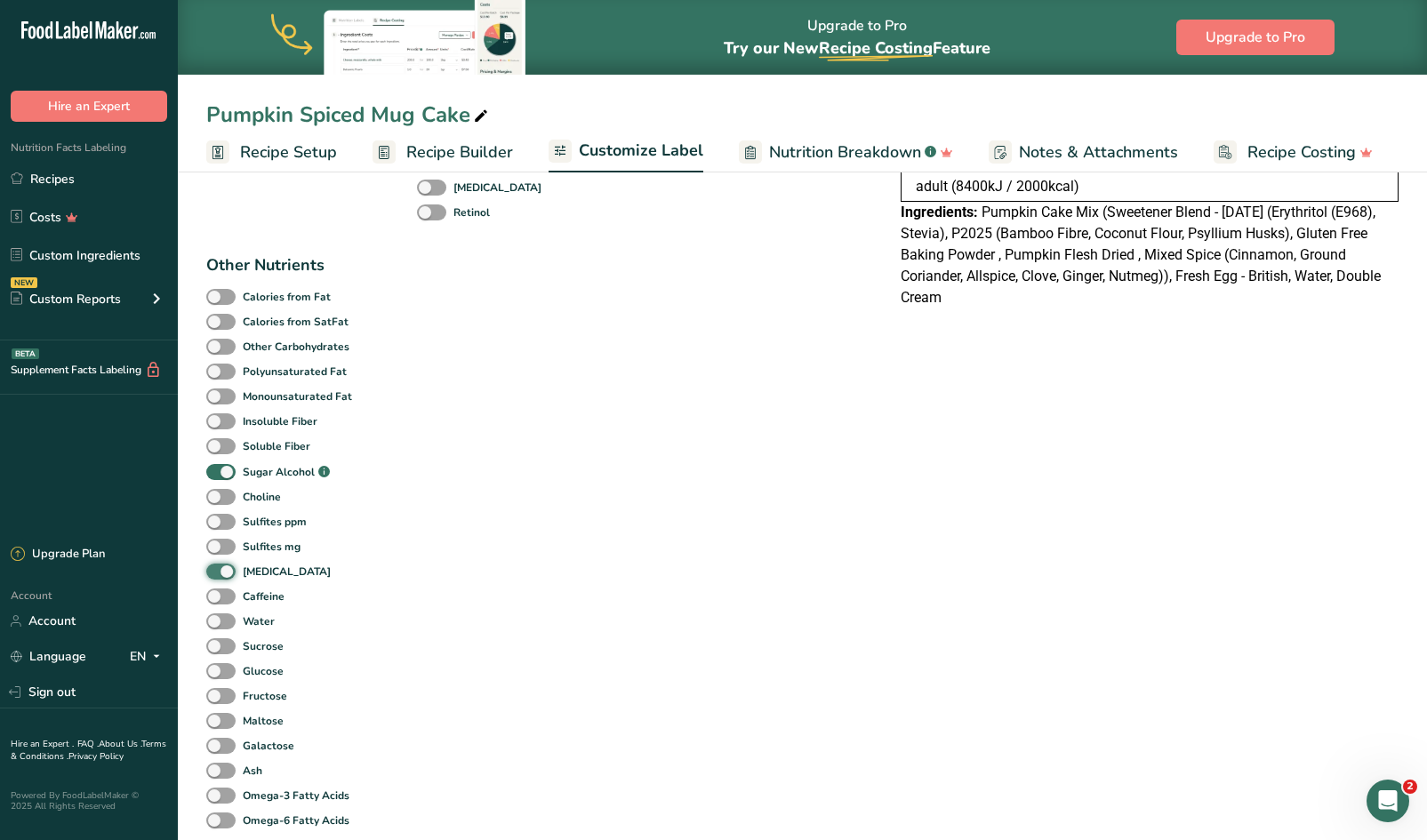
scroll to position [501, 0]
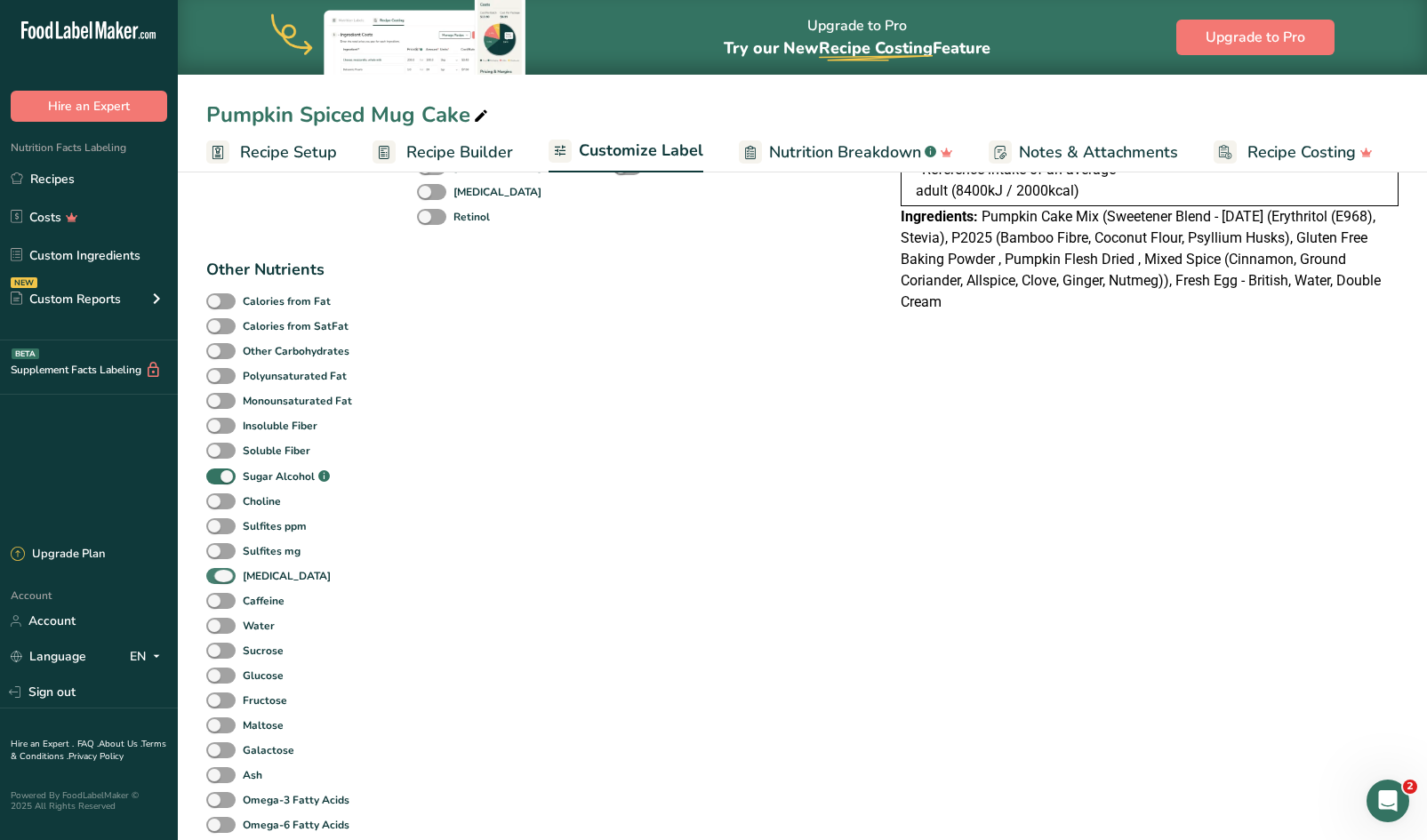
click at [219, 575] on span at bounding box center [221, 576] width 30 height 17
click at [217, 575] on input "[MEDICAL_DATA]" at bounding box center [212, 576] width 12 height 12
checkbox input "false"
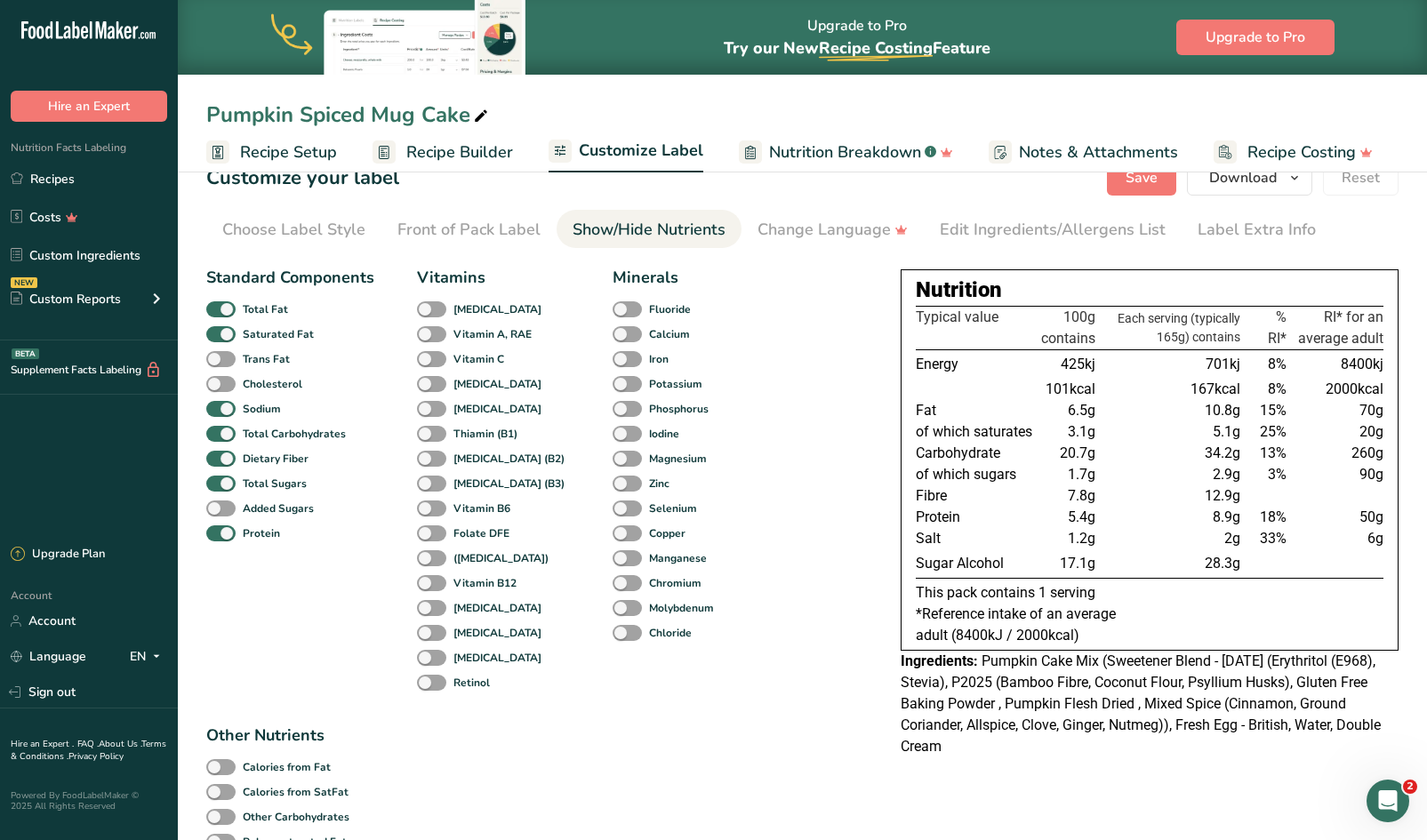
scroll to position [0, 0]
